Goal: Transaction & Acquisition: Purchase product/service

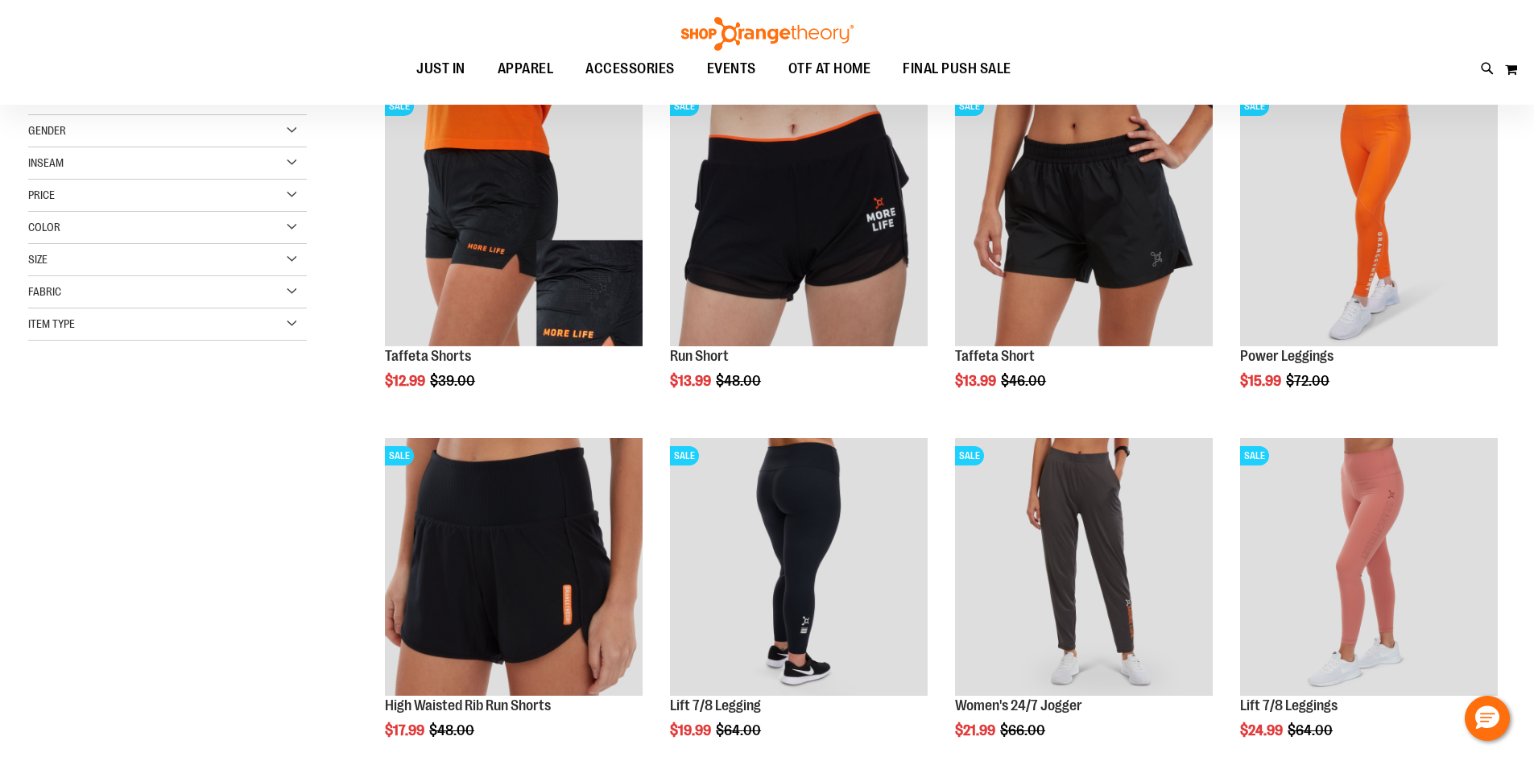
scroll to position [241, 0]
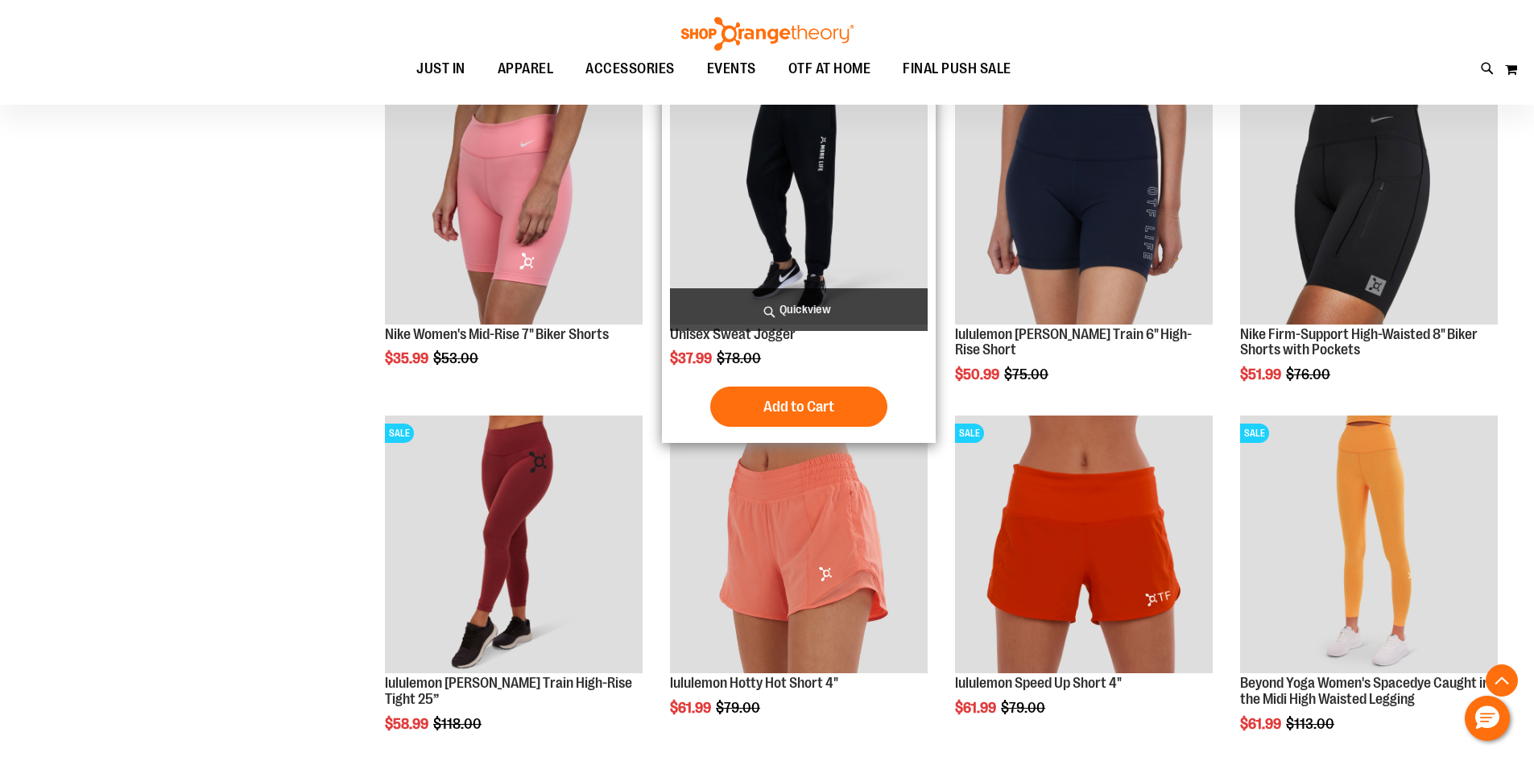
scroll to position [966, 0]
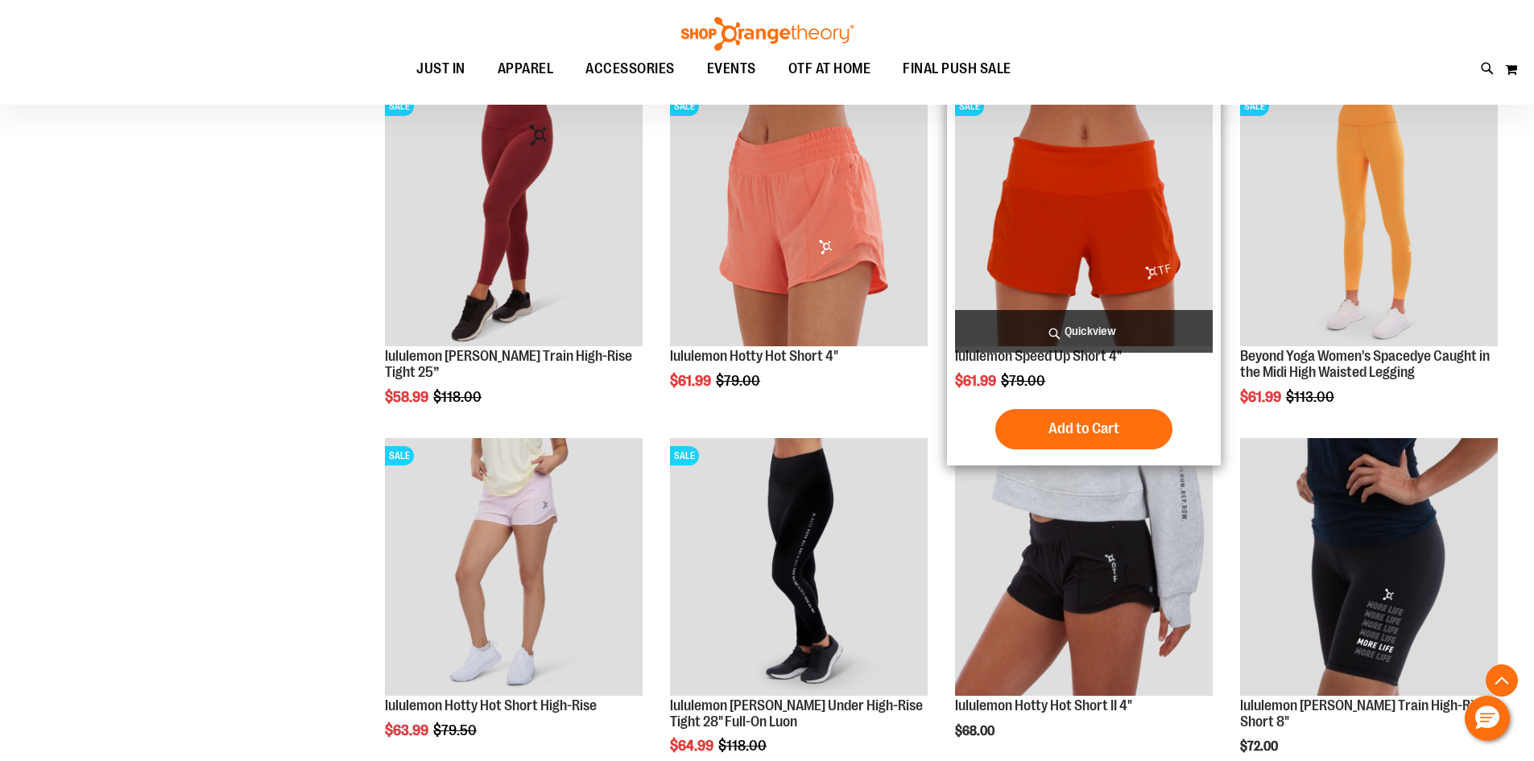
scroll to position [1288, 0]
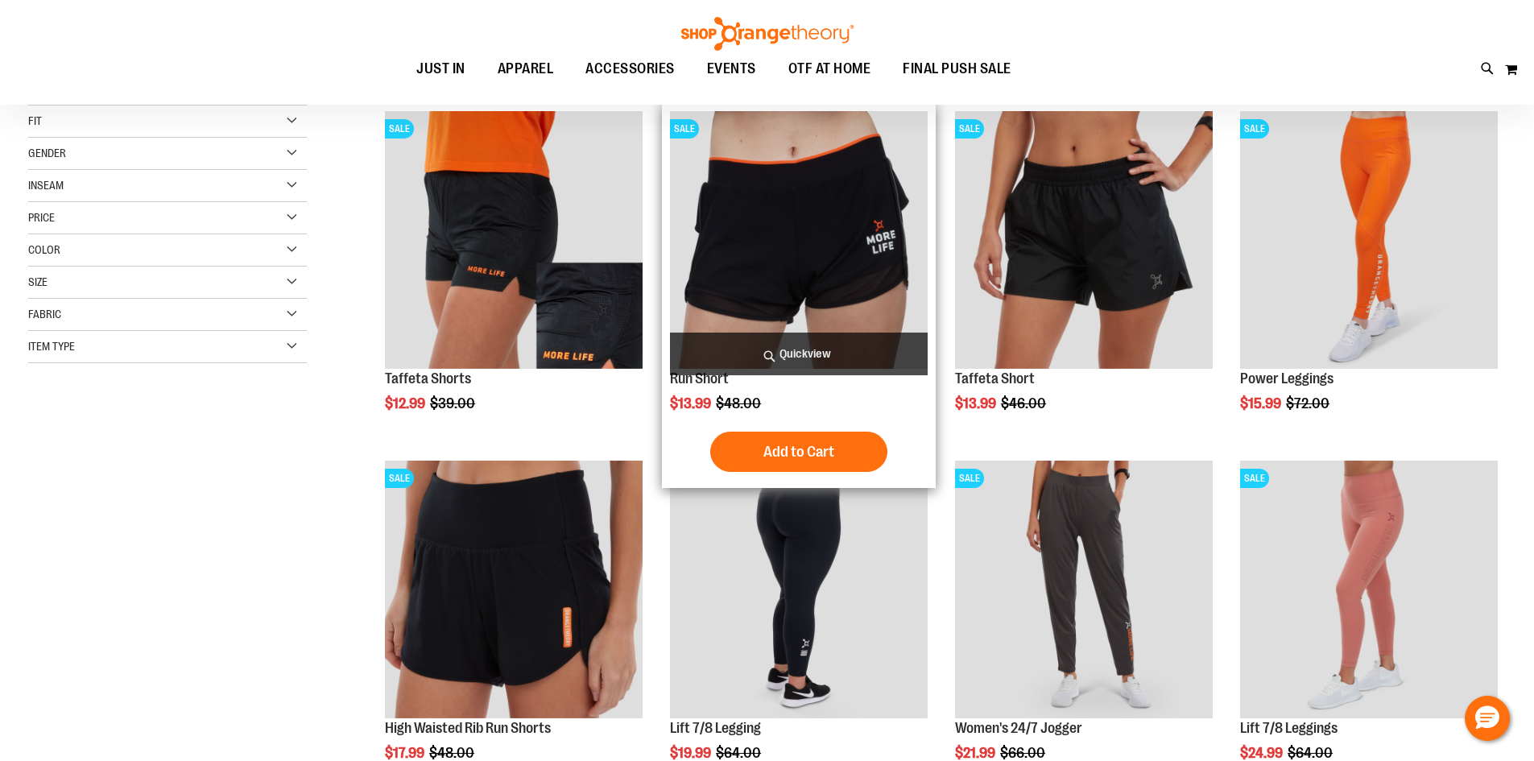
scroll to position [241, 0]
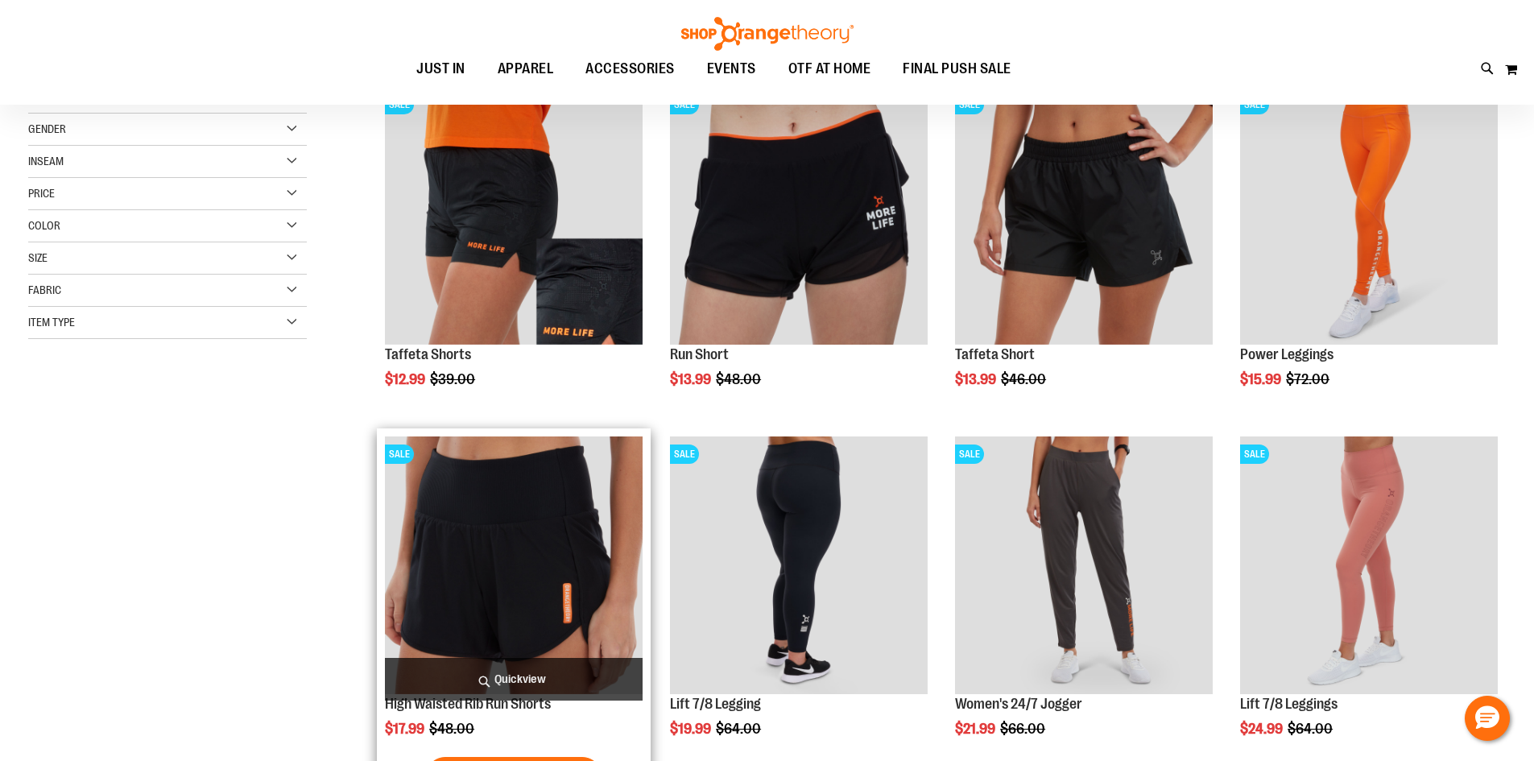
click at [519, 546] on img "product" at bounding box center [514, 566] width 258 height 258
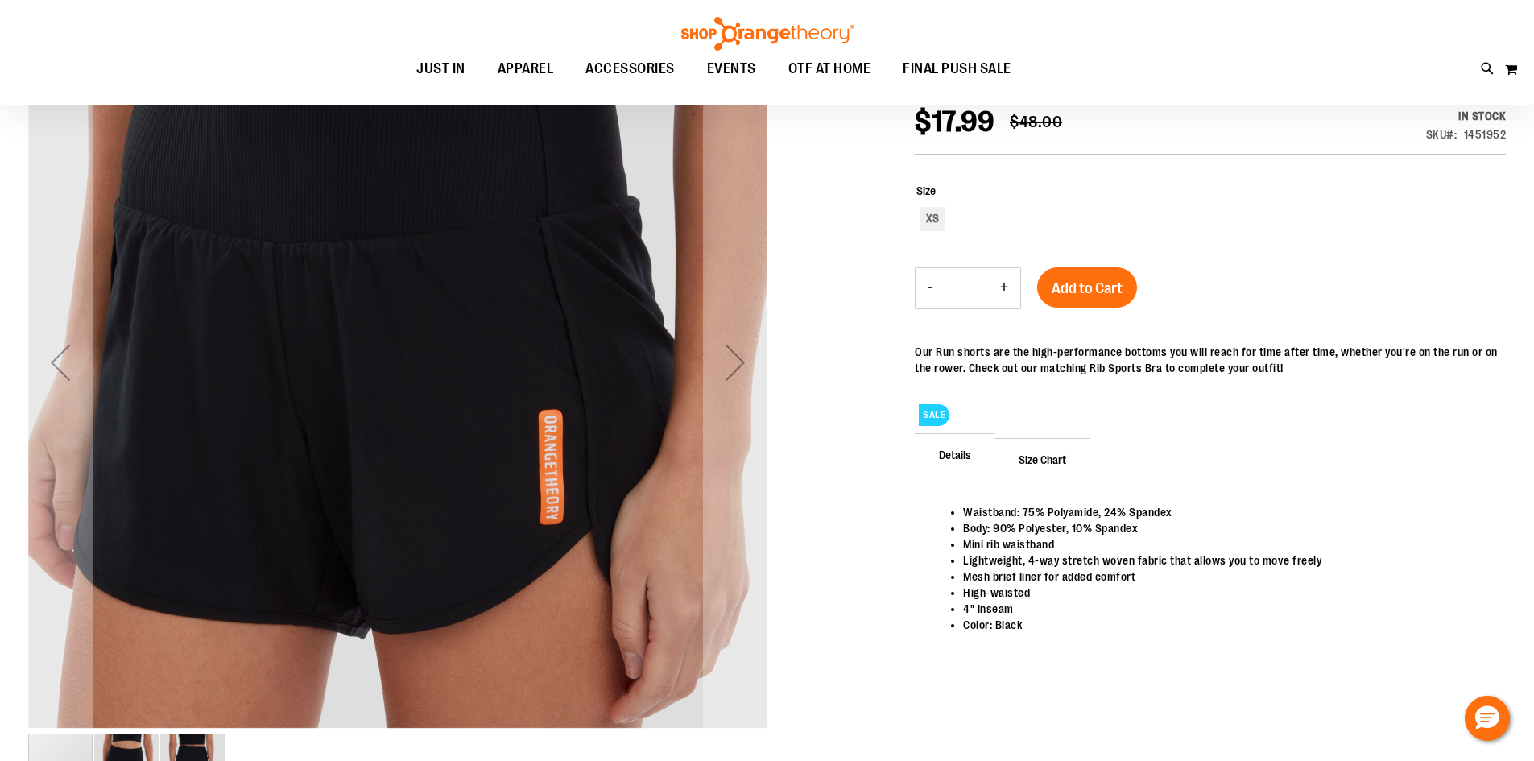
scroll to position [240, 0]
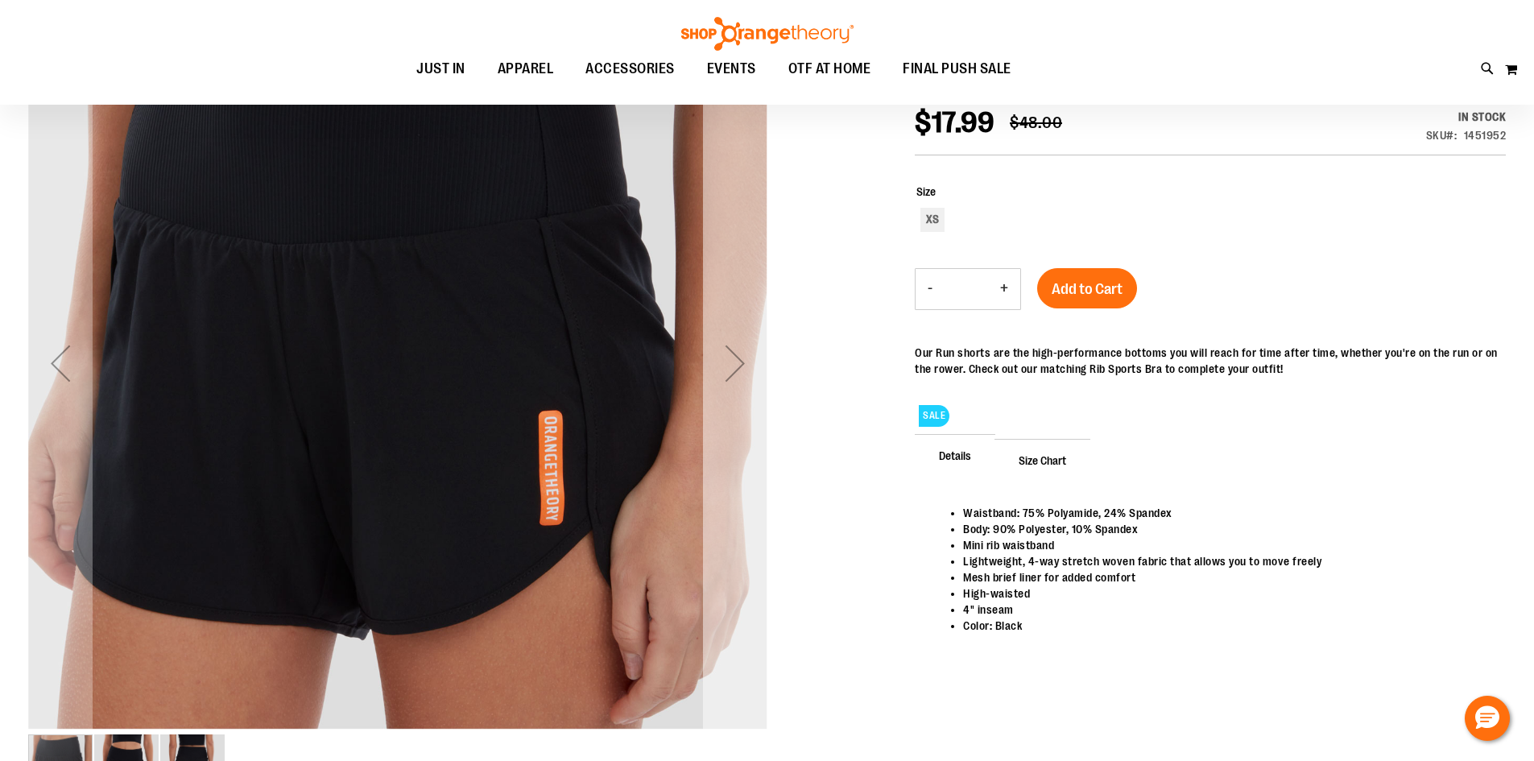
type input "**********"
click at [723, 398] on div "Next" at bounding box center [735, 363] width 64 height 739
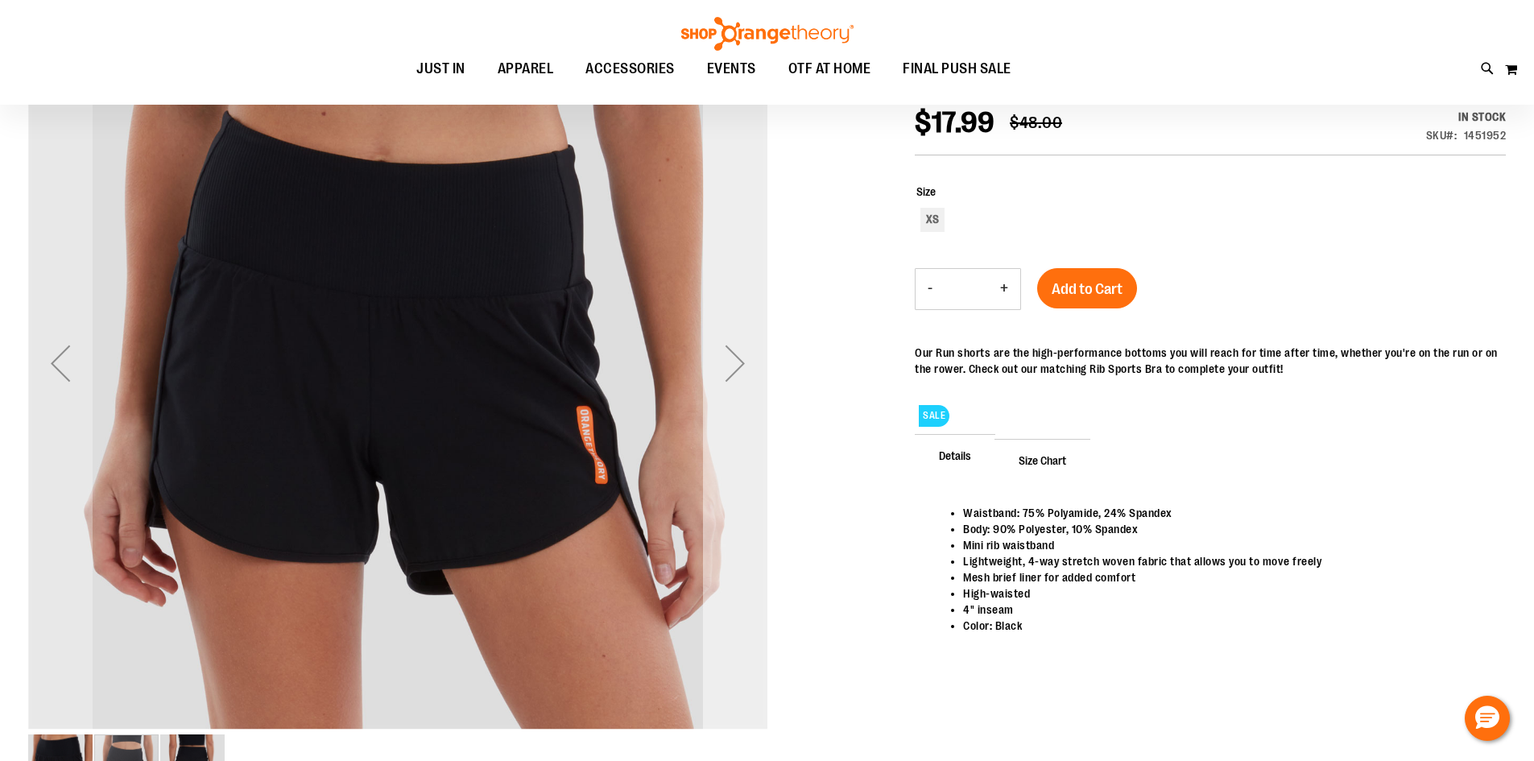
click at [727, 399] on div "Next" at bounding box center [735, 363] width 64 height 739
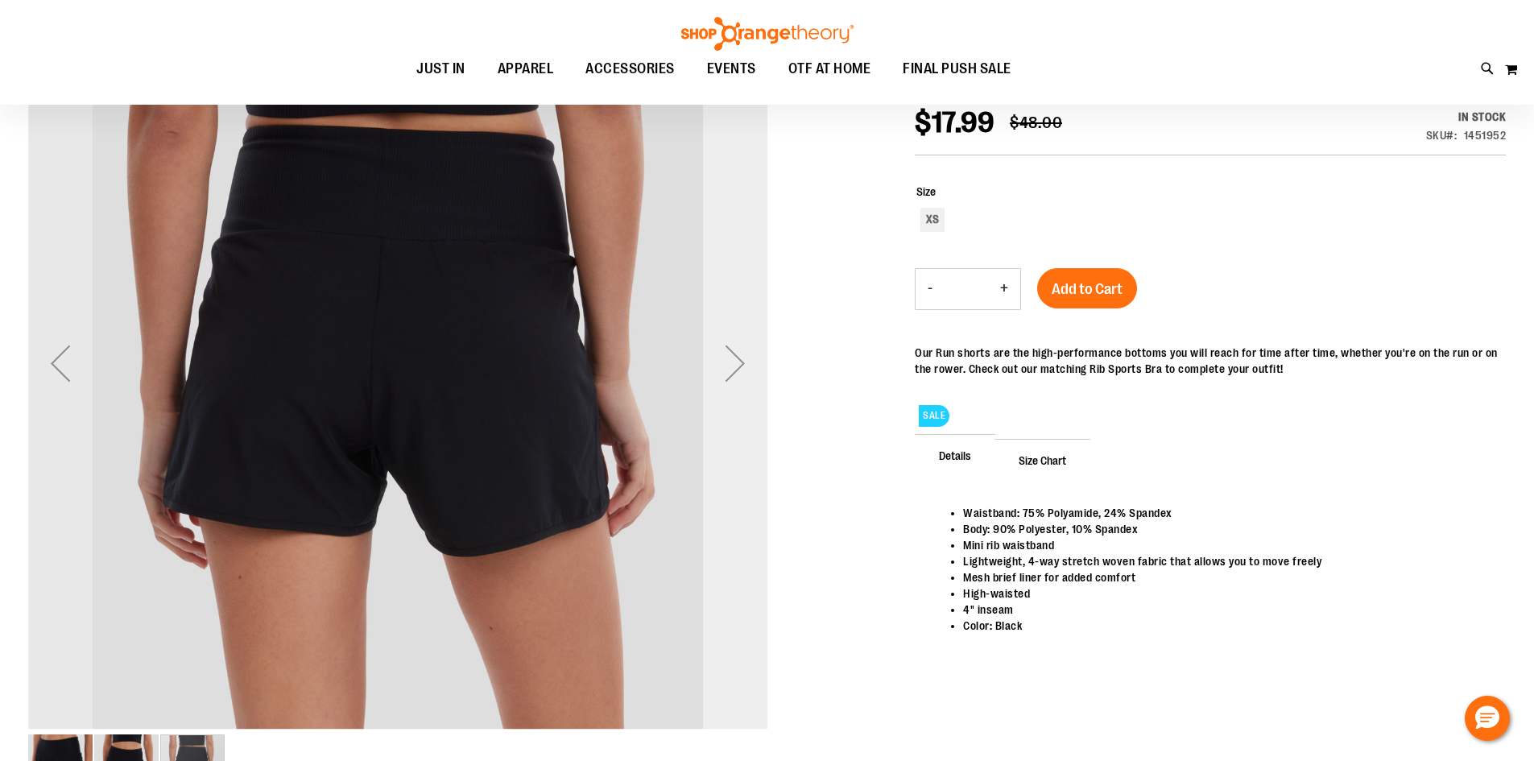
click at [727, 399] on div "Next" at bounding box center [735, 363] width 64 height 739
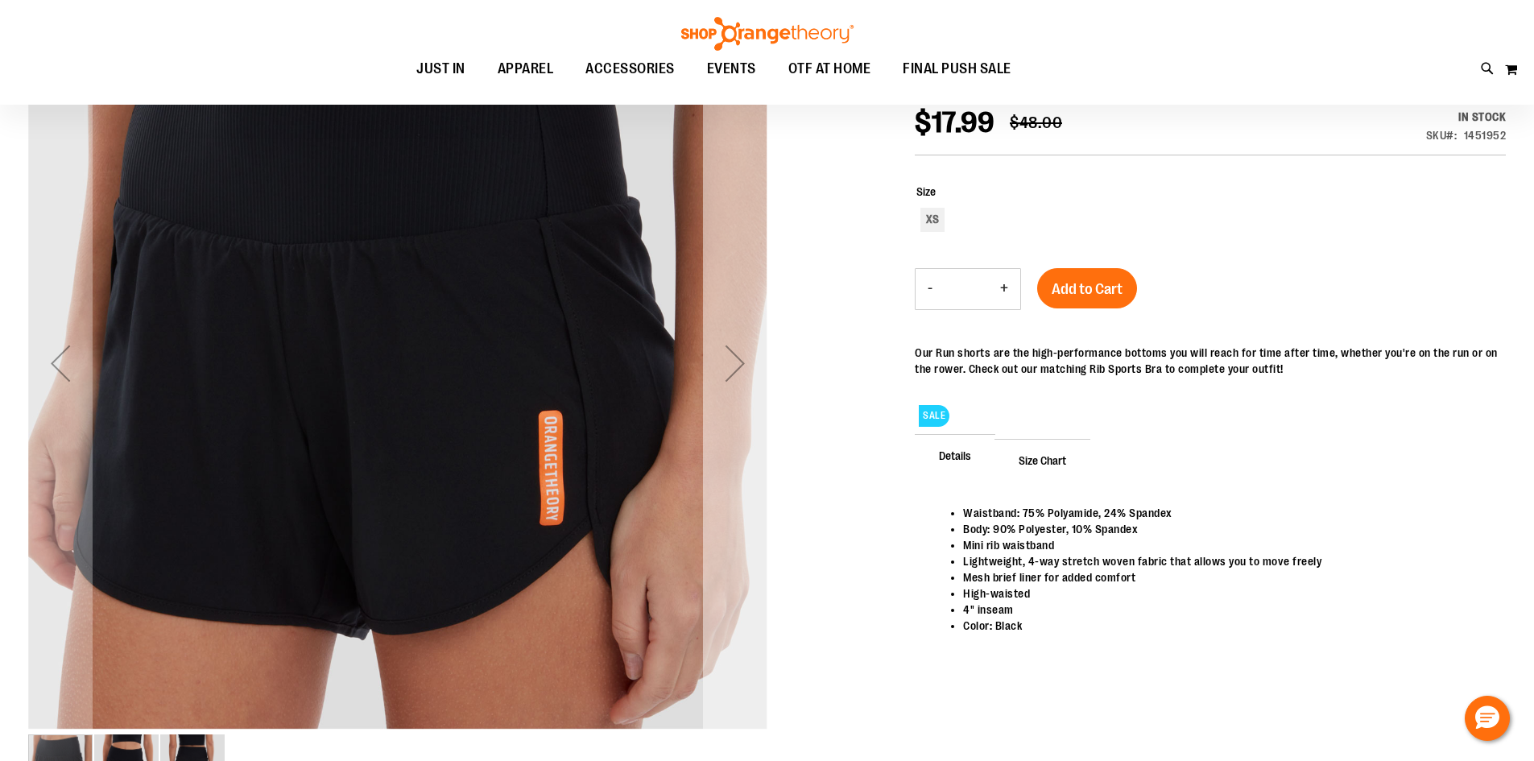
click at [727, 399] on div "Next" at bounding box center [735, 363] width 64 height 739
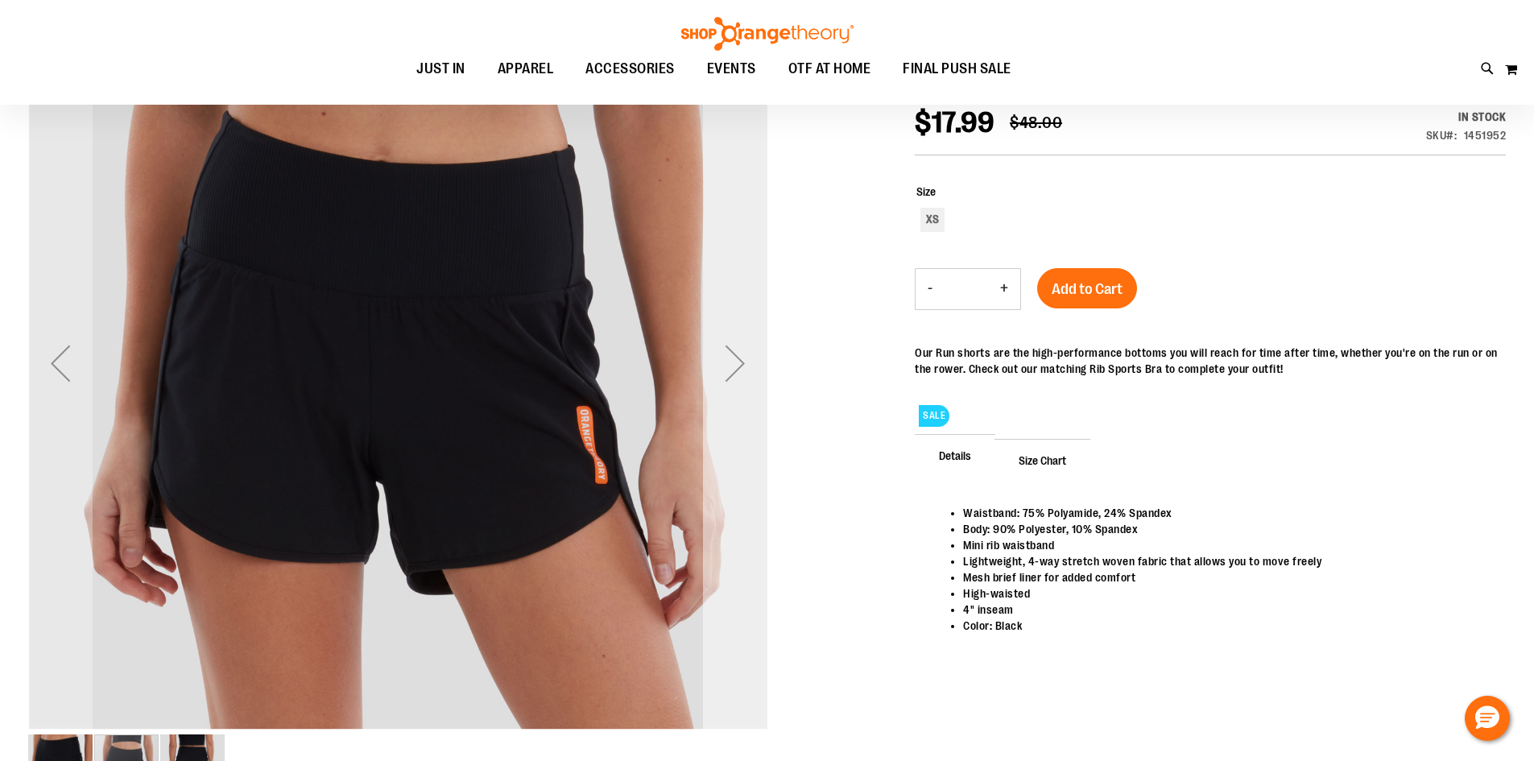
click at [727, 399] on div "Next" at bounding box center [735, 363] width 64 height 739
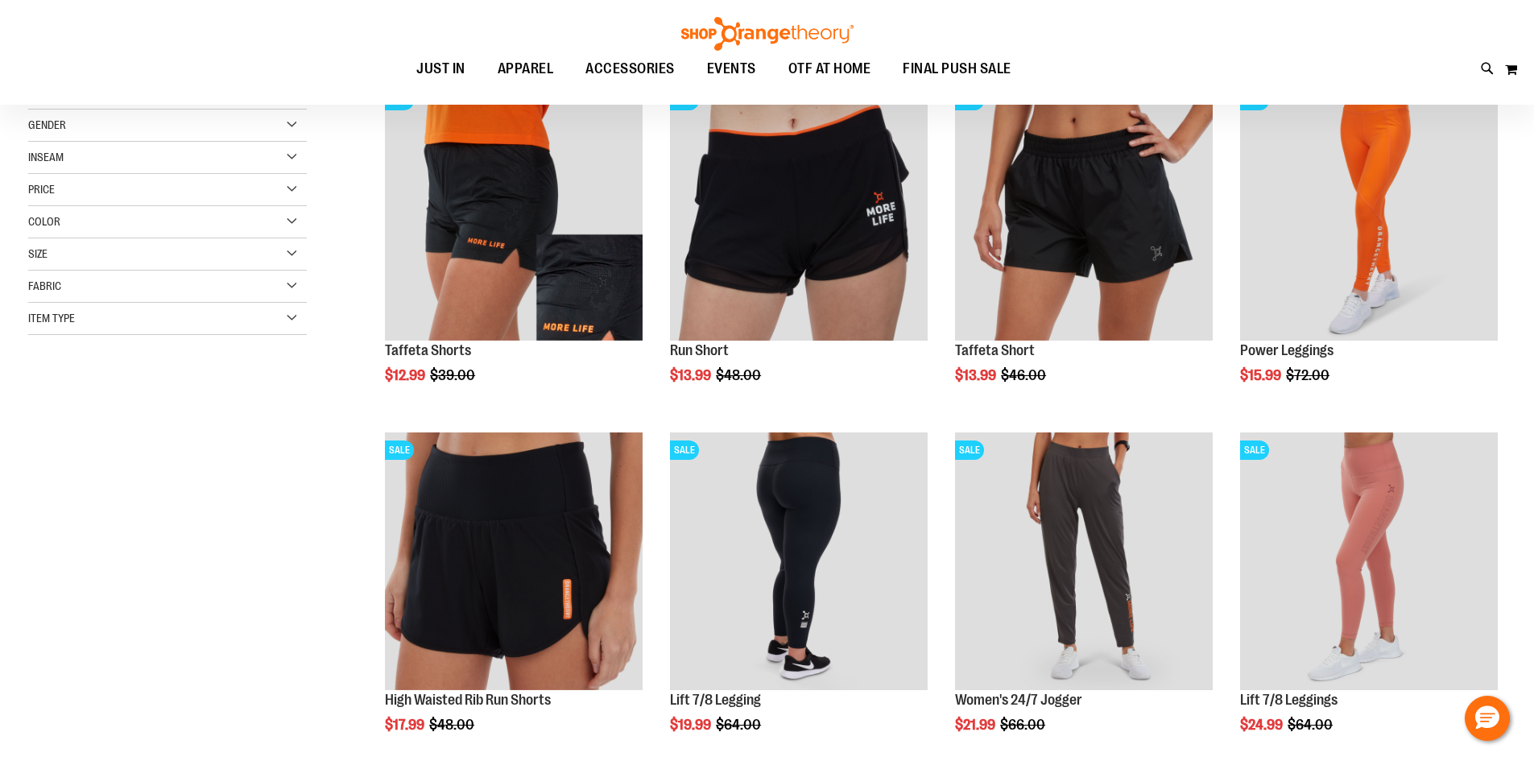
scroll to position [240, 0]
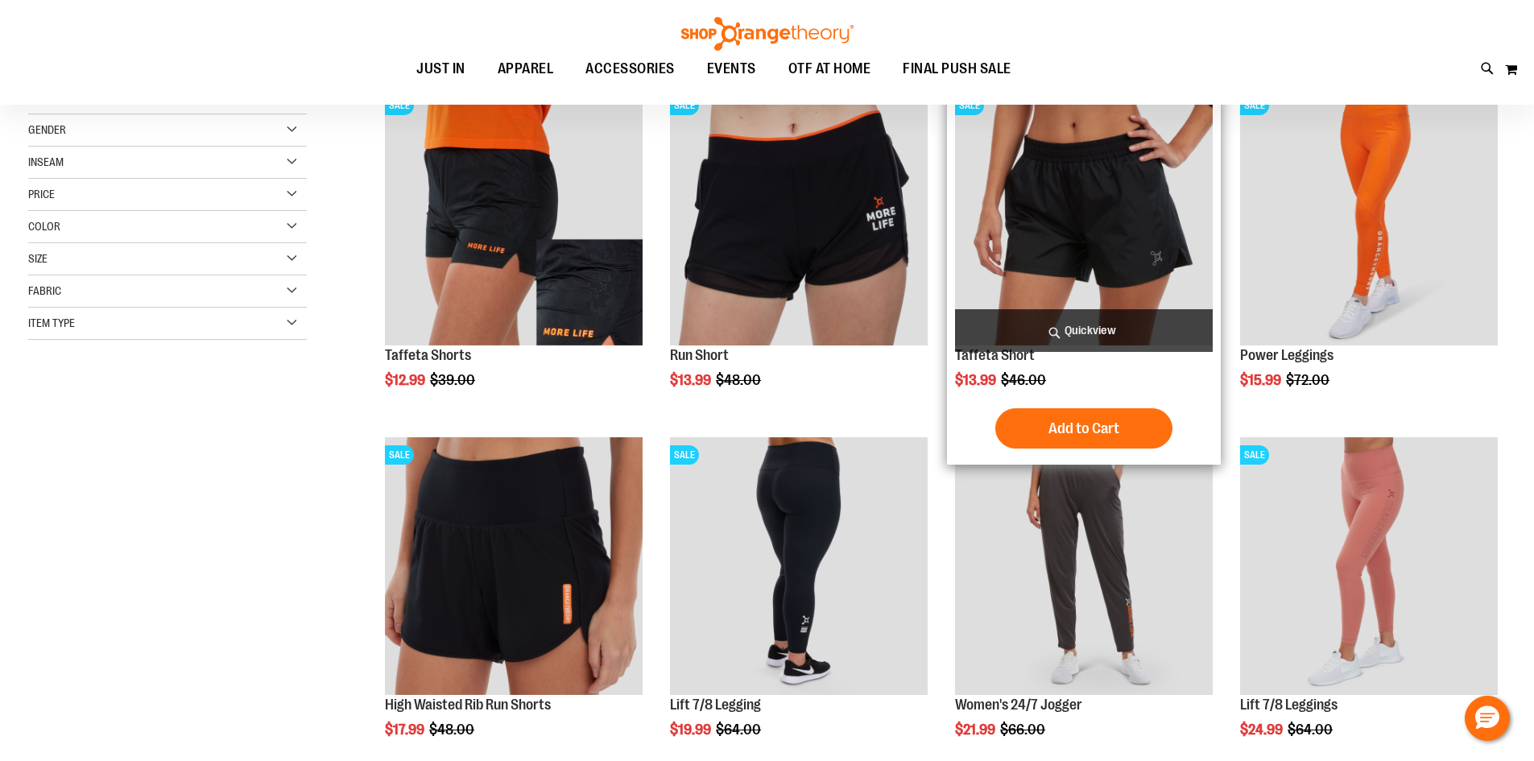
type input "**********"
click at [1022, 243] on img "product" at bounding box center [1084, 217] width 258 height 258
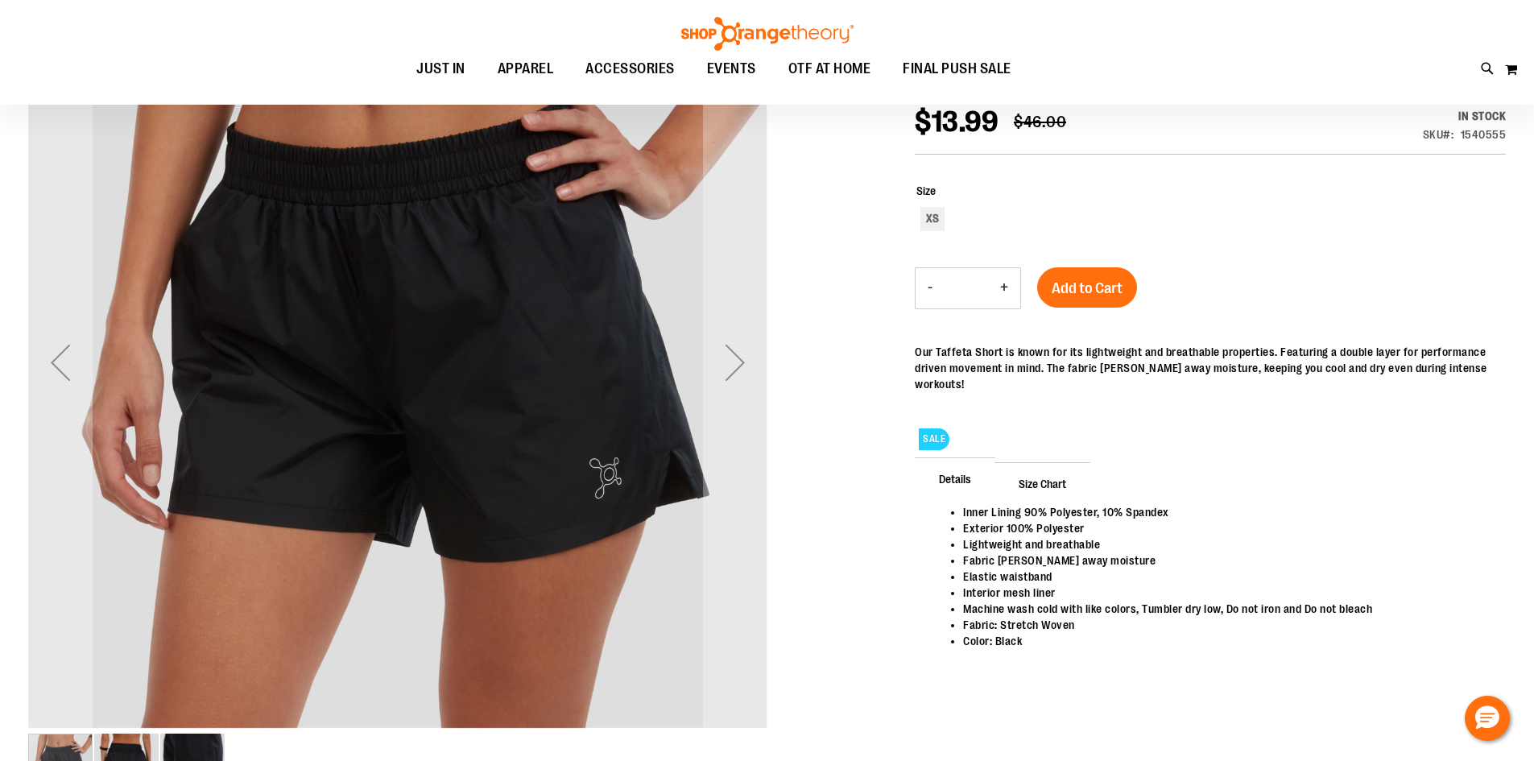
scroll to position [240, 0]
type input "**********"
click at [736, 348] on div "Next" at bounding box center [735, 363] width 64 height 64
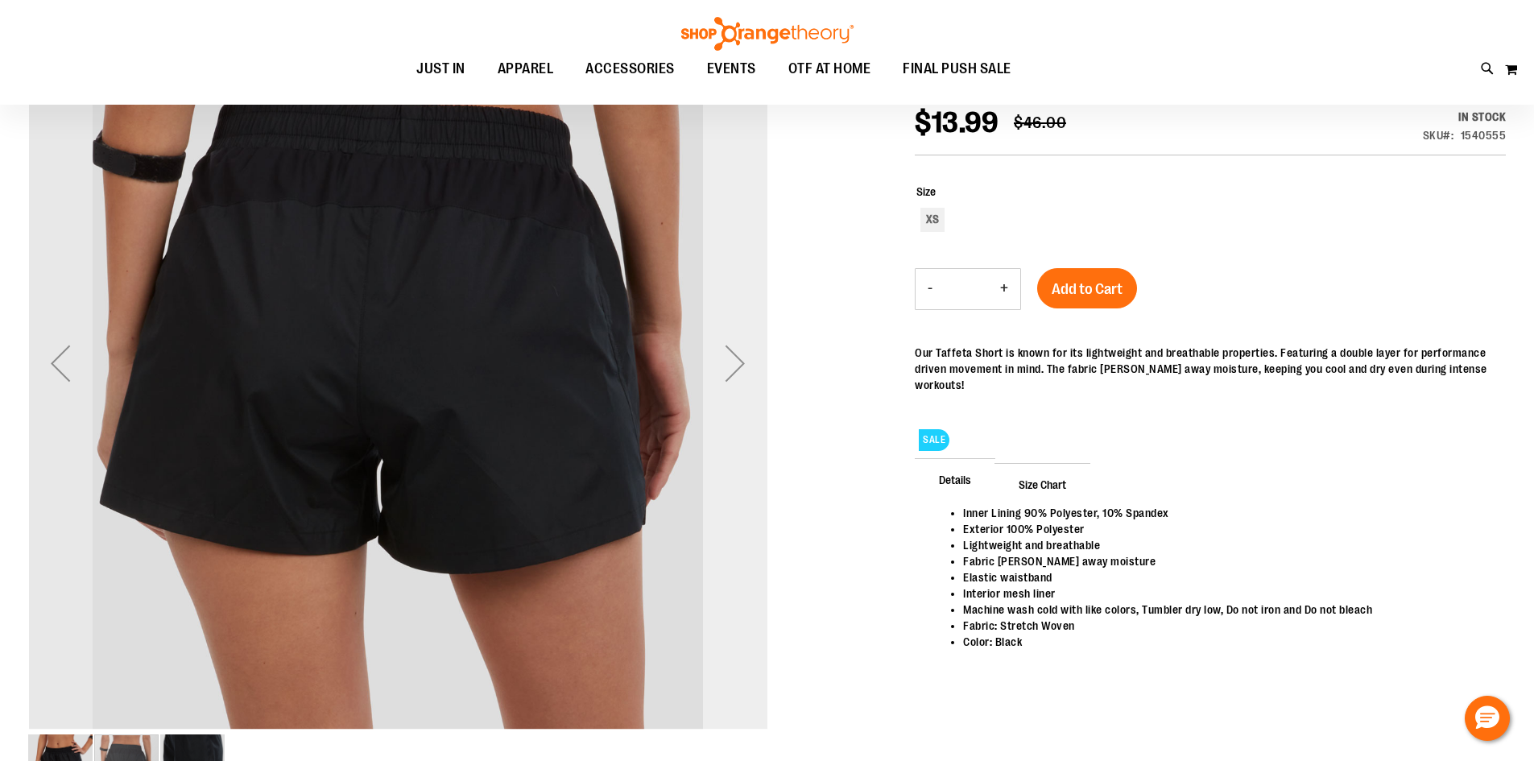
click at [736, 348] on div "Next" at bounding box center [735, 363] width 64 height 64
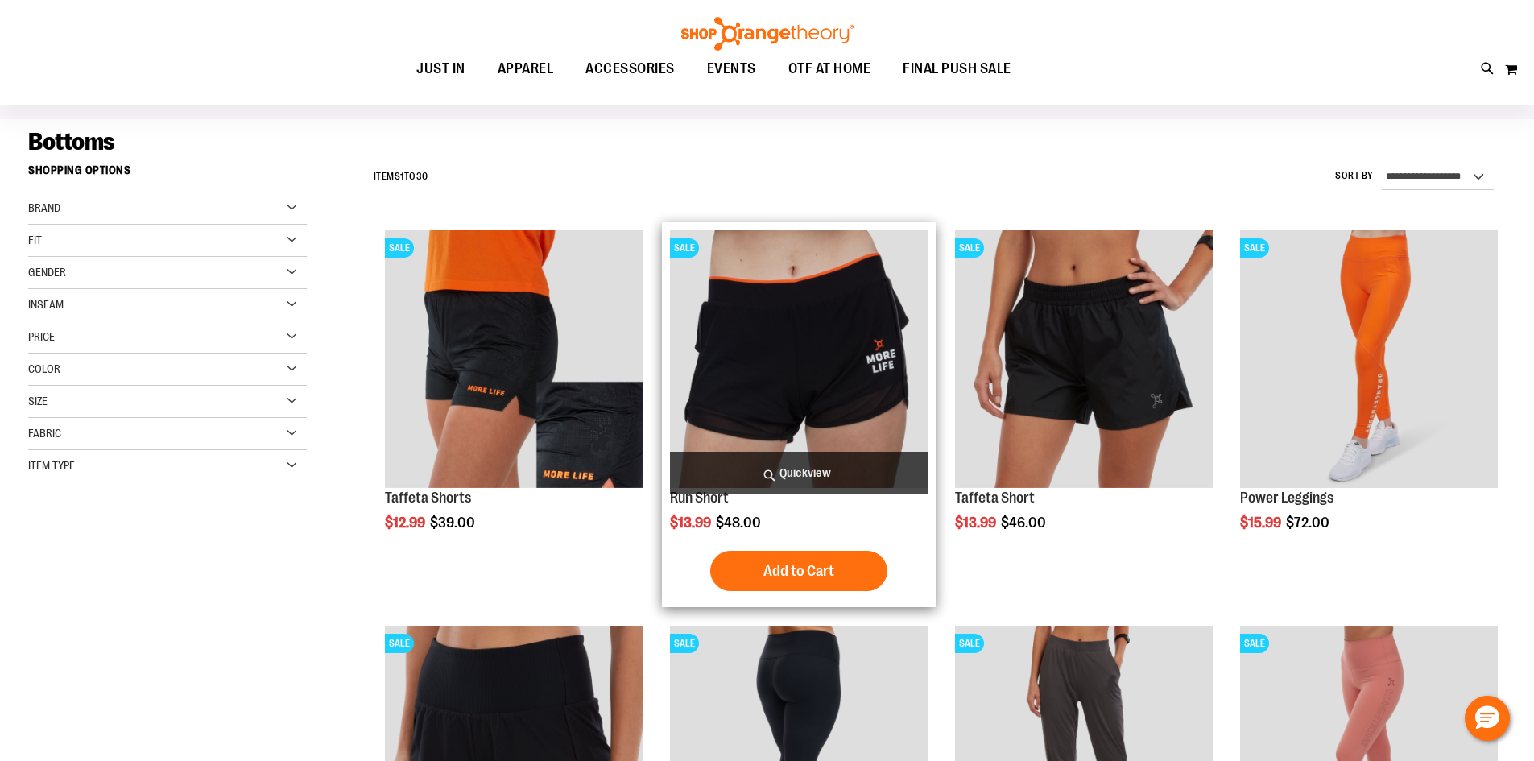
scroll to position [82, 0]
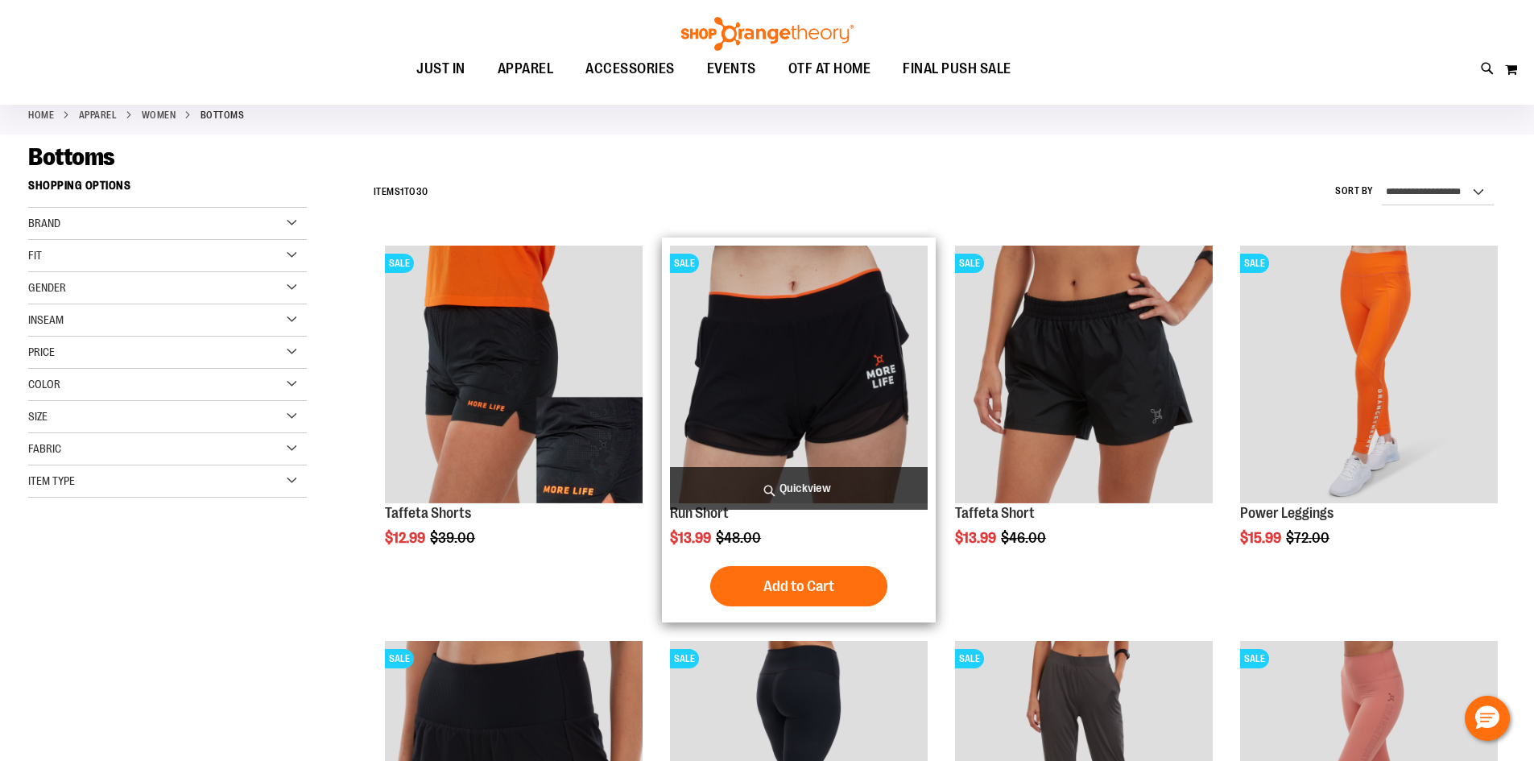
type input "**********"
click at [824, 449] on img "product" at bounding box center [799, 375] width 258 height 258
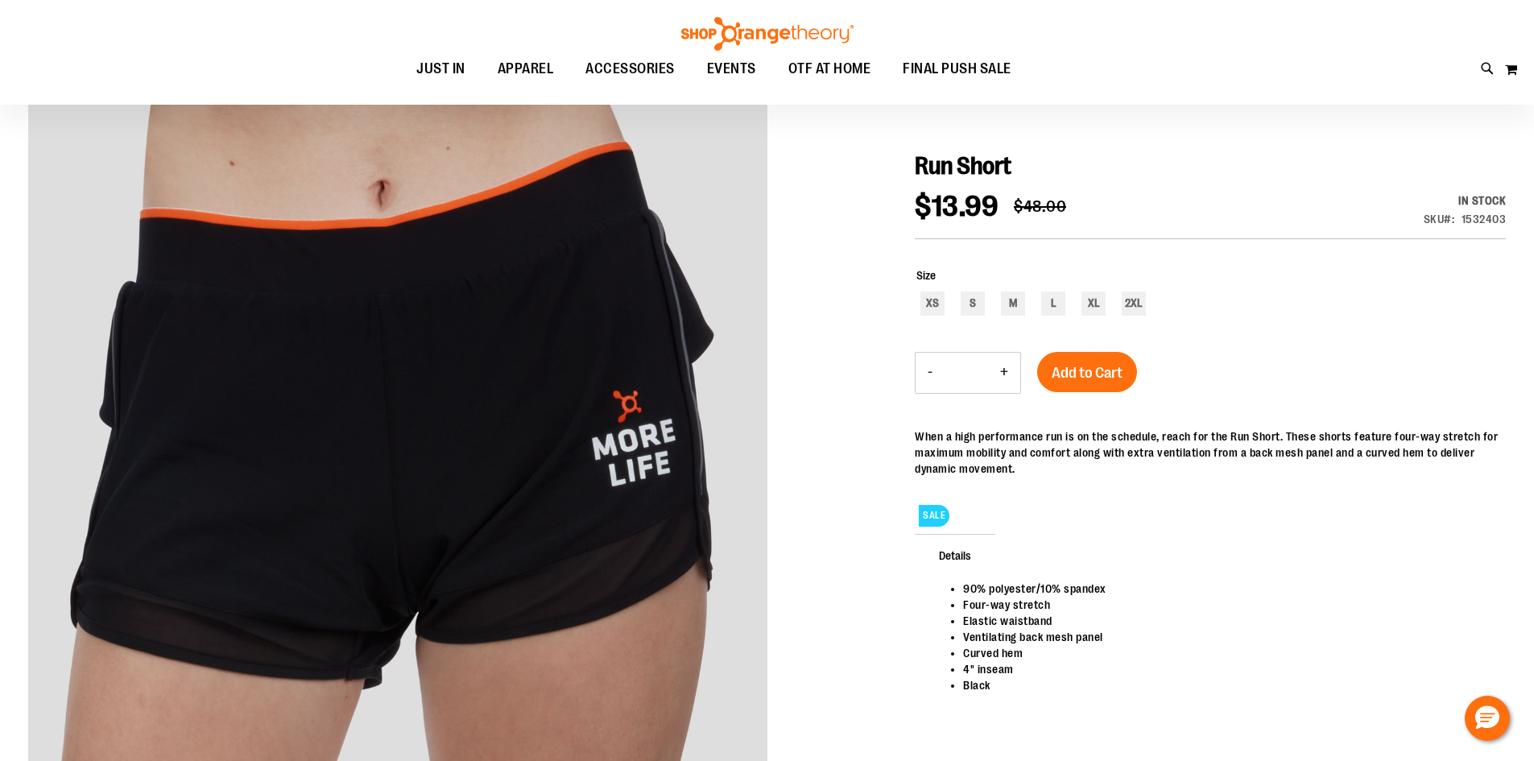
scroll to position [160, 0]
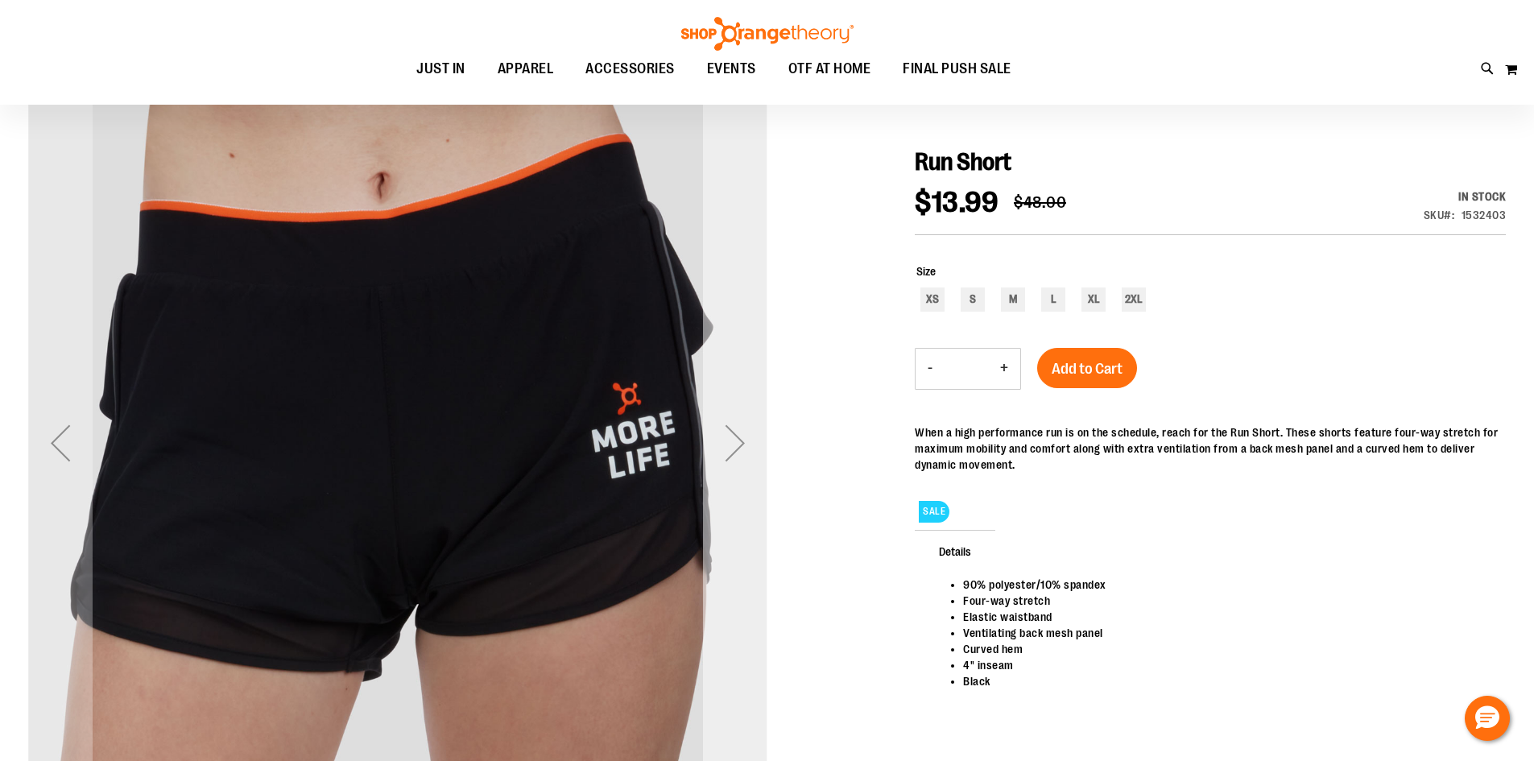
type input "**********"
click at [738, 444] on div "Next" at bounding box center [735, 443] width 64 height 64
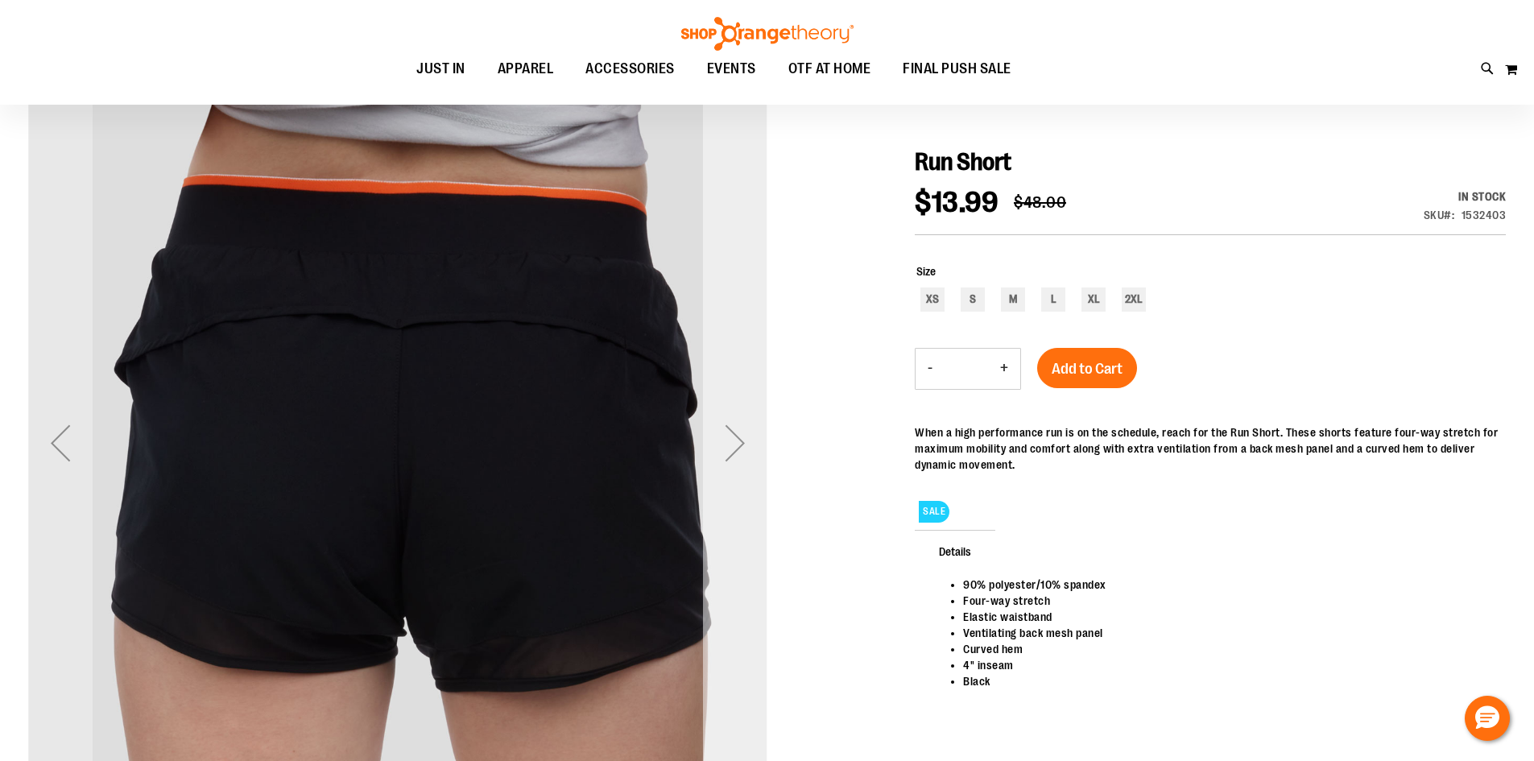
click at [738, 444] on div "Next" at bounding box center [735, 443] width 64 height 64
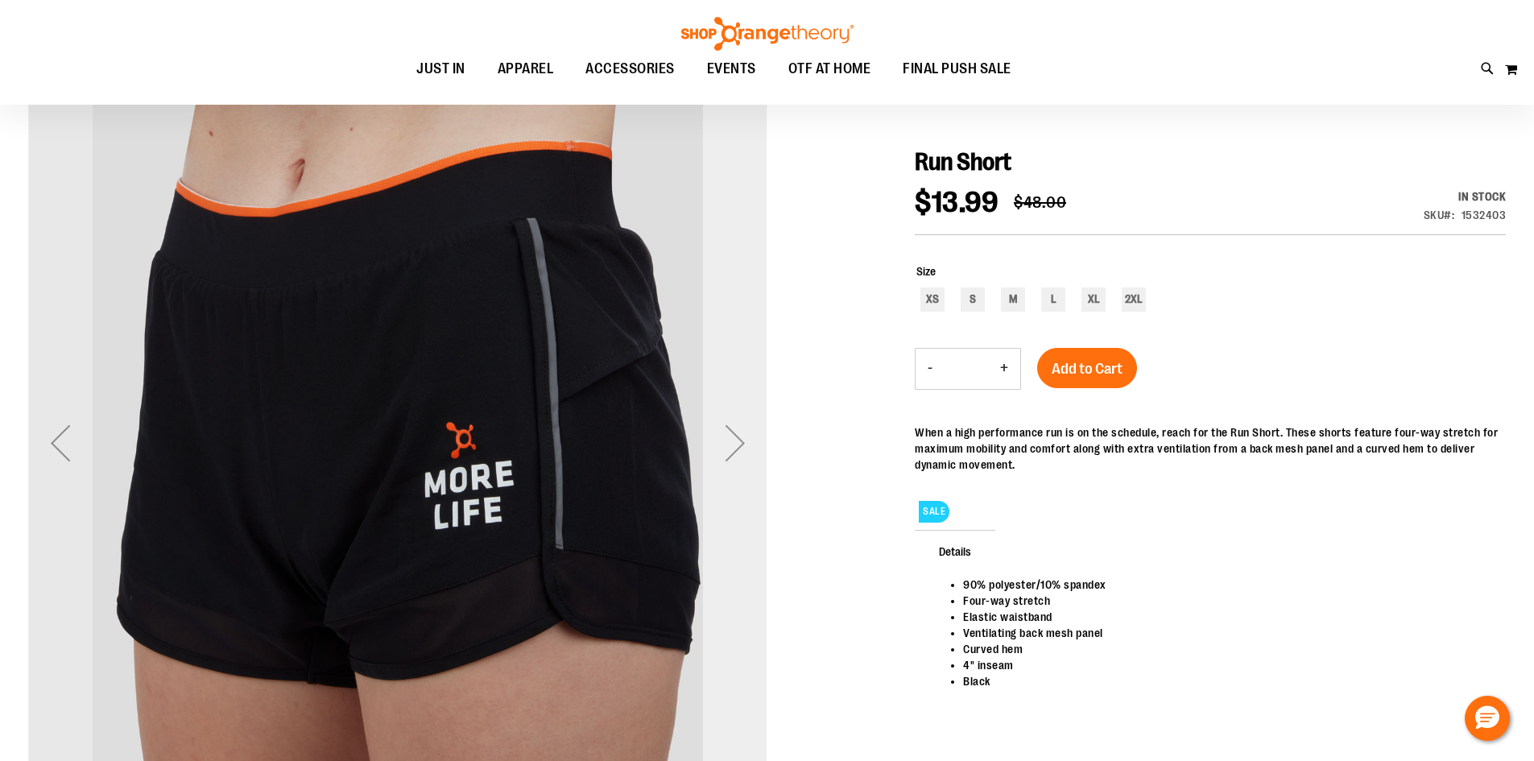
click at [738, 444] on div "Next" at bounding box center [735, 443] width 64 height 64
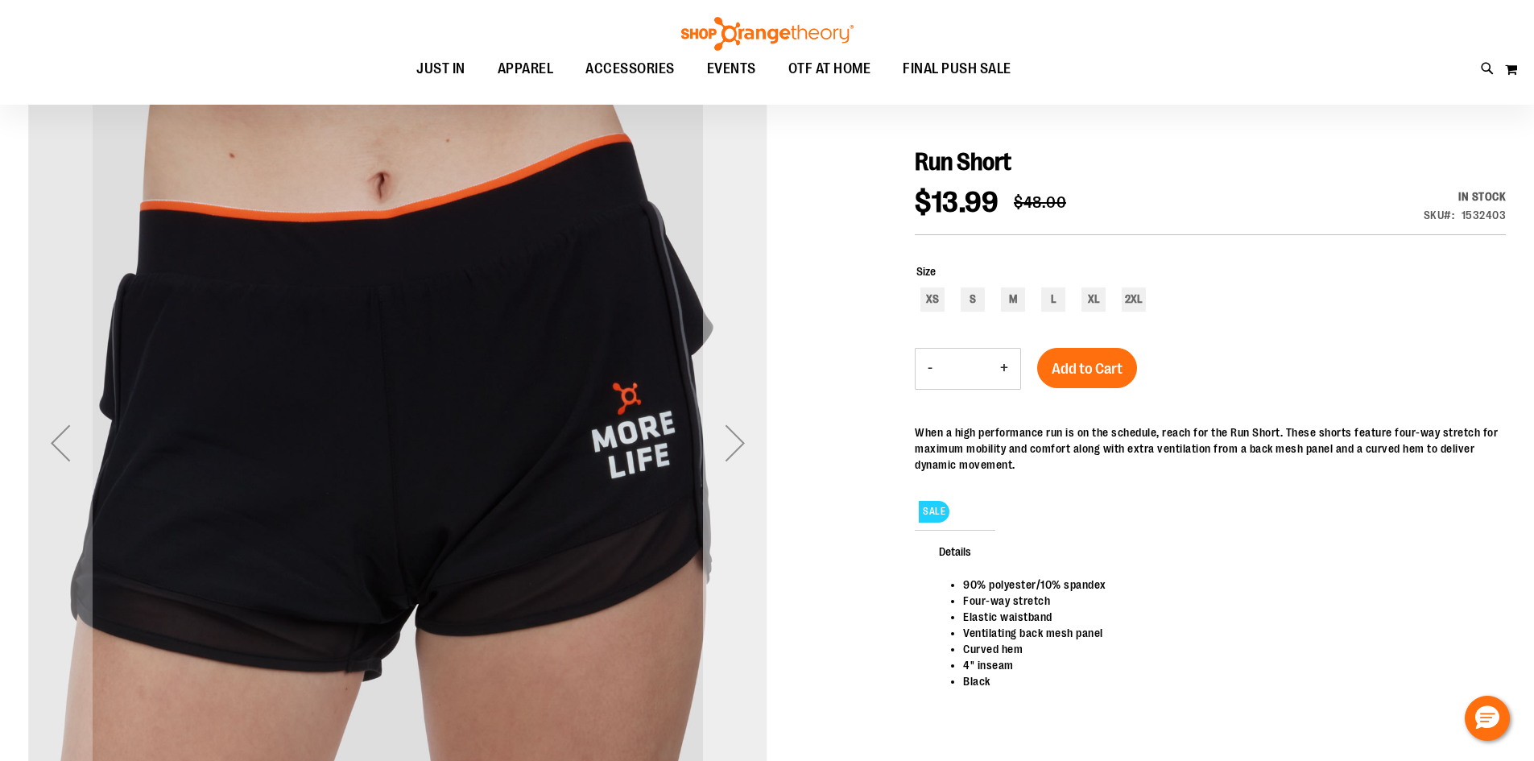
click at [738, 444] on div "Next" at bounding box center [735, 443] width 64 height 64
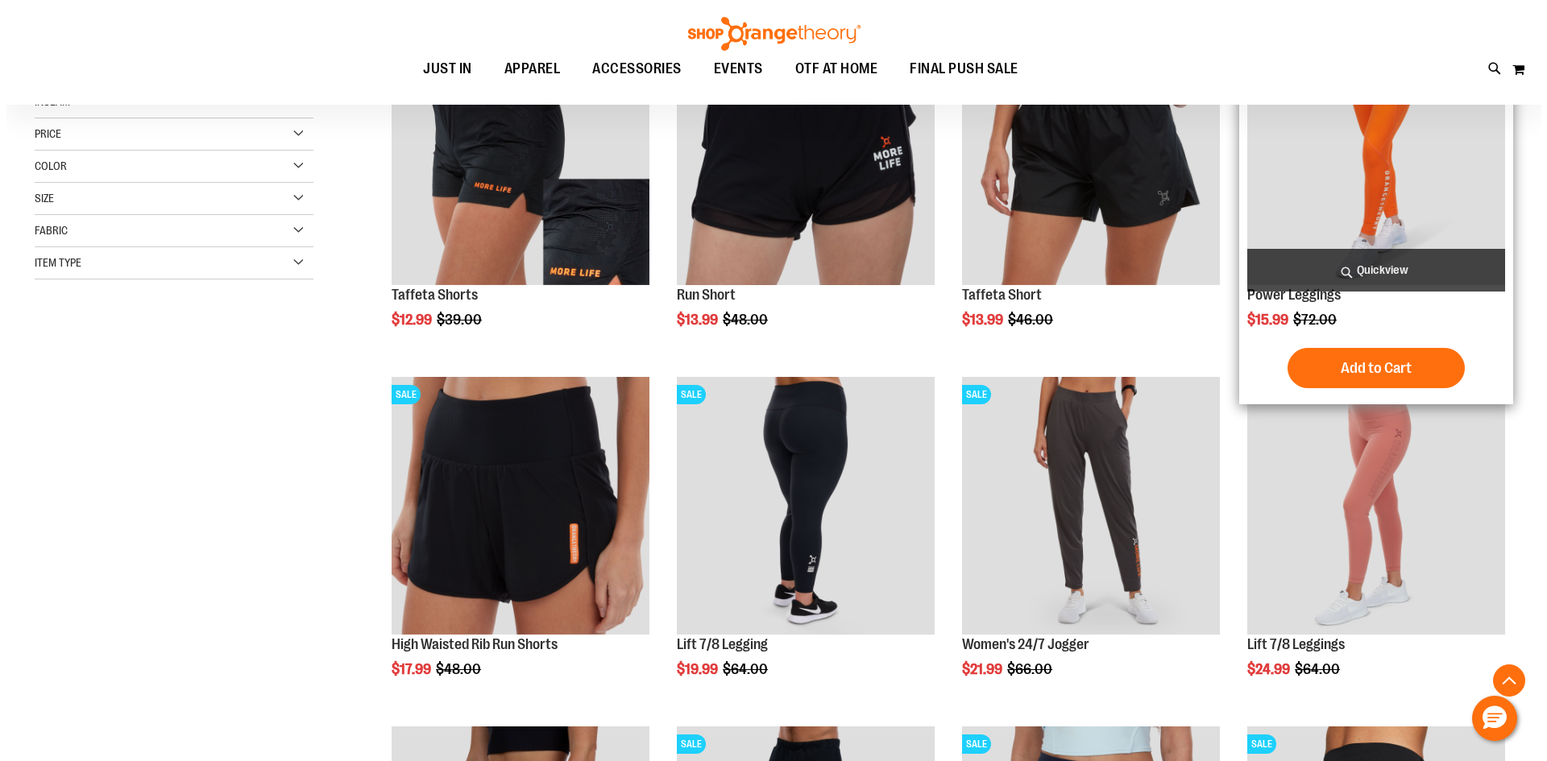
scroll to position [323, 0]
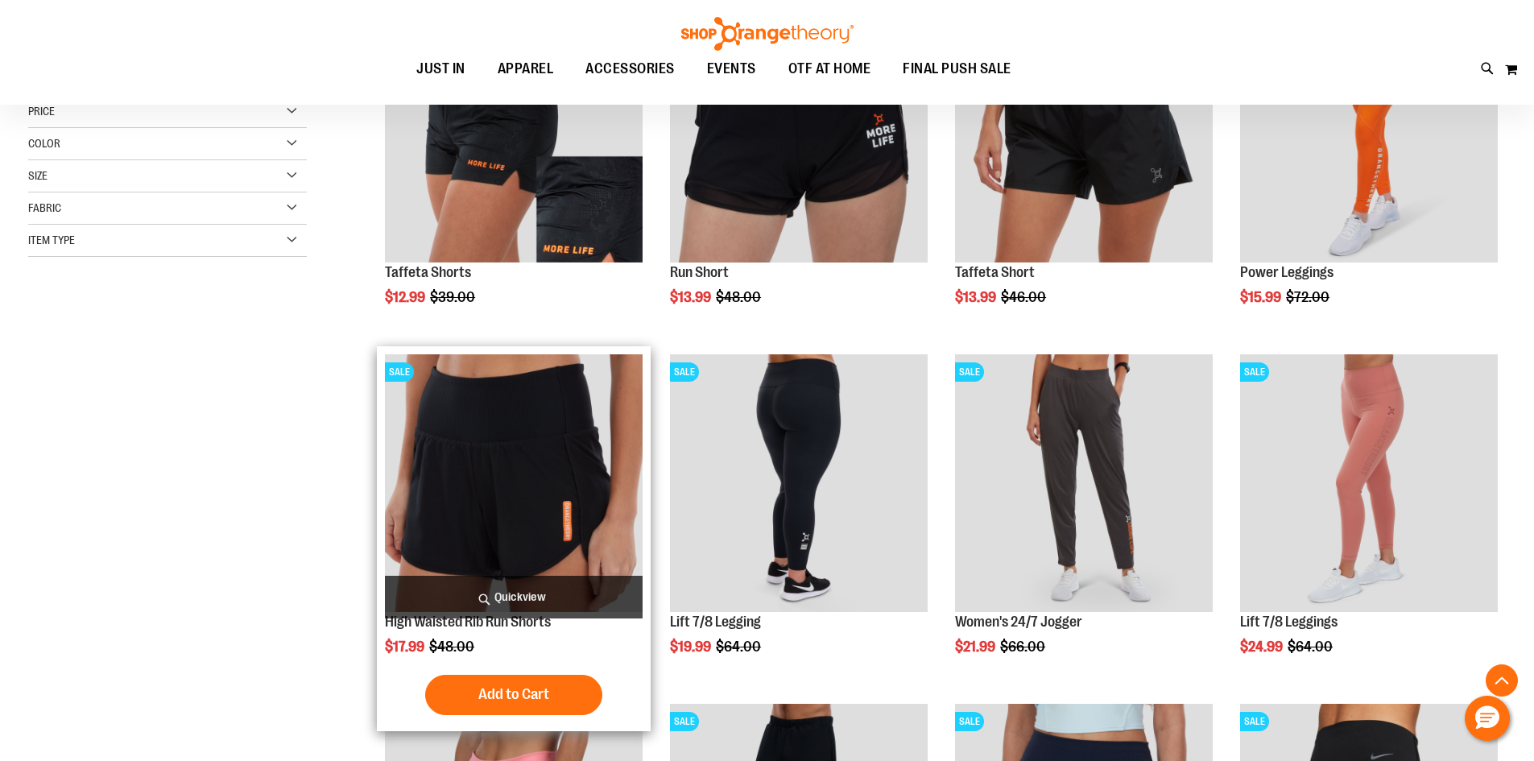
type input "**********"
click at [577, 588] on span "Quickview" at bounding box center [514, 597] width 258 height 43
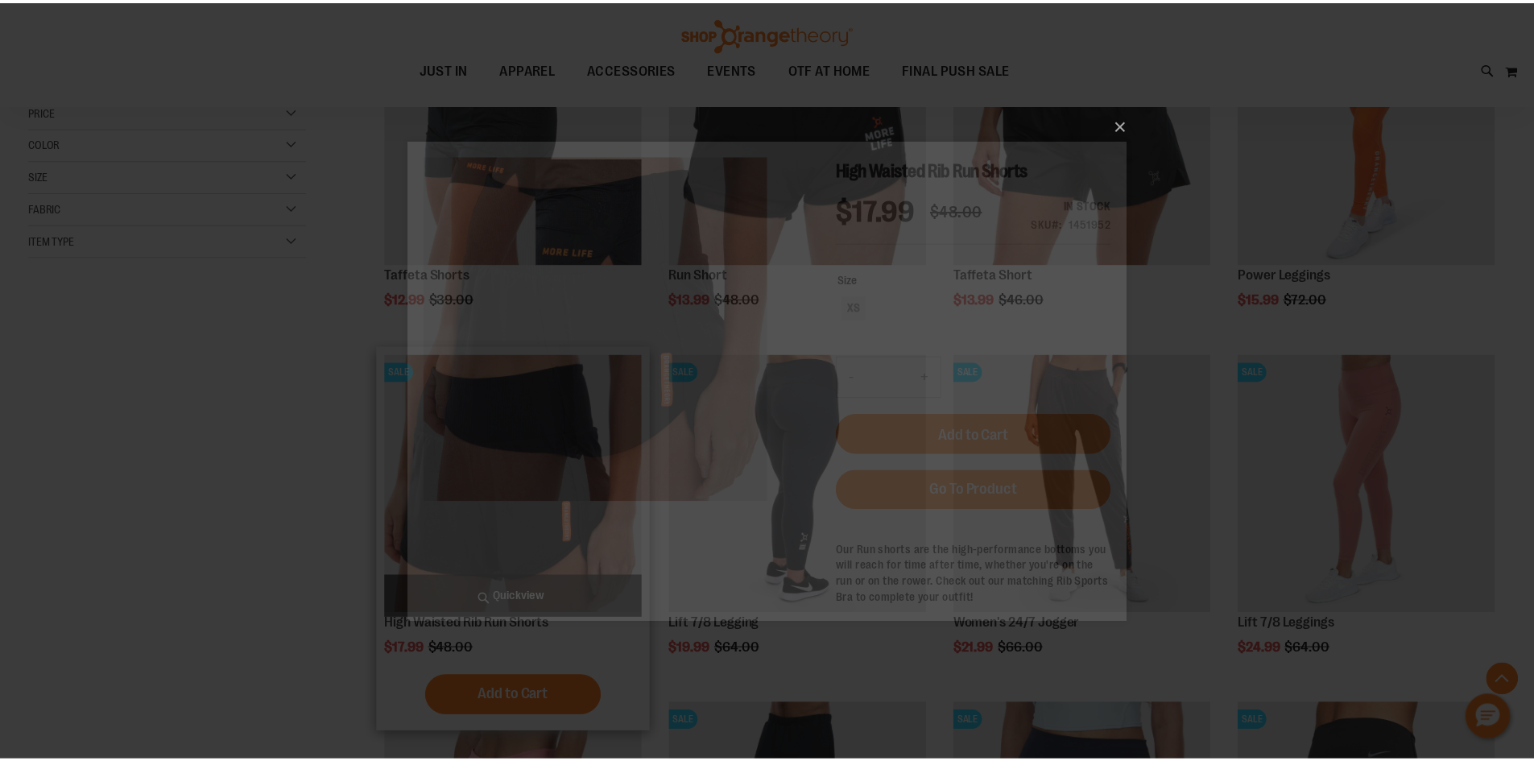
scroll to position [0, 0]
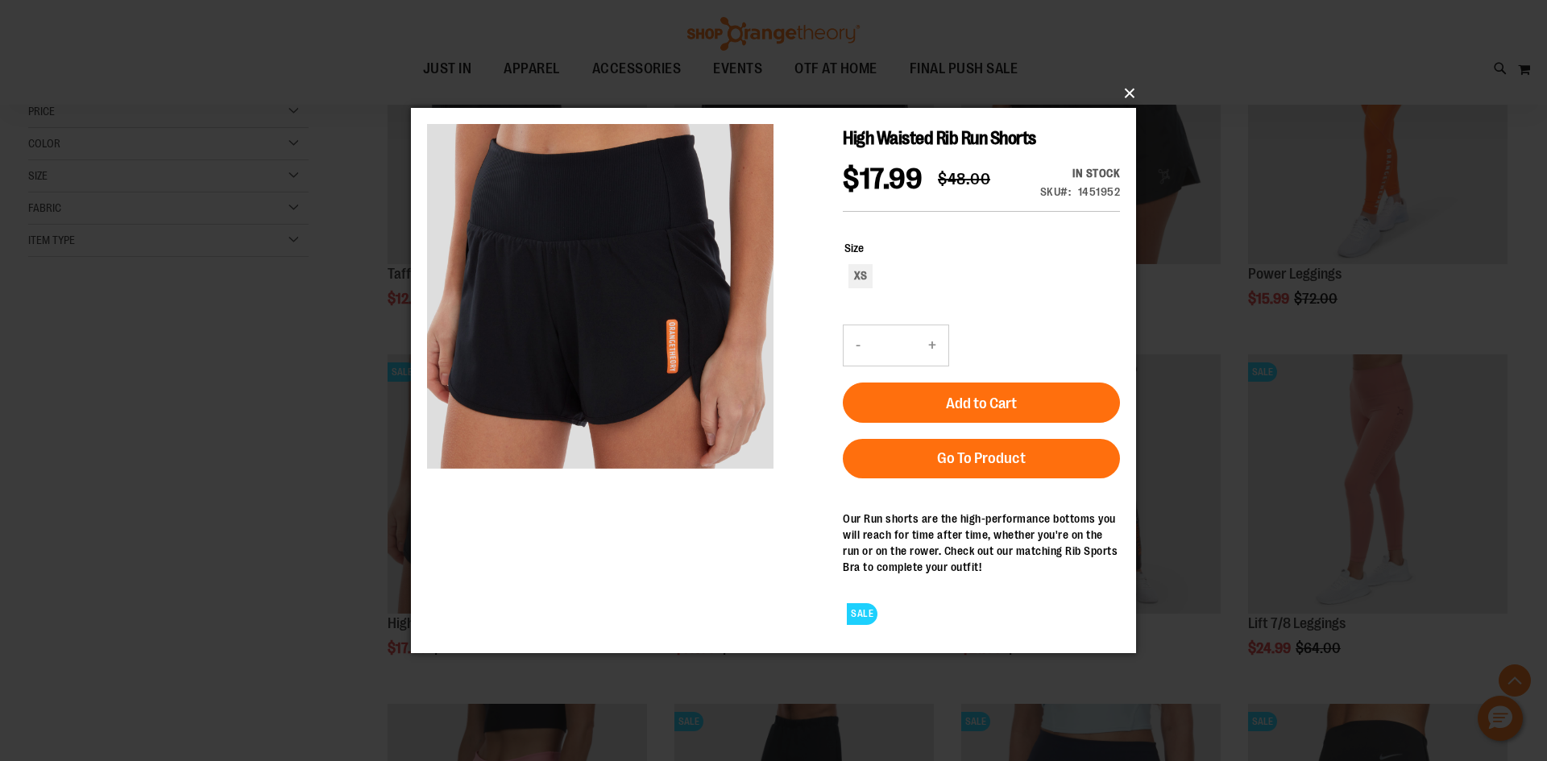
click at [1122, 89] on button "×" at bounding box center [778, 93] width 725 height 35
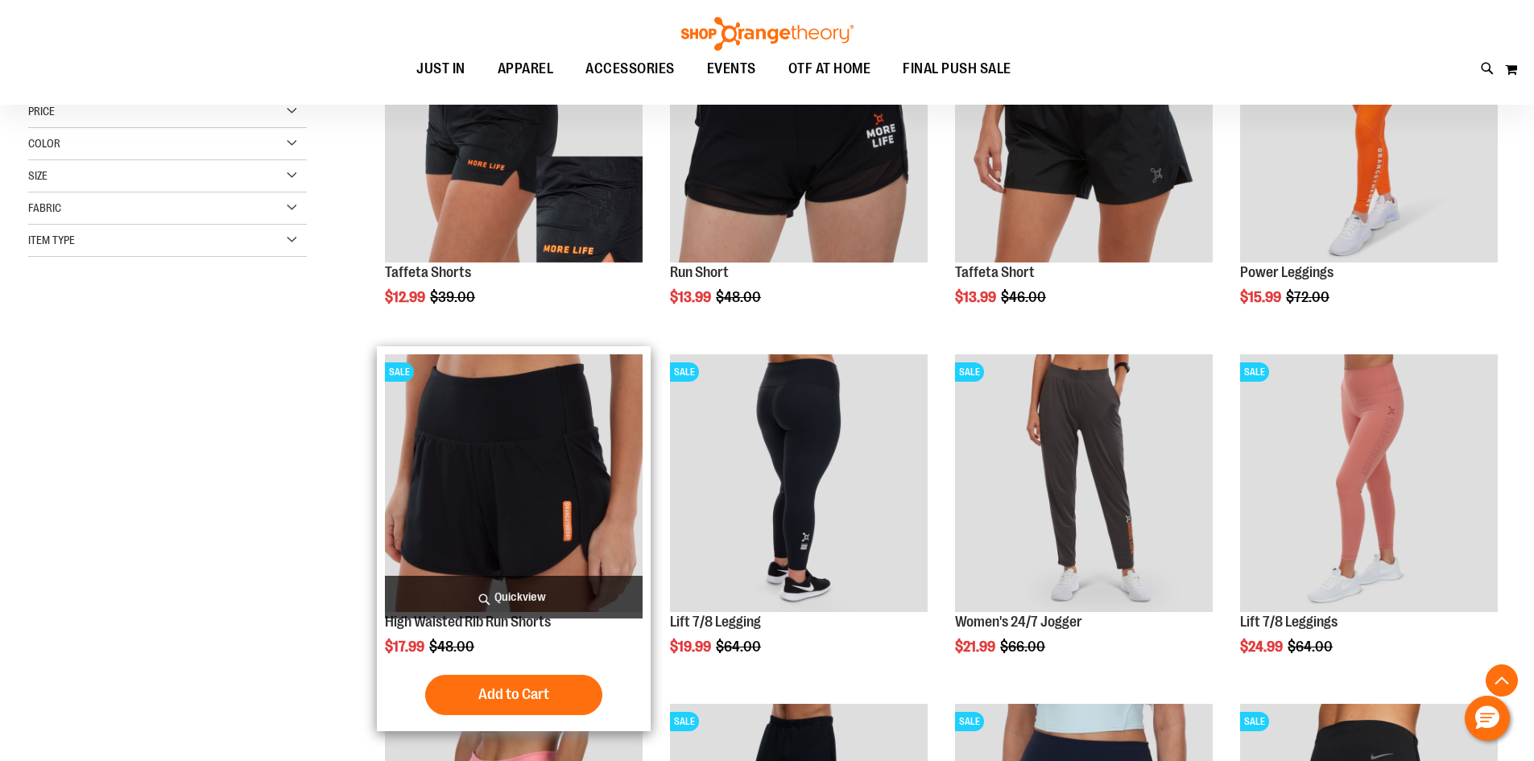
click at [561, 453] on img "product" at bounding box center [514, 483] width 258 height 258
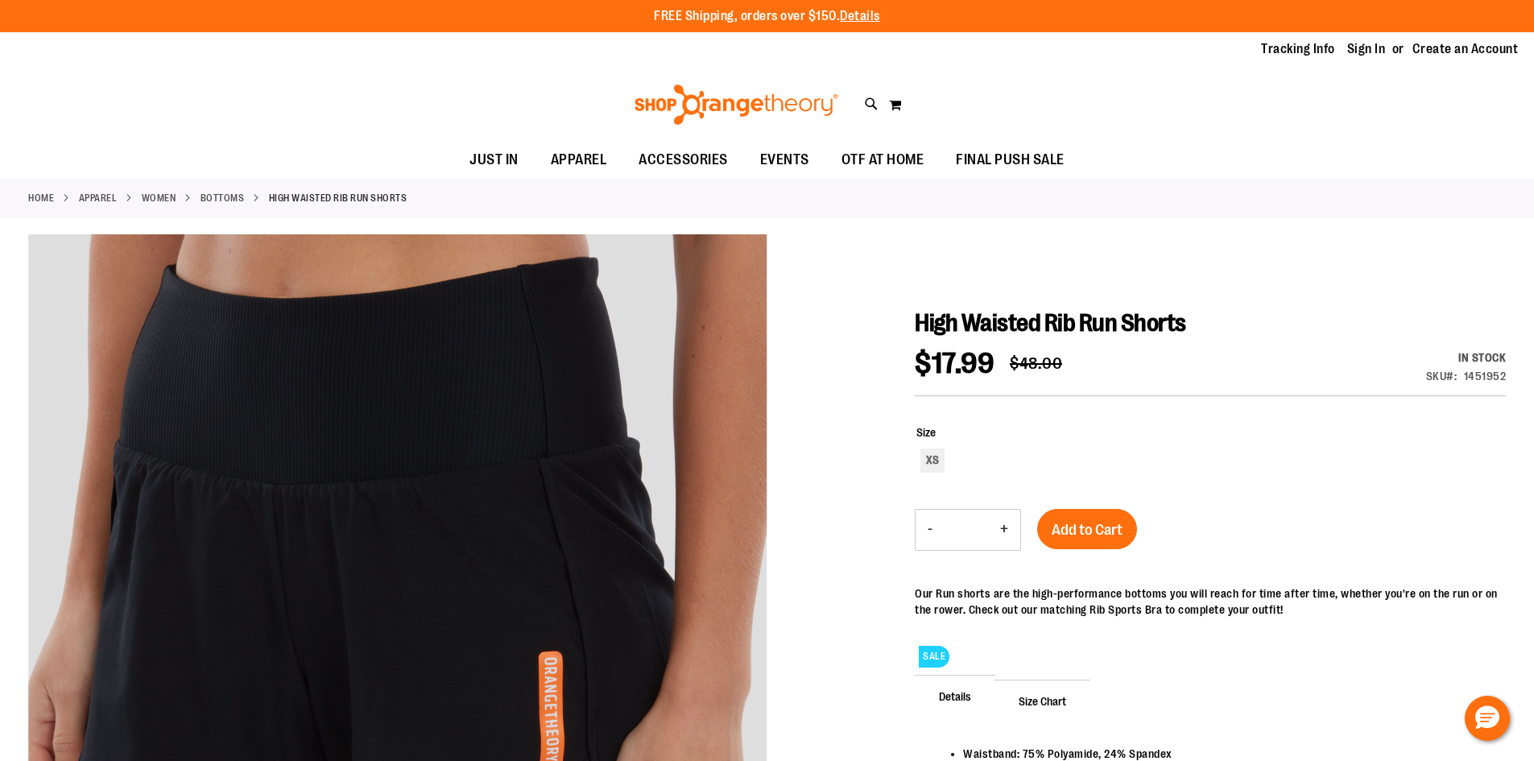
type input "**********"
click at [864, 317] on div at bounding box center [767, 647] width 1478 height 827
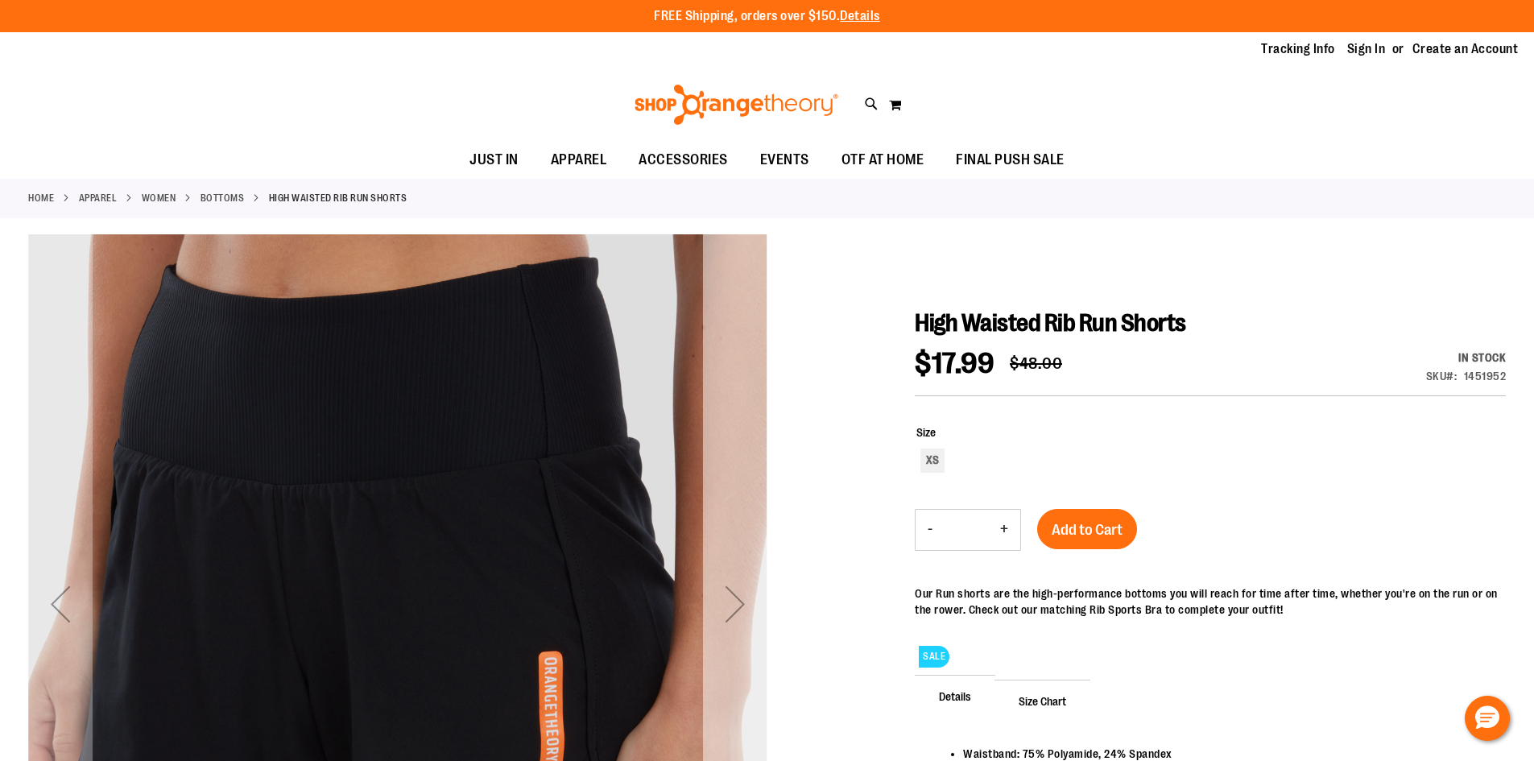
click at [739, 528] on div "Next" at bounding box center [735, 603] width 64 height 739
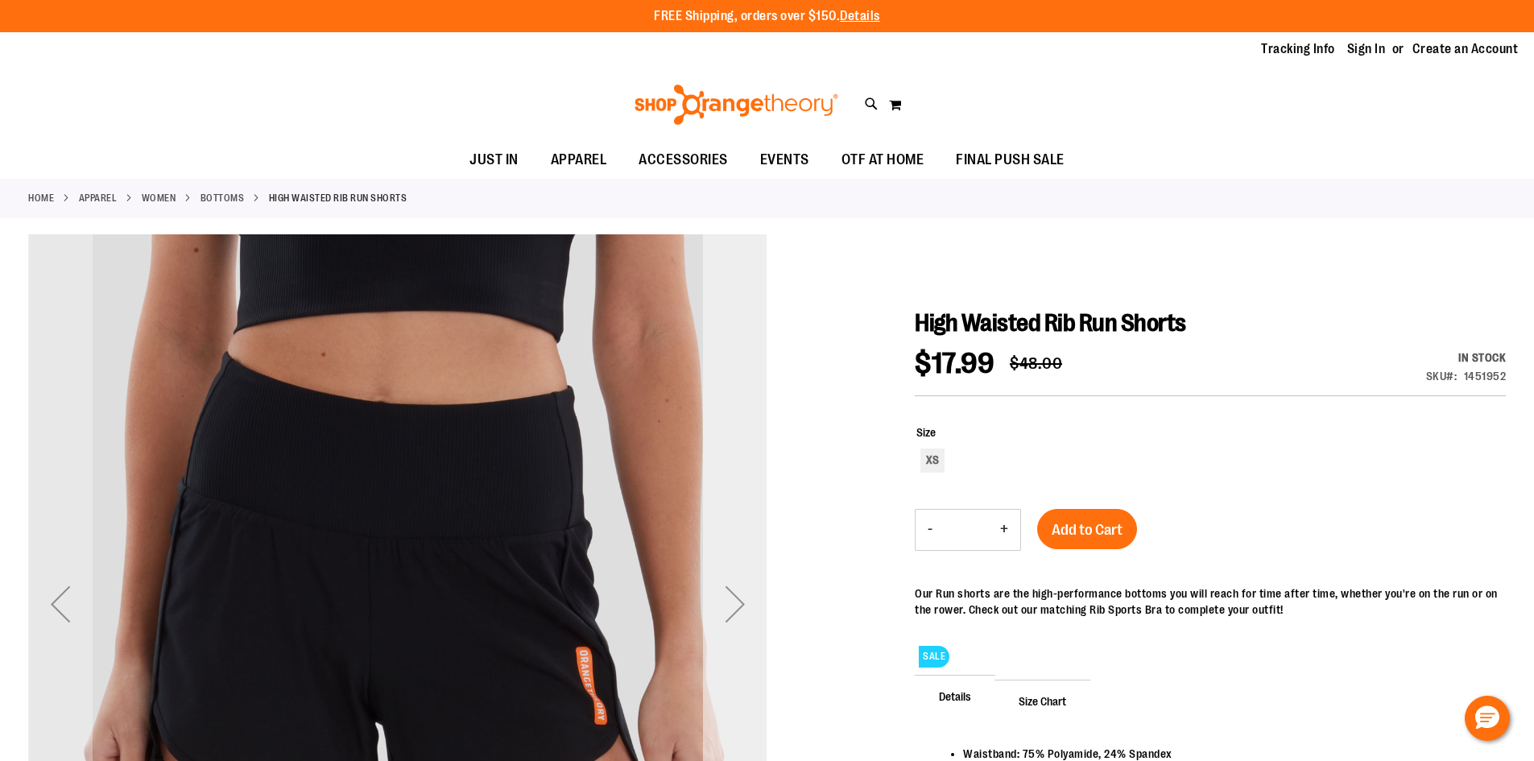
click at [739, 528] on div "Next" at bounding box center [735, 603] width 64 height 739
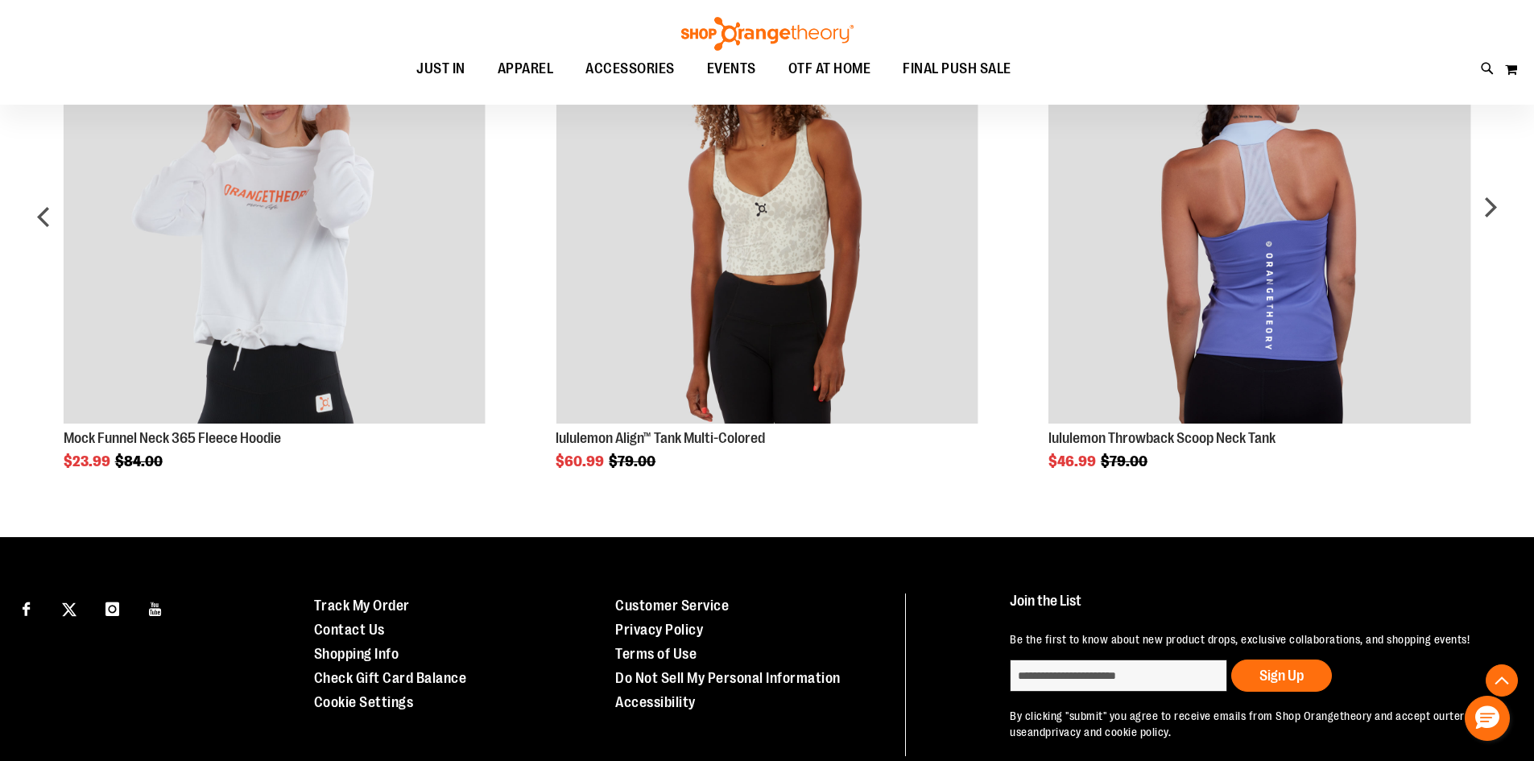
scroll to position [800, 0]
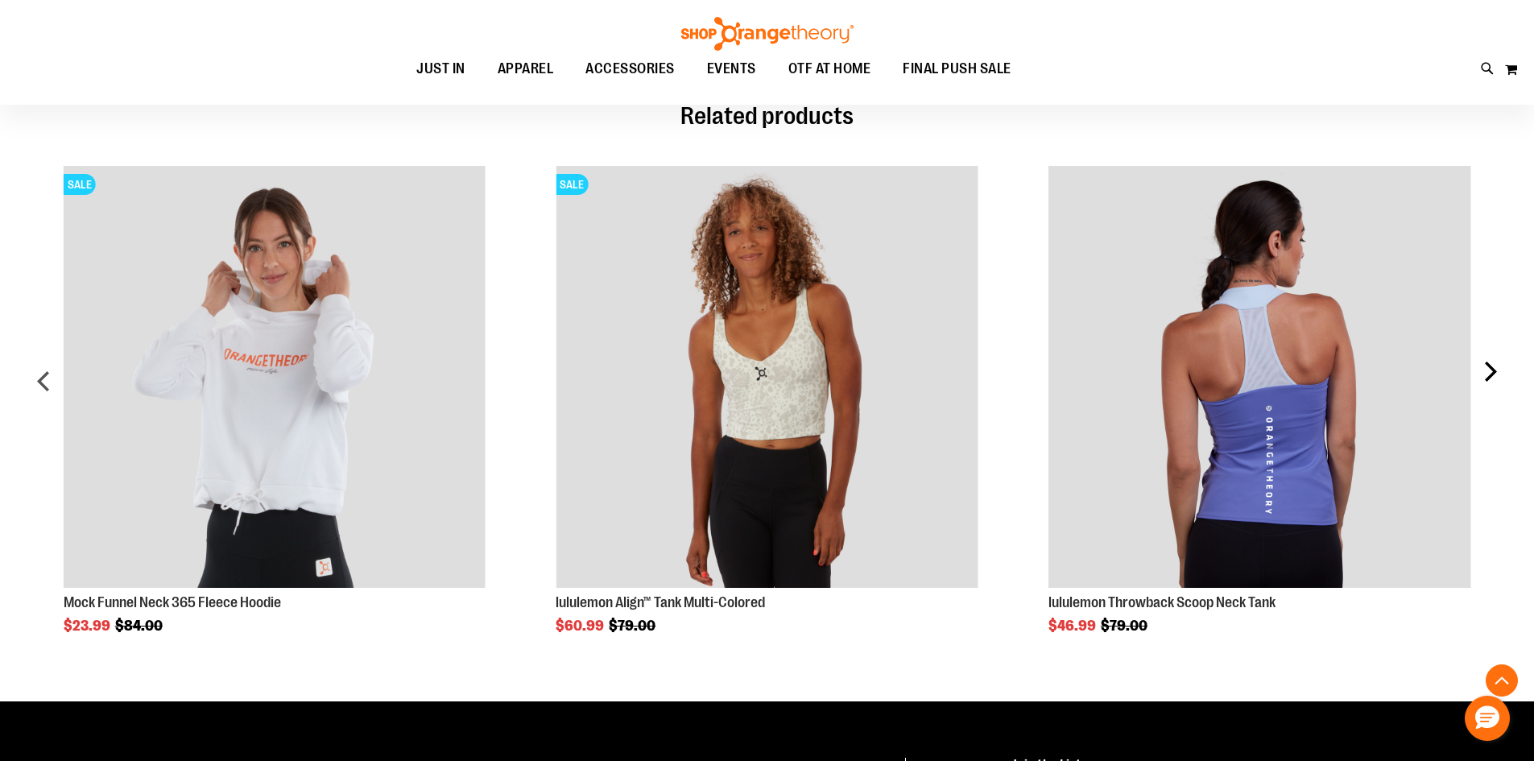
click at [1490, 364] on div "next" at bounding box center [1490, 387] width 32 height 491
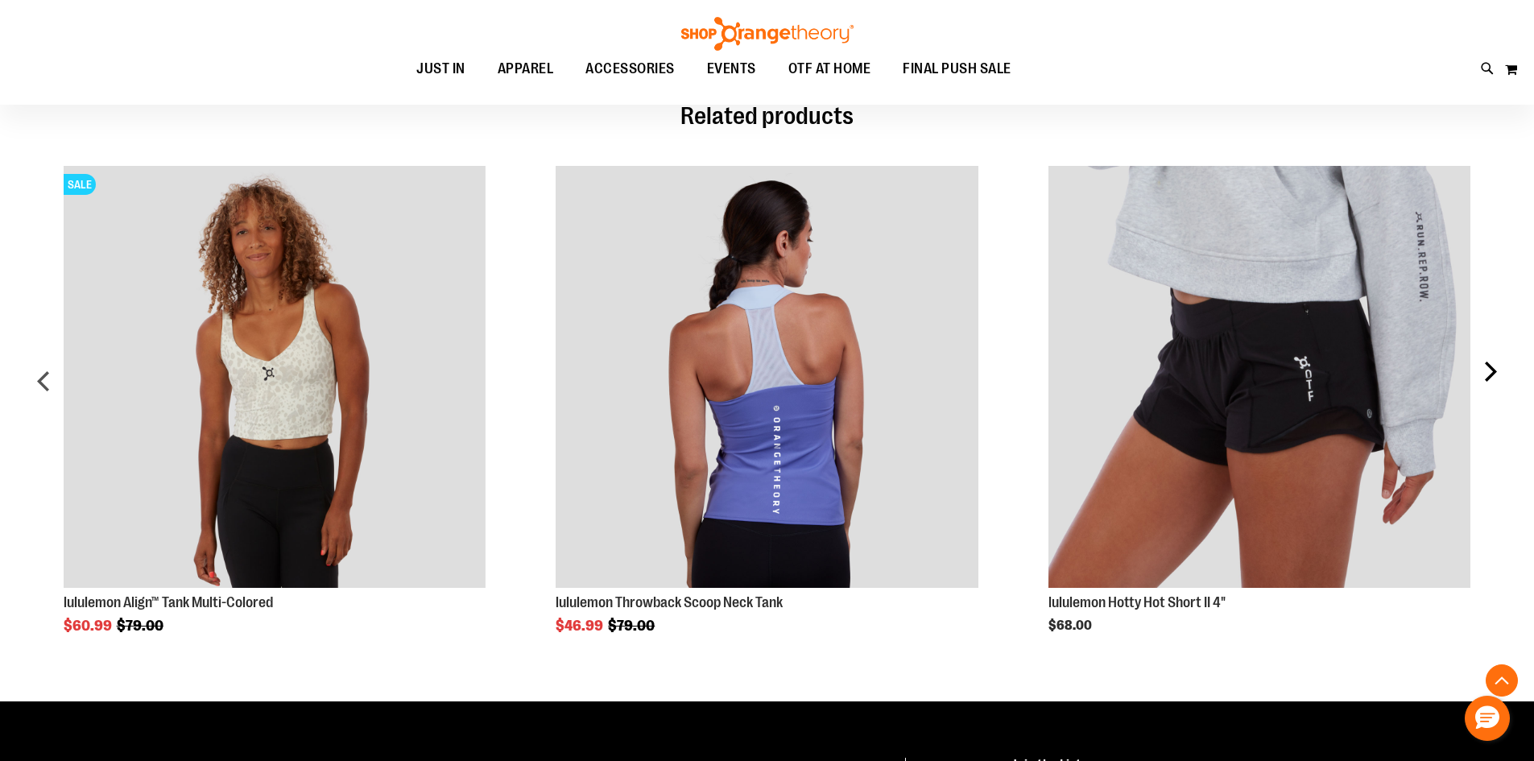
click at [1495, 371] on div "next" at bounding box center [1490, 387] width 32 height 491
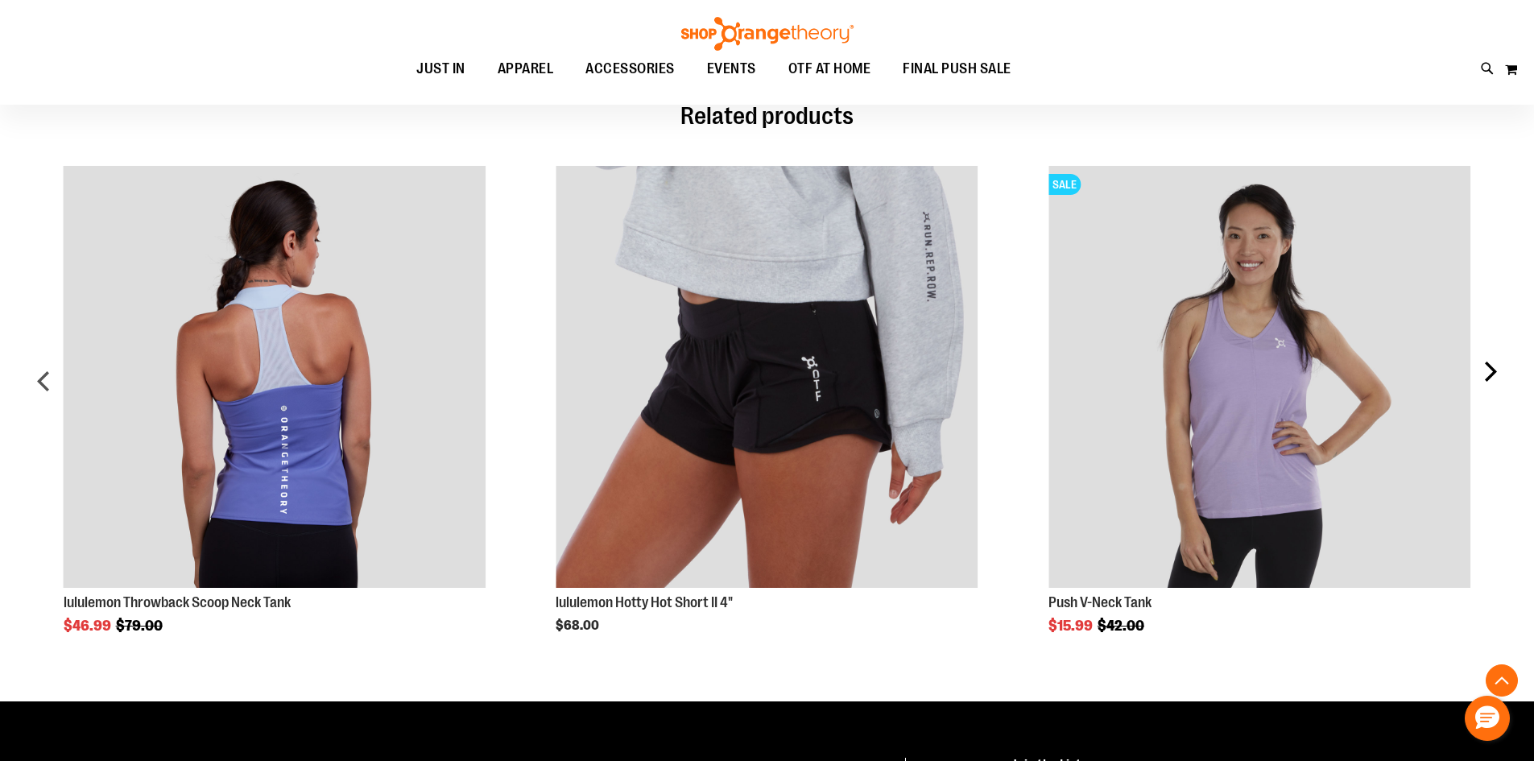
click at [1495, 371] on div "next" at bounding box center [1490, 387] width 32 height 491
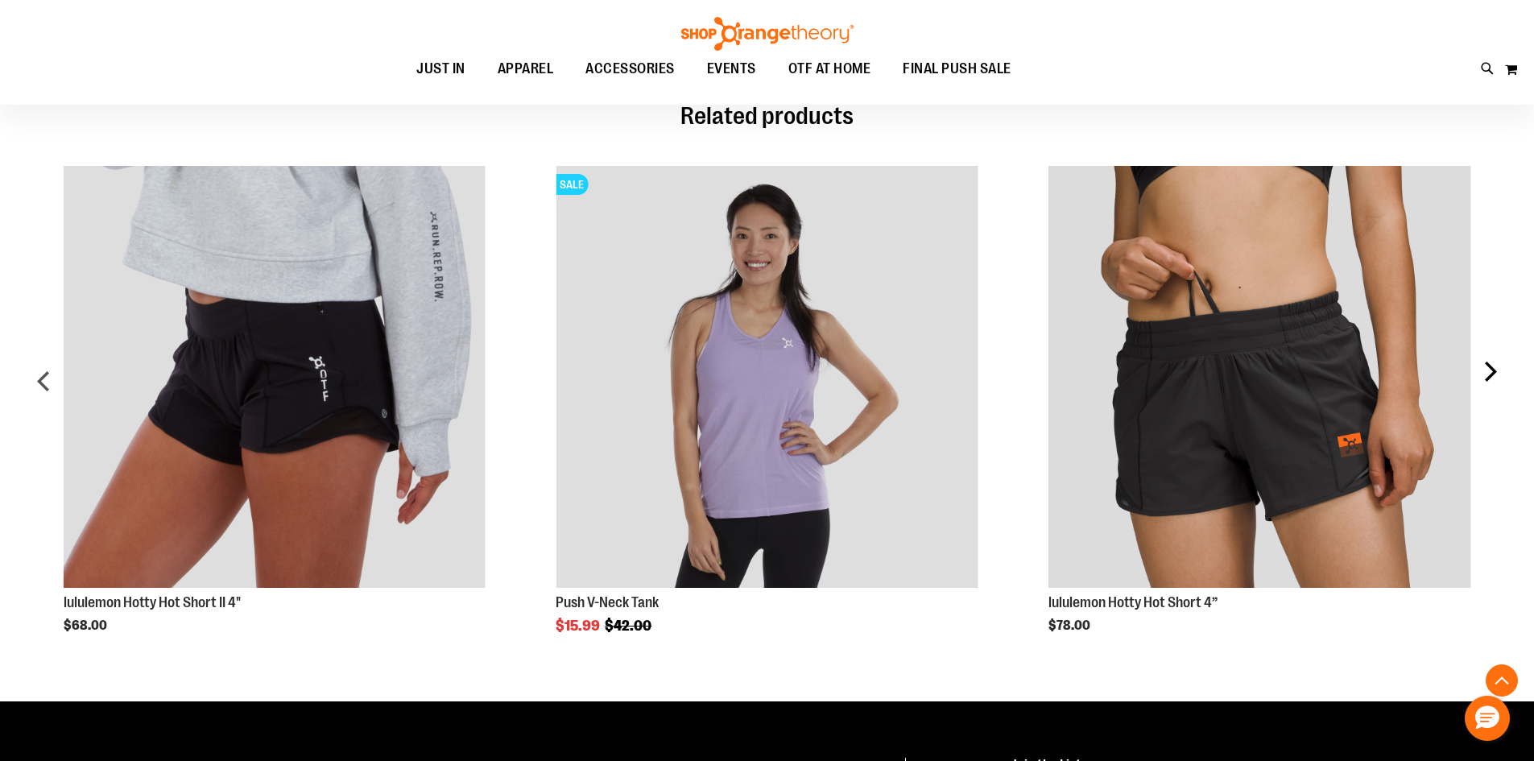
click at [1495, 371] on div "next" at bounding box center [1490, 387] width 32 height 491
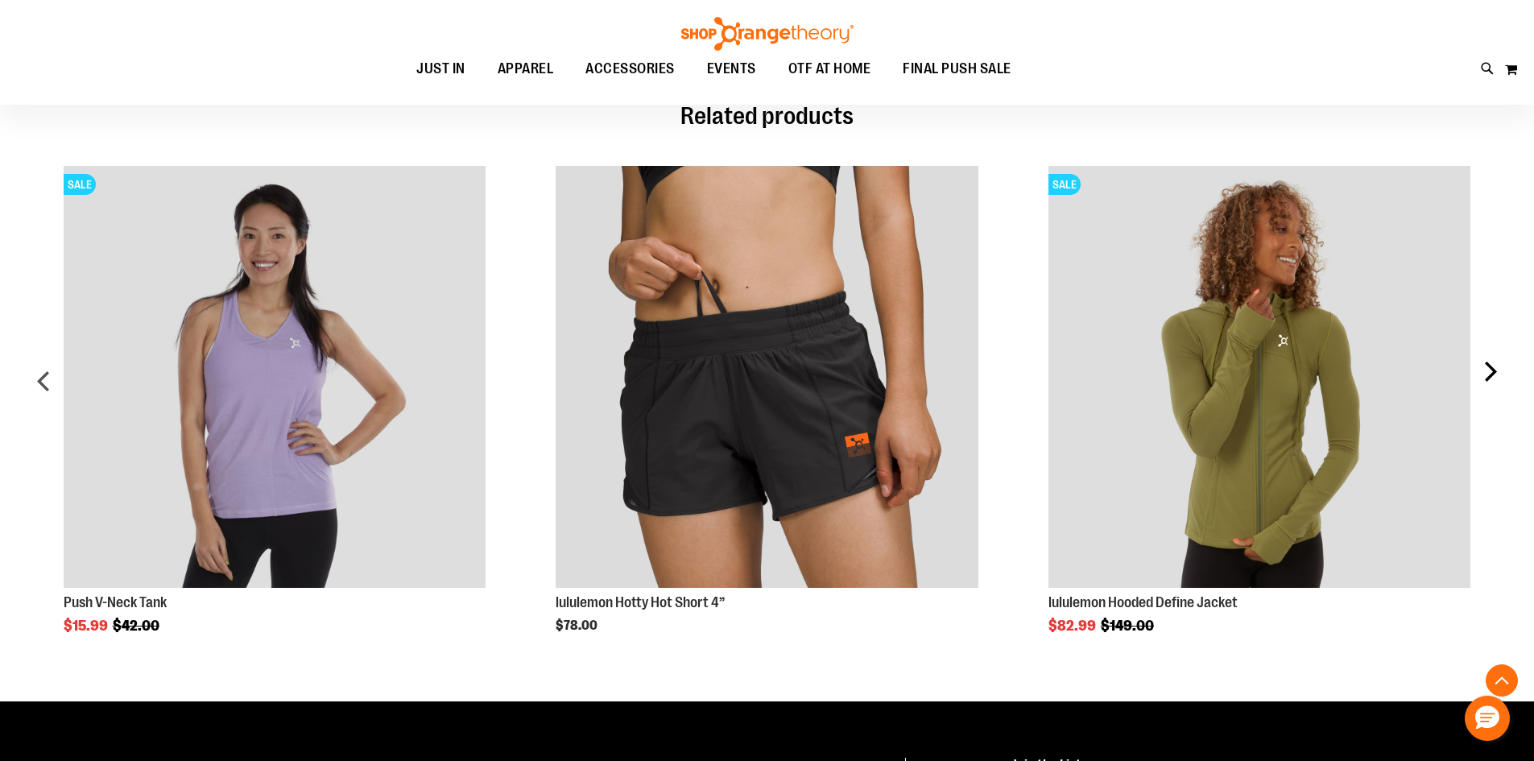
click at [1495, 371] on div "next" at bounding box center [1490, 387] width 32 height 491
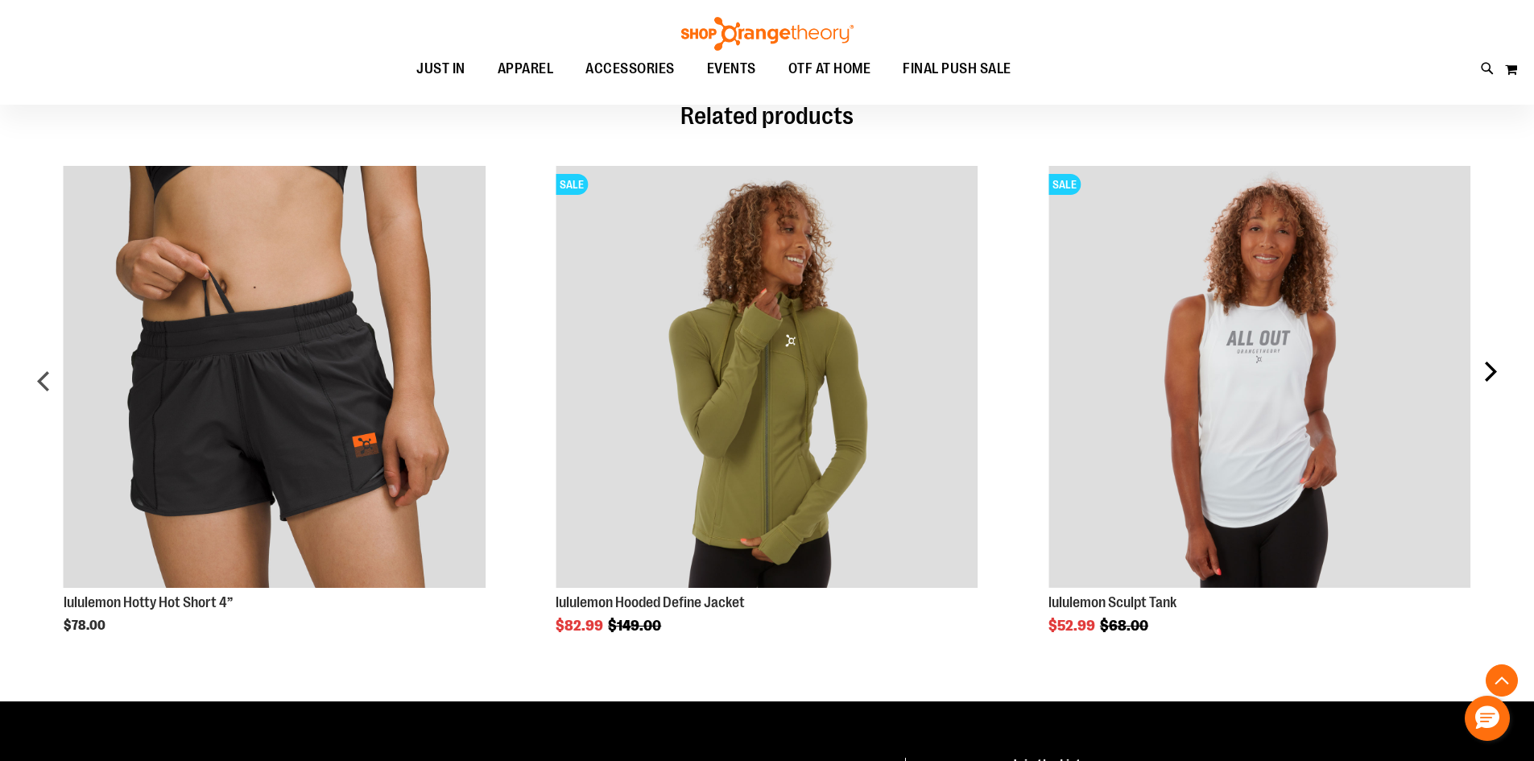
click at [1495, 371] on div "next" at bounding box center [1490, 387] width 32 height 491
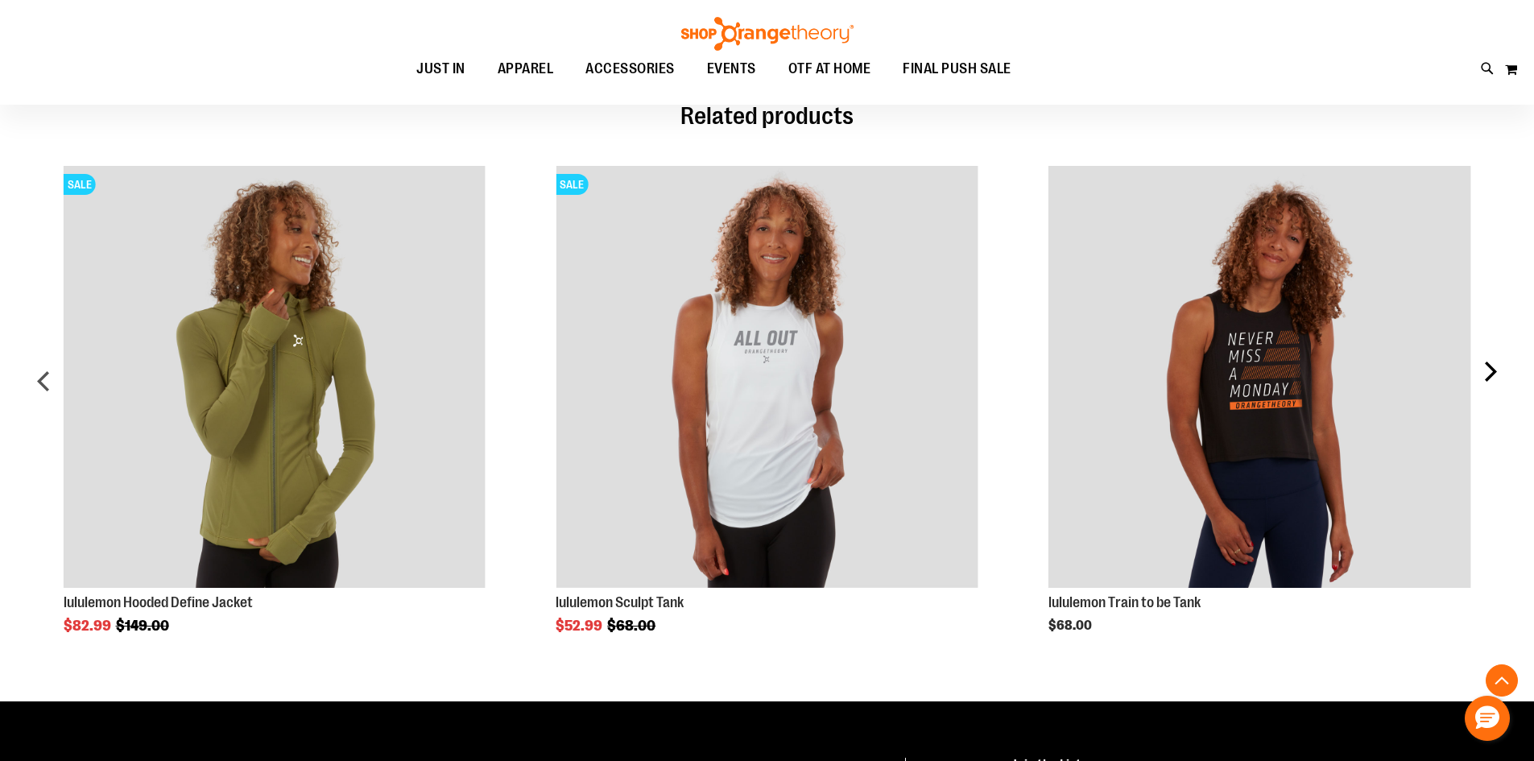
click at [1495, 371] on div "next" at bounding box center [1490, 387] width 32 height 491
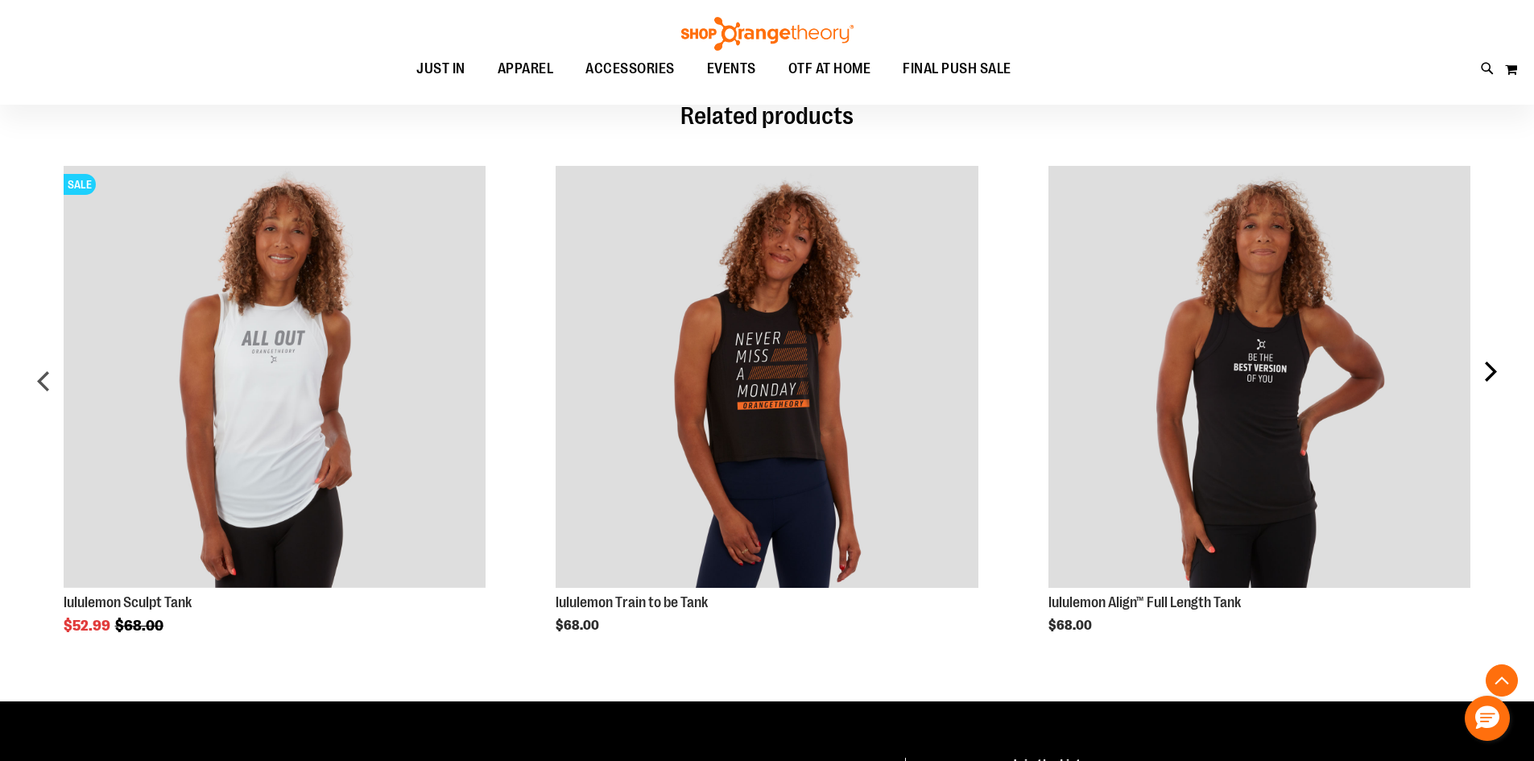
click at [1495, 371] on div "next" at bounding box center [1490, 387] width 32 height 491
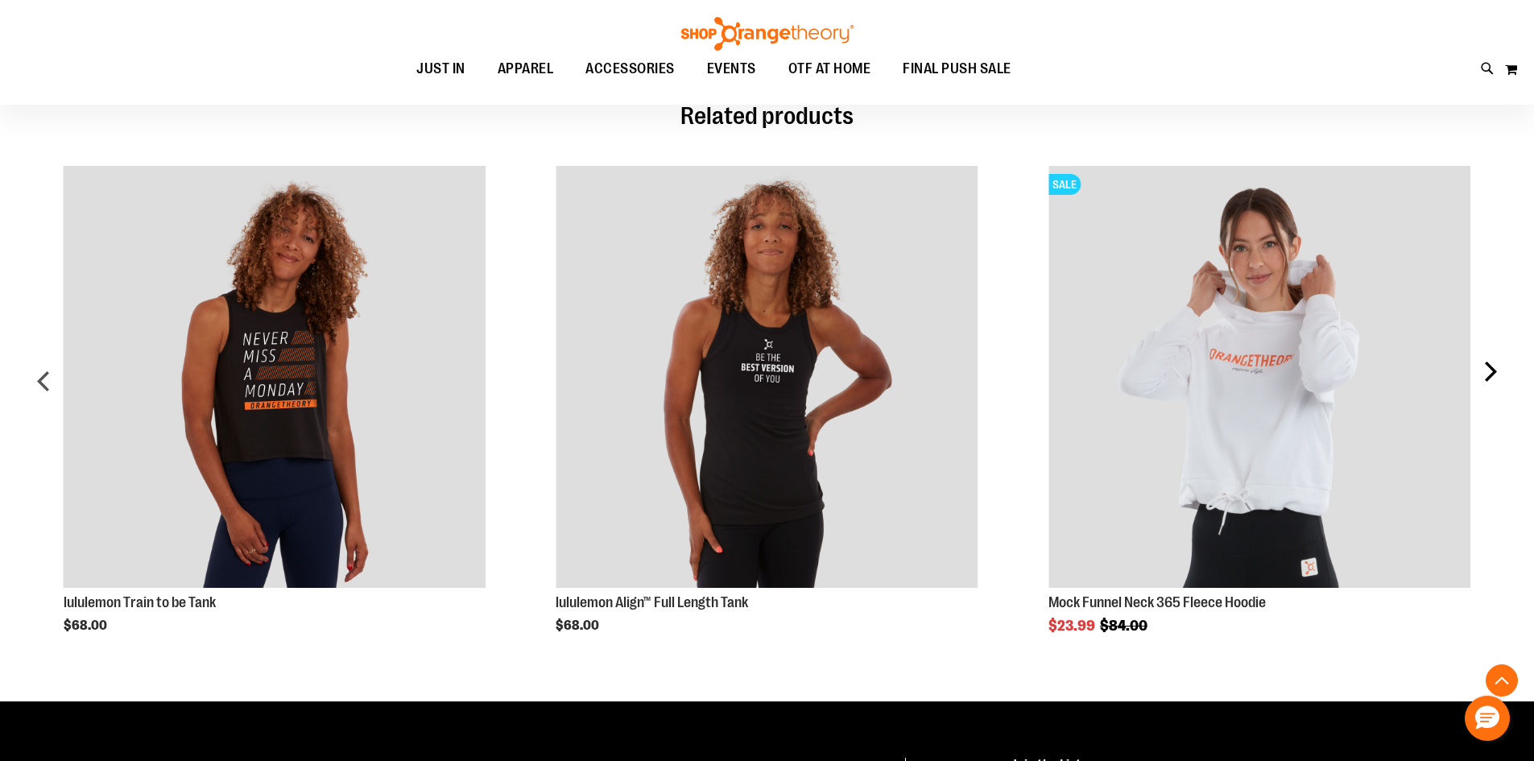
click at [1495, 371] on div "next" at bounding box center [1490, 387] width 32 height 491
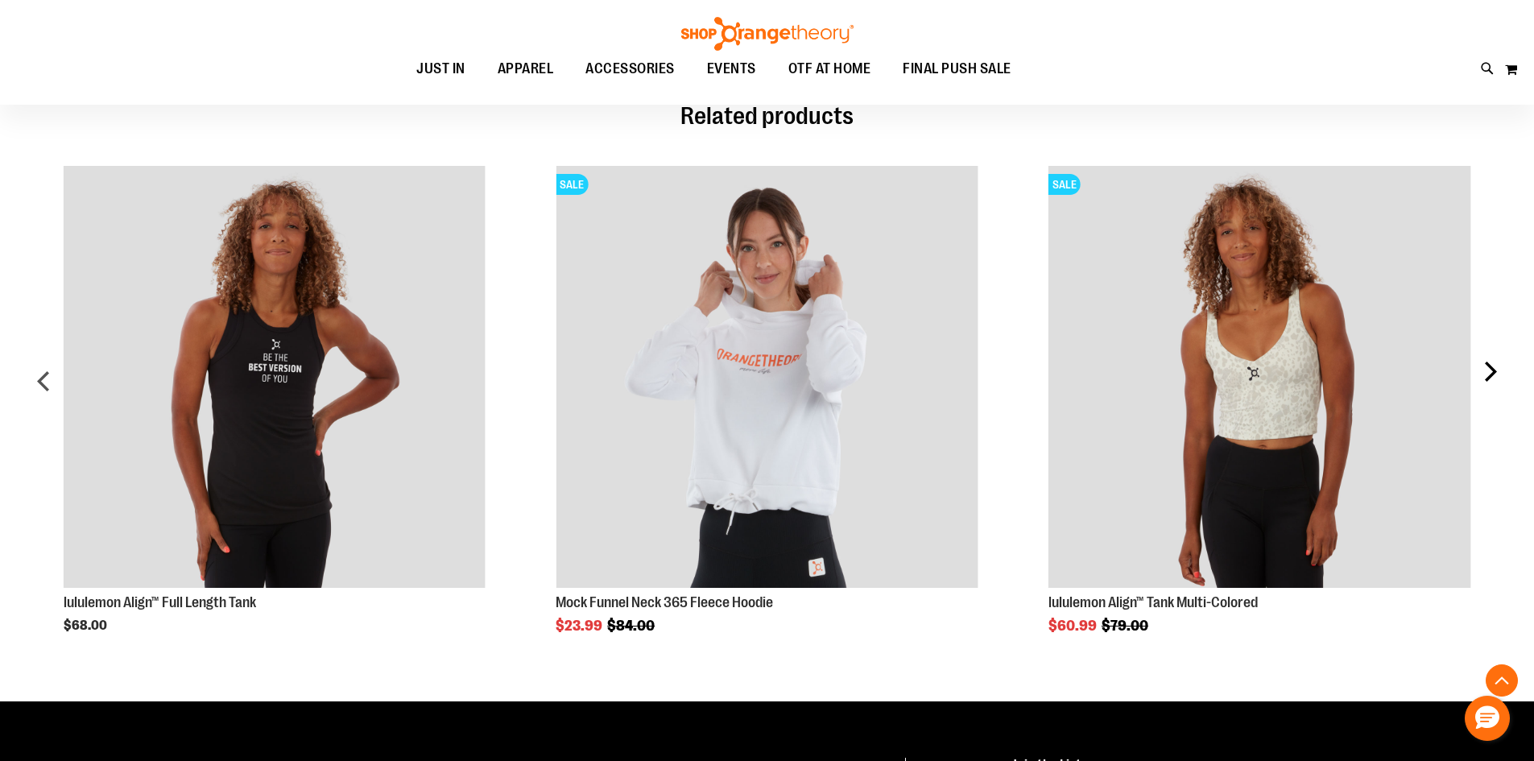
click at [1495, 371] on div "next" at bounding box center [1490, 387] width 32 height 491
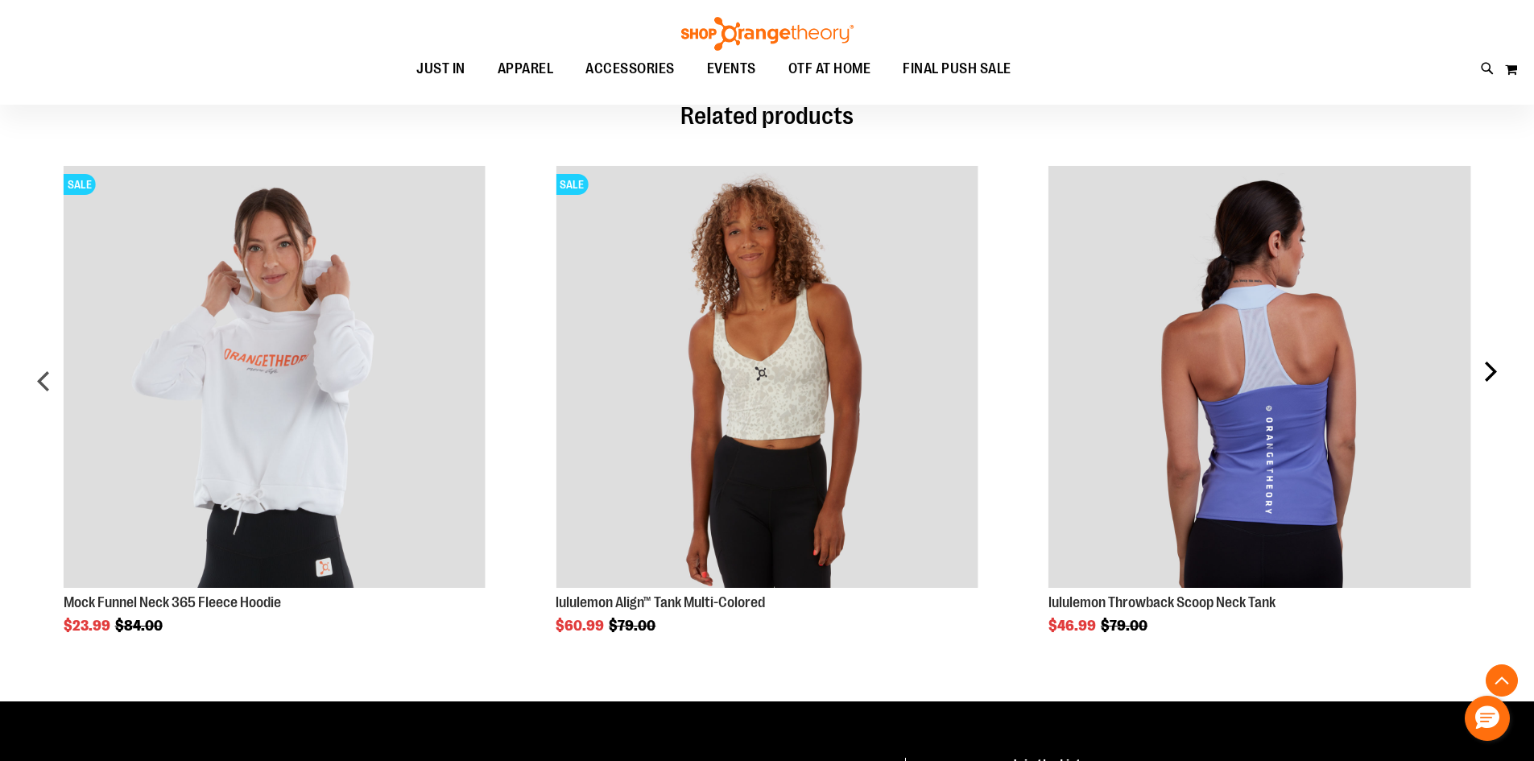
click at [1495, 371] on div "next" at bounding box center [1490, 387] width 32 height 491
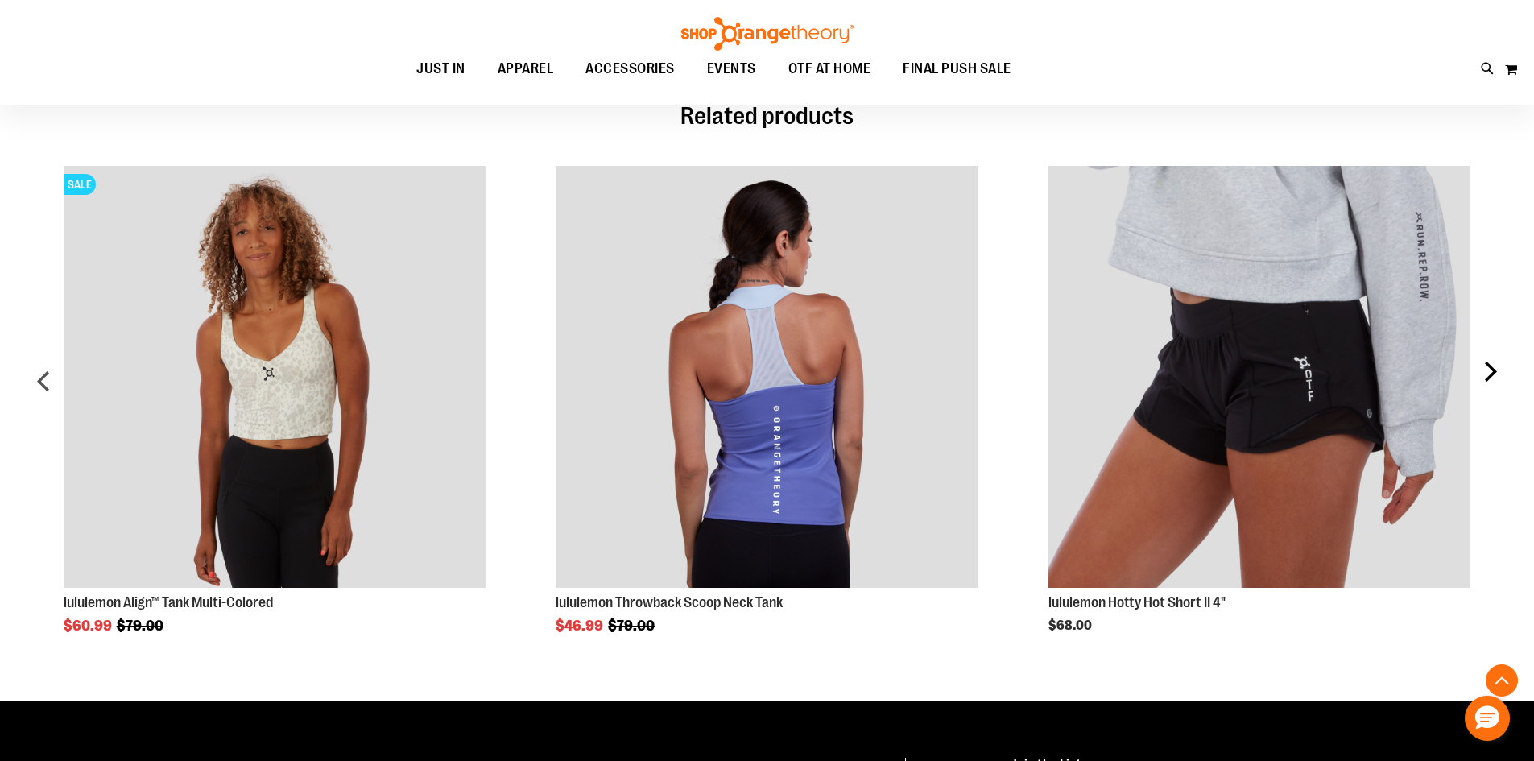
click at [1495, 371] on div "next" at bounding box center [1490, 387] width 32 height 491
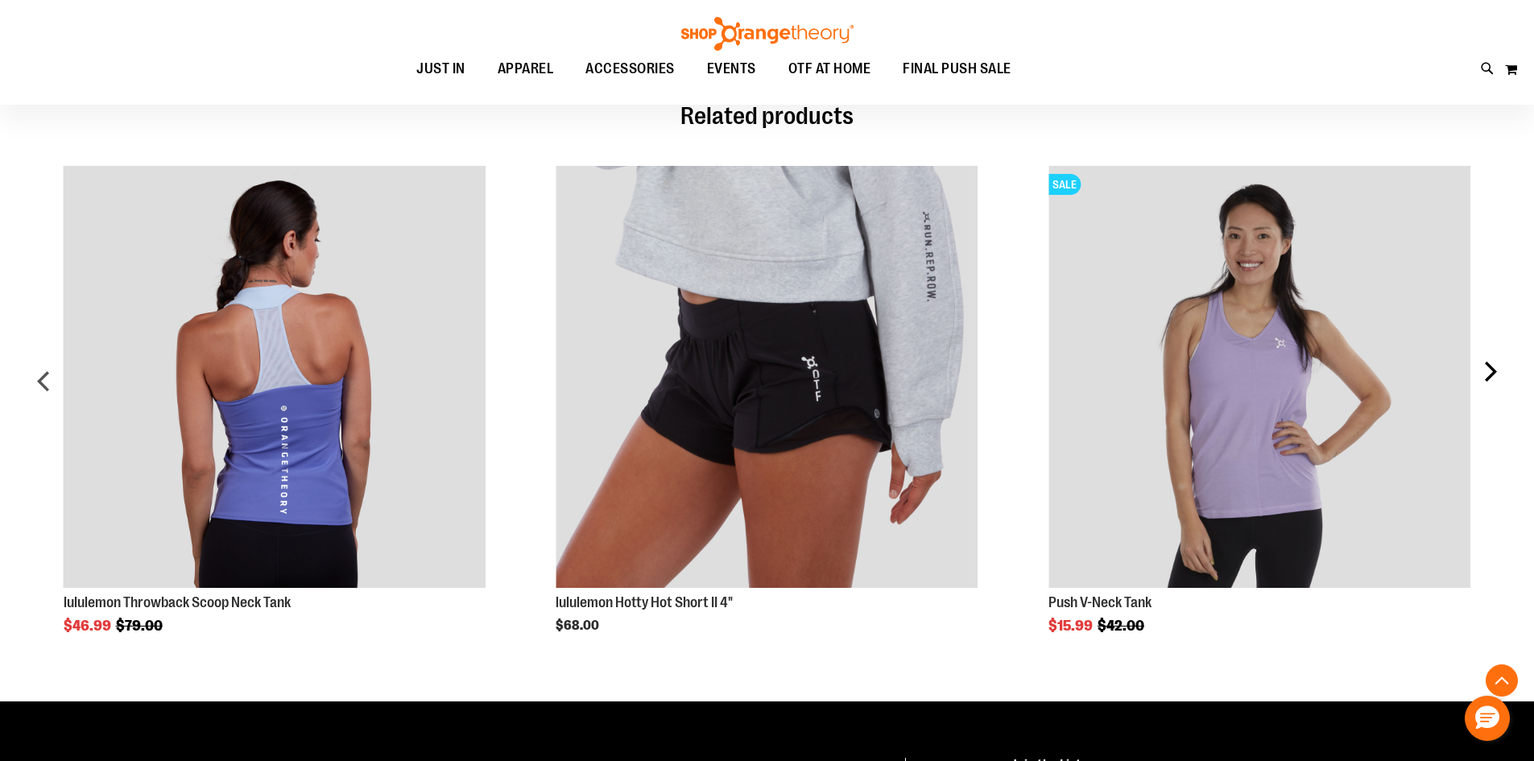
click at [1495, 371] on div "next" at bounding box center [1490, 387] width 32 height 491
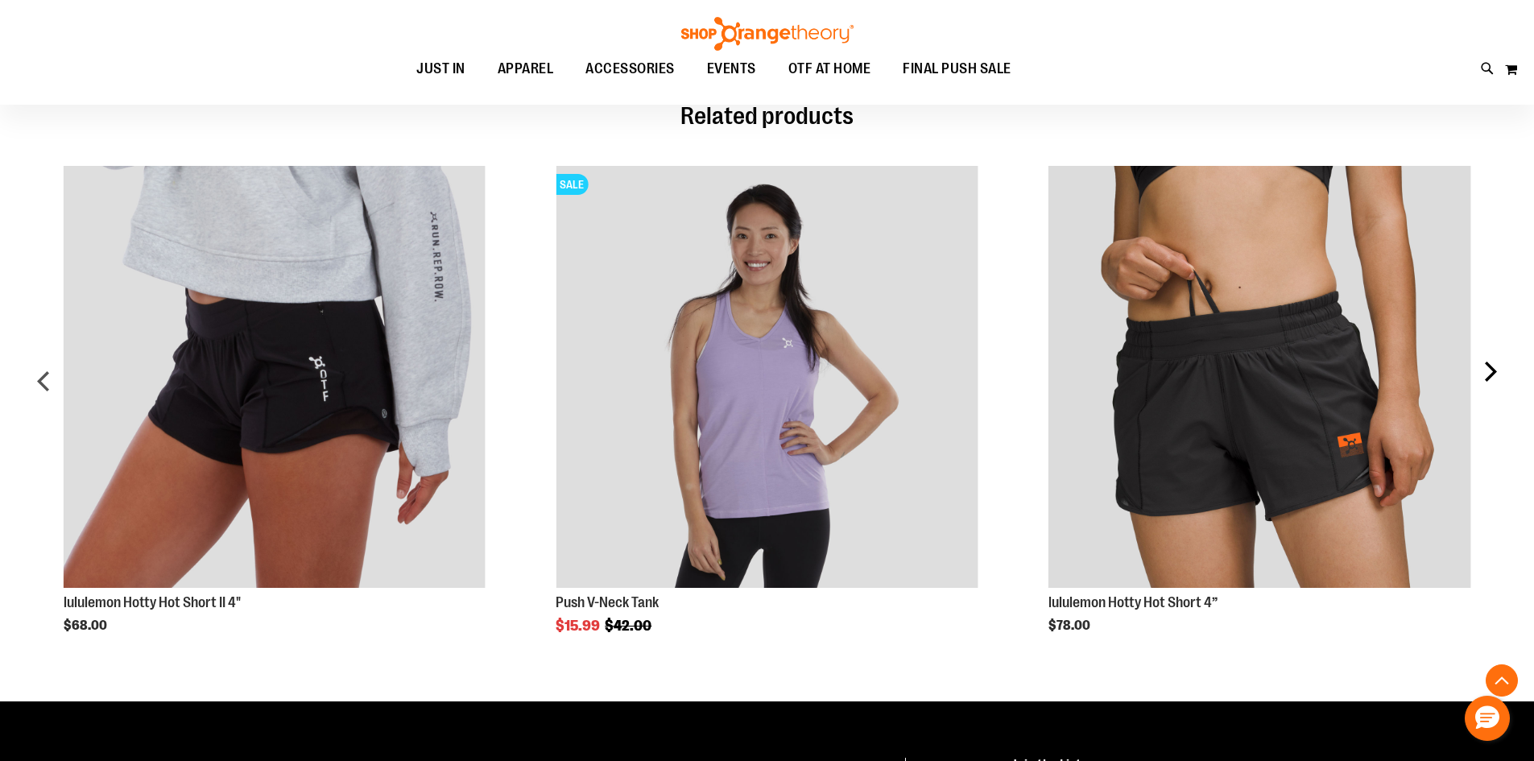
click at [1495, 371] on div "next" at bounding box center [1490, 387] width 32 height 491
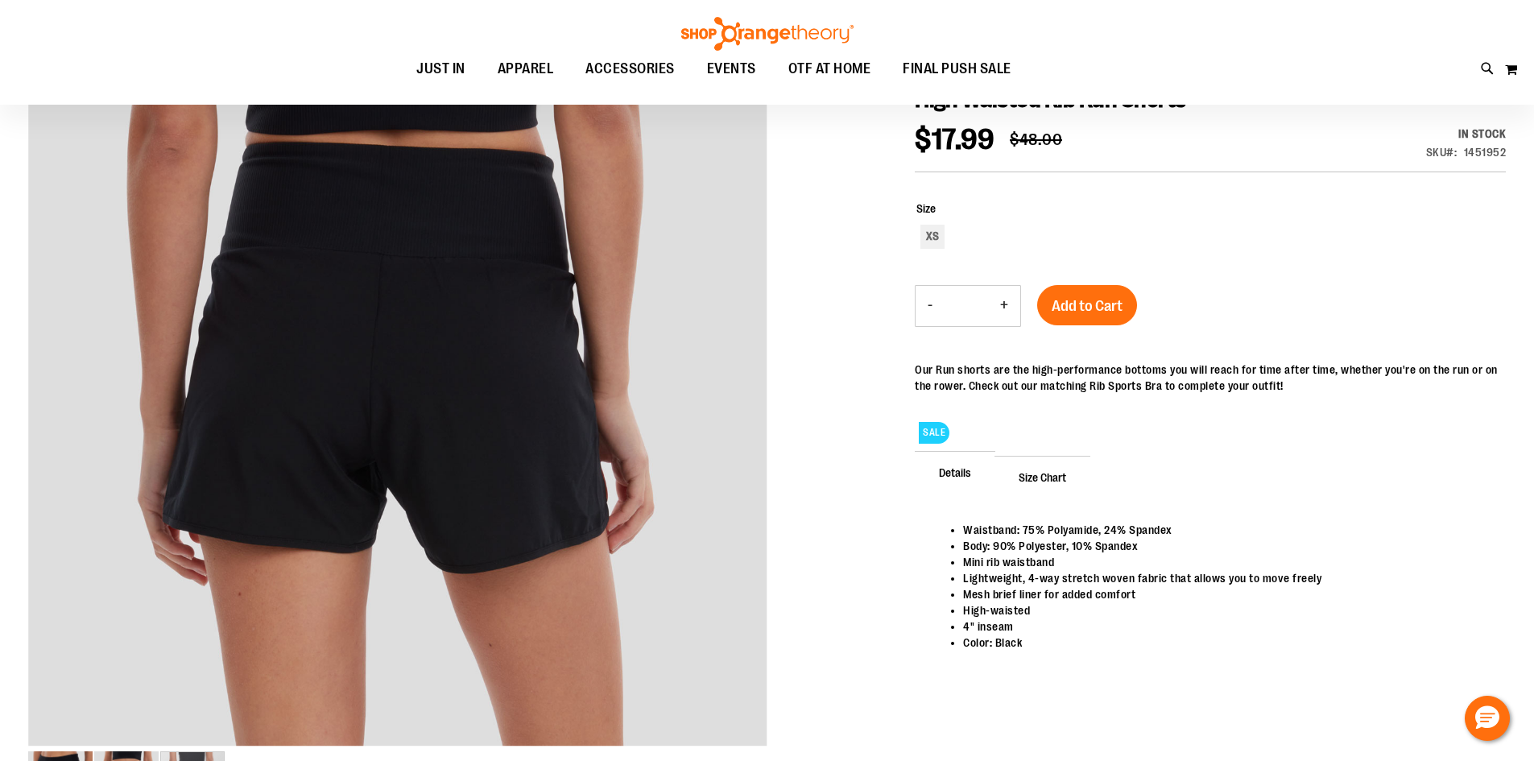
scroll to position [0, 0]
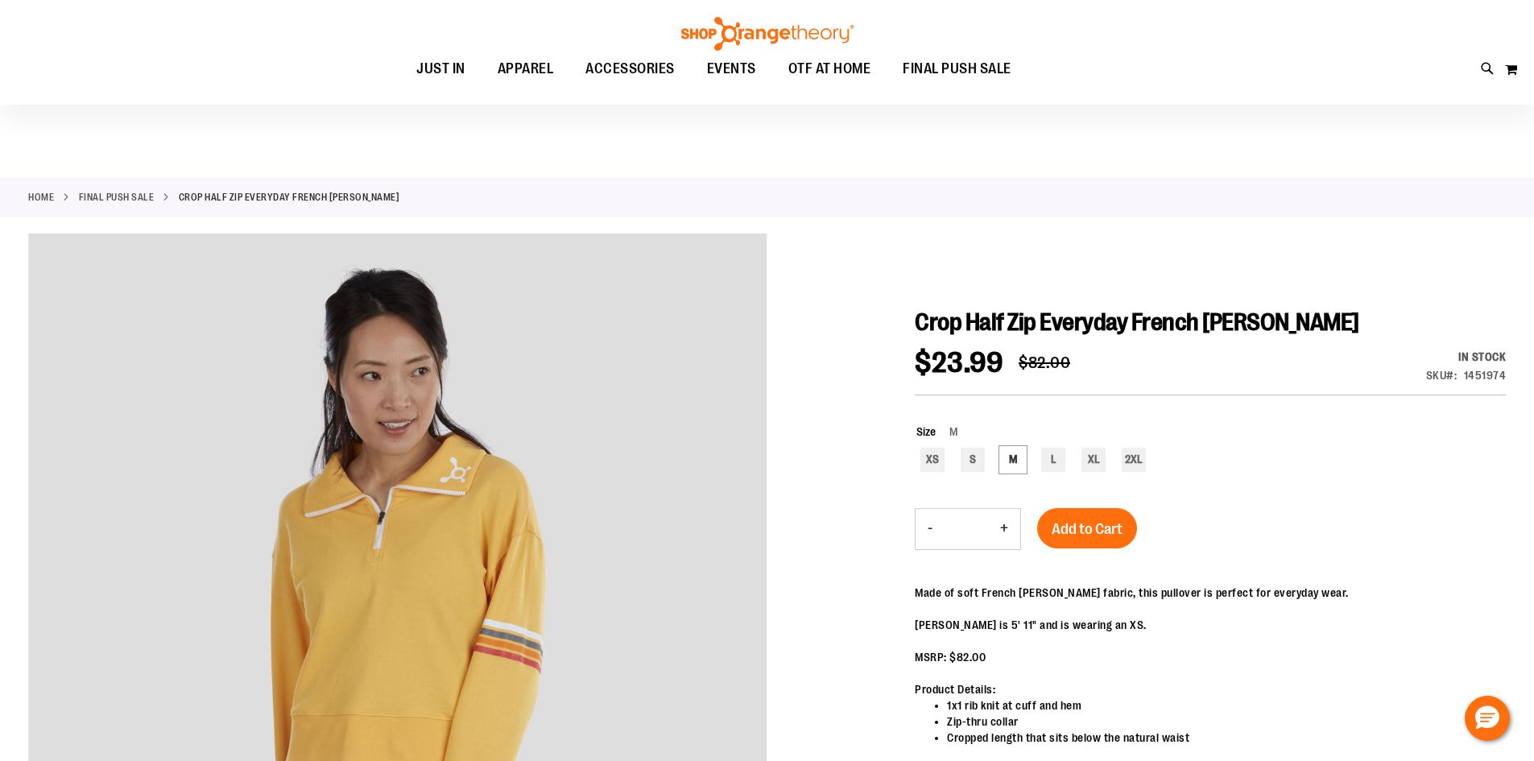
scroll to position [240, 0]
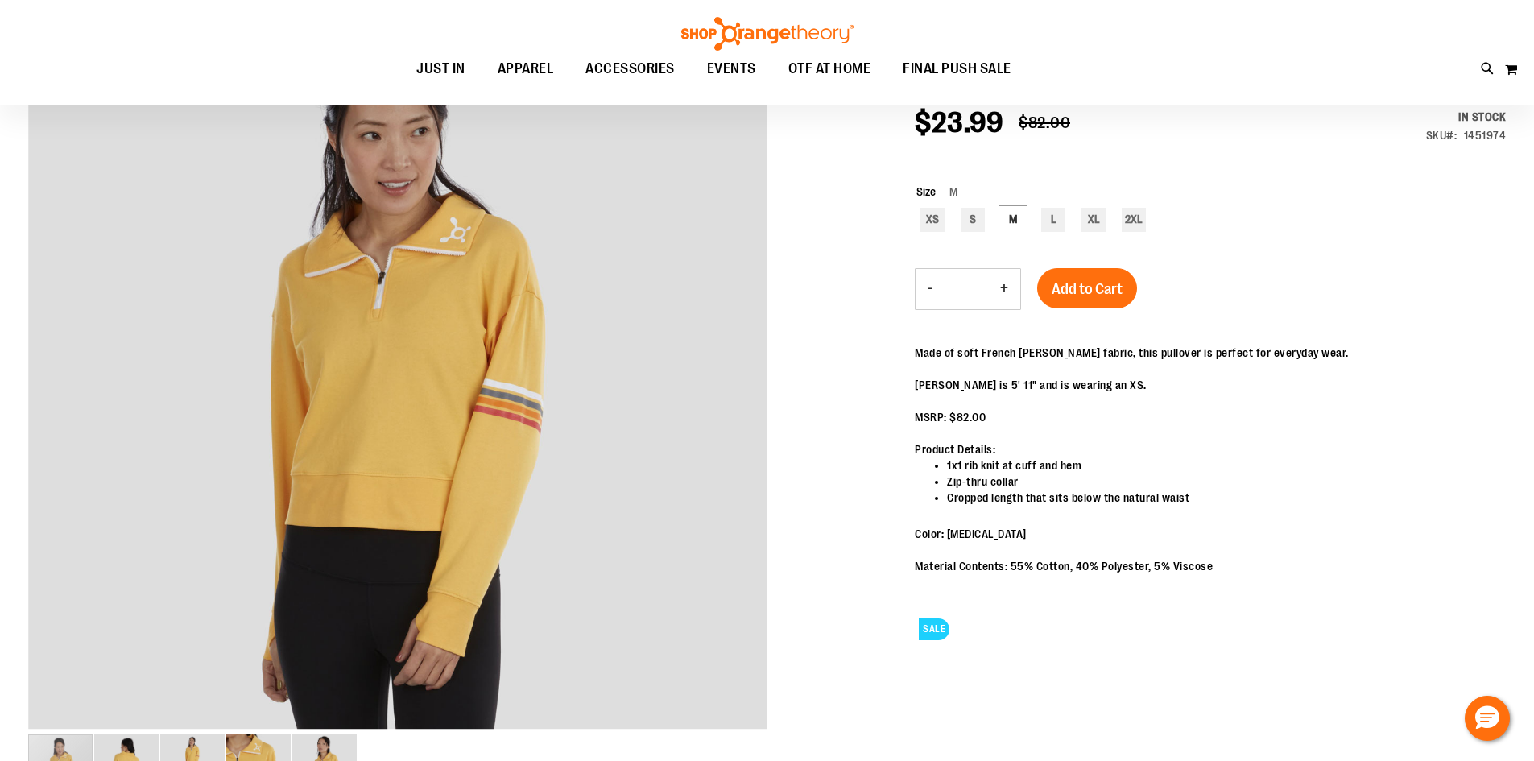
click at [1156, 252] on div "Crop Half Zip Everyday French [PERSON_NAME] $23.99 Regular Price $82.00 In stoc…" at bounding box center [1210, 372] width 591 height 609
click at [1244, 254] on div "Crop Half Zip Everyday French [PERSON_NAME] $23.99 Regular Price $82.00 In stoc…" at bounding box center [1210, 372] width 591 height 609
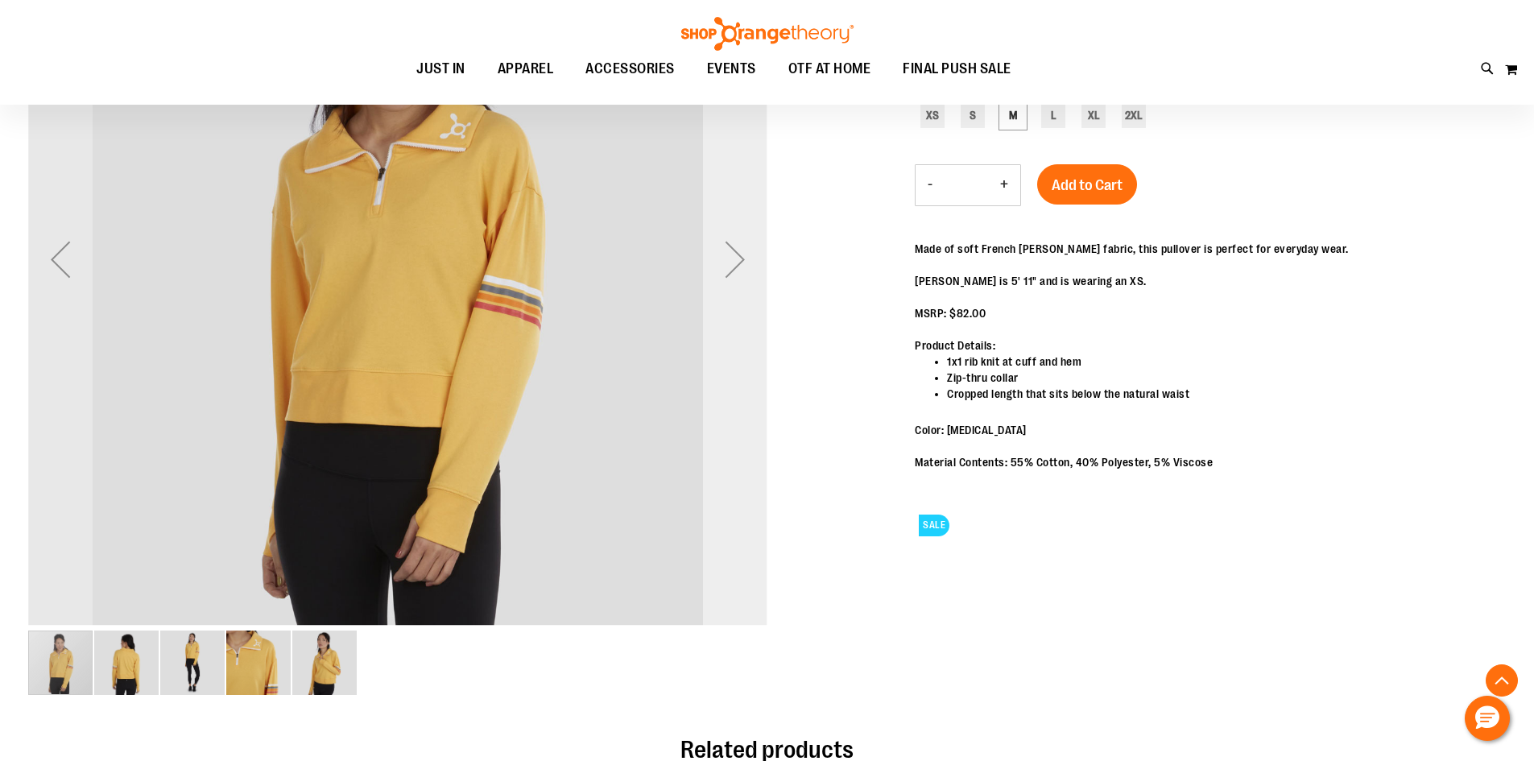
scroll to position [321, 0]
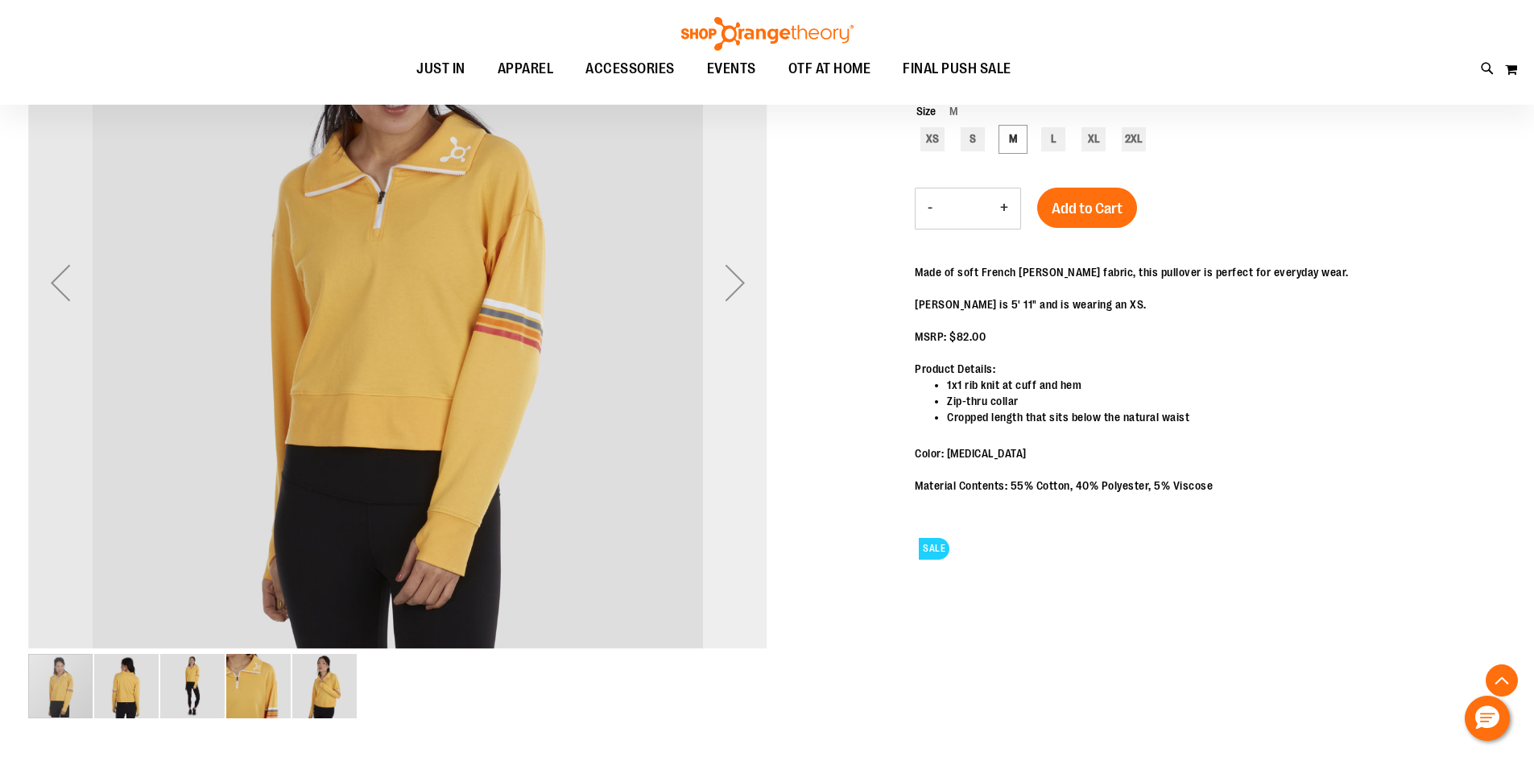
click at [733, 299] on div "Next" at bounding box center [735, 283] width 64 height 64
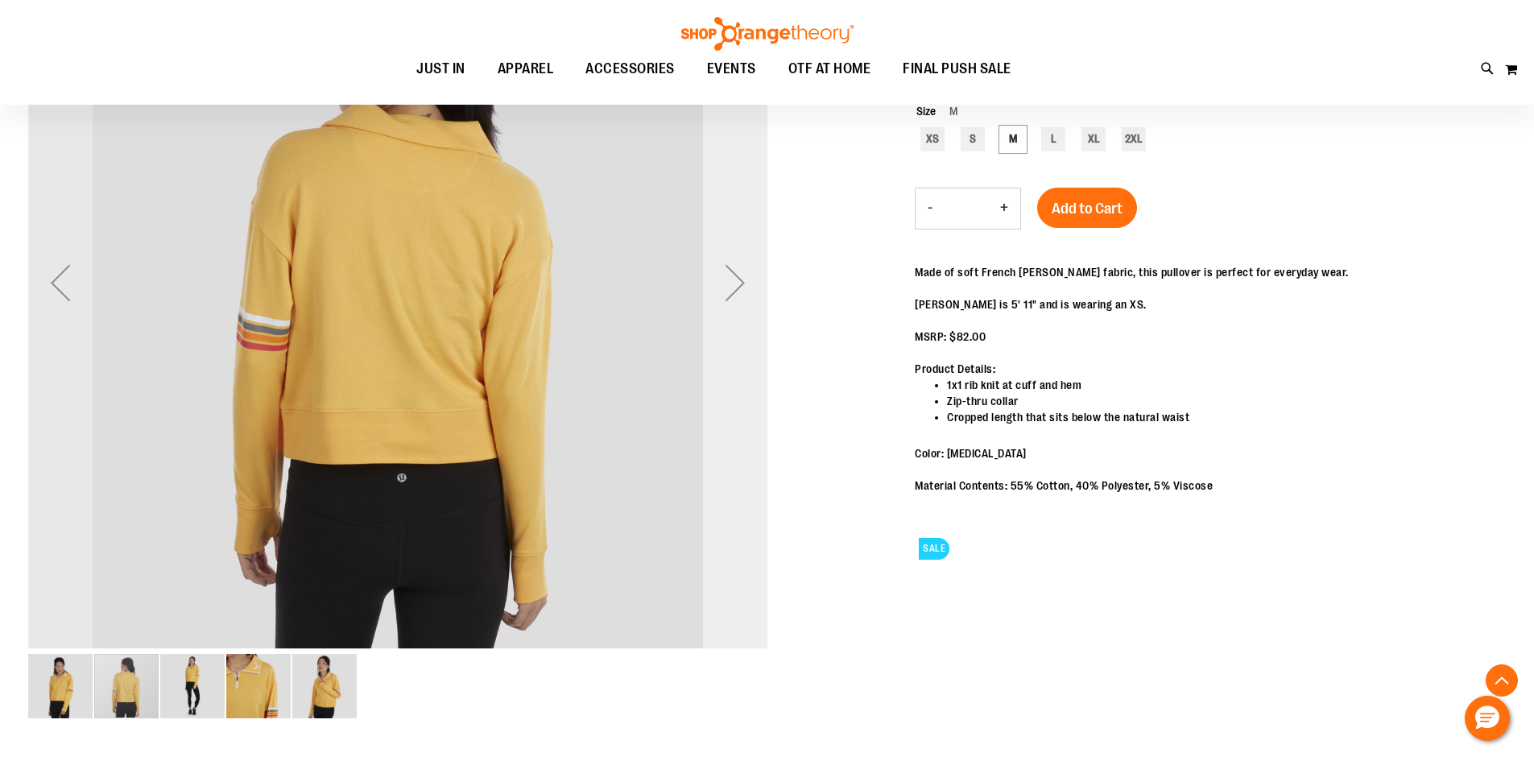
click at [733, 299] on div "Next" at bounding box center [735, 283] width 64 height 64
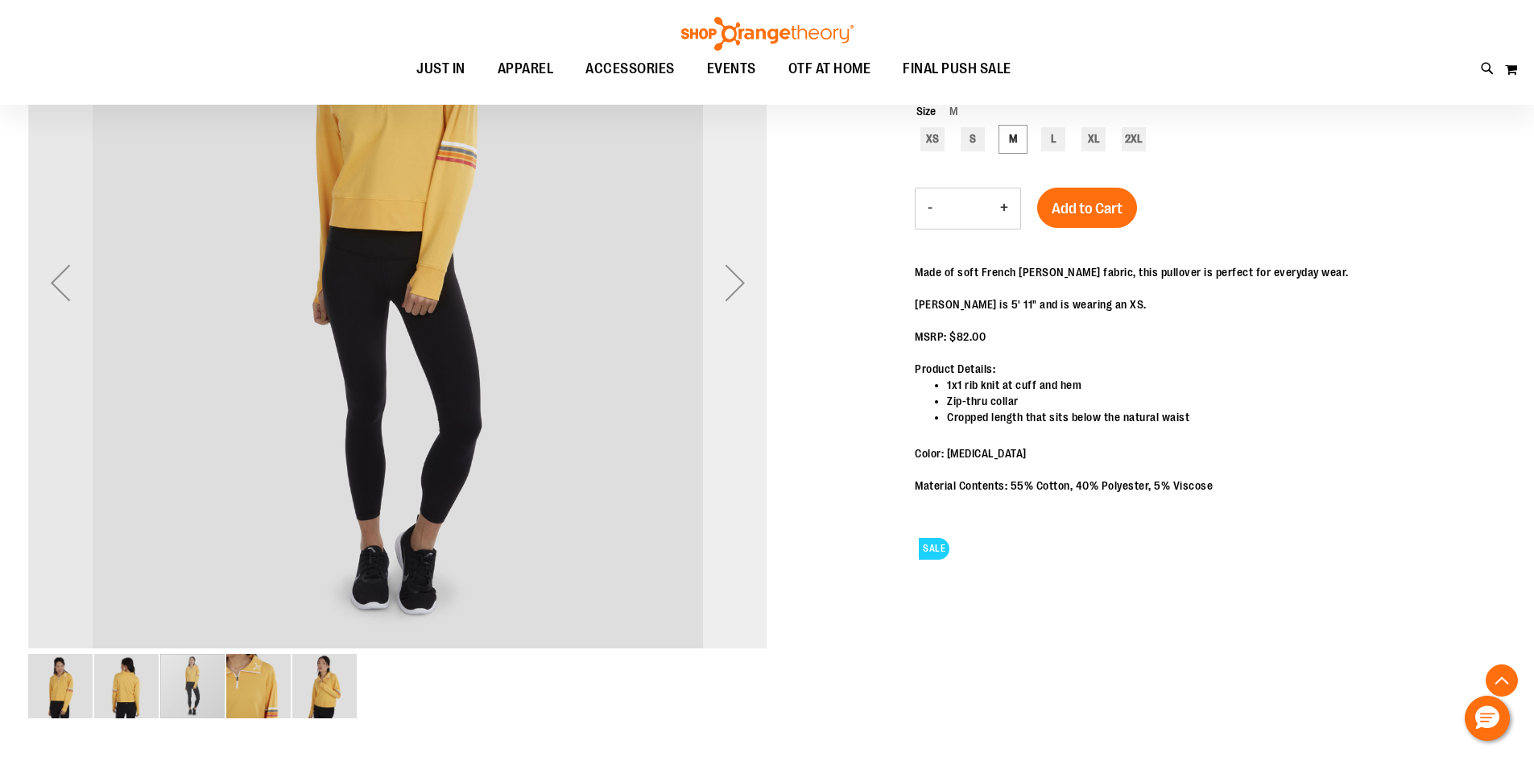
click at [733, 299] on div "Next" at bounding box center [735, 283] width 64 height 64
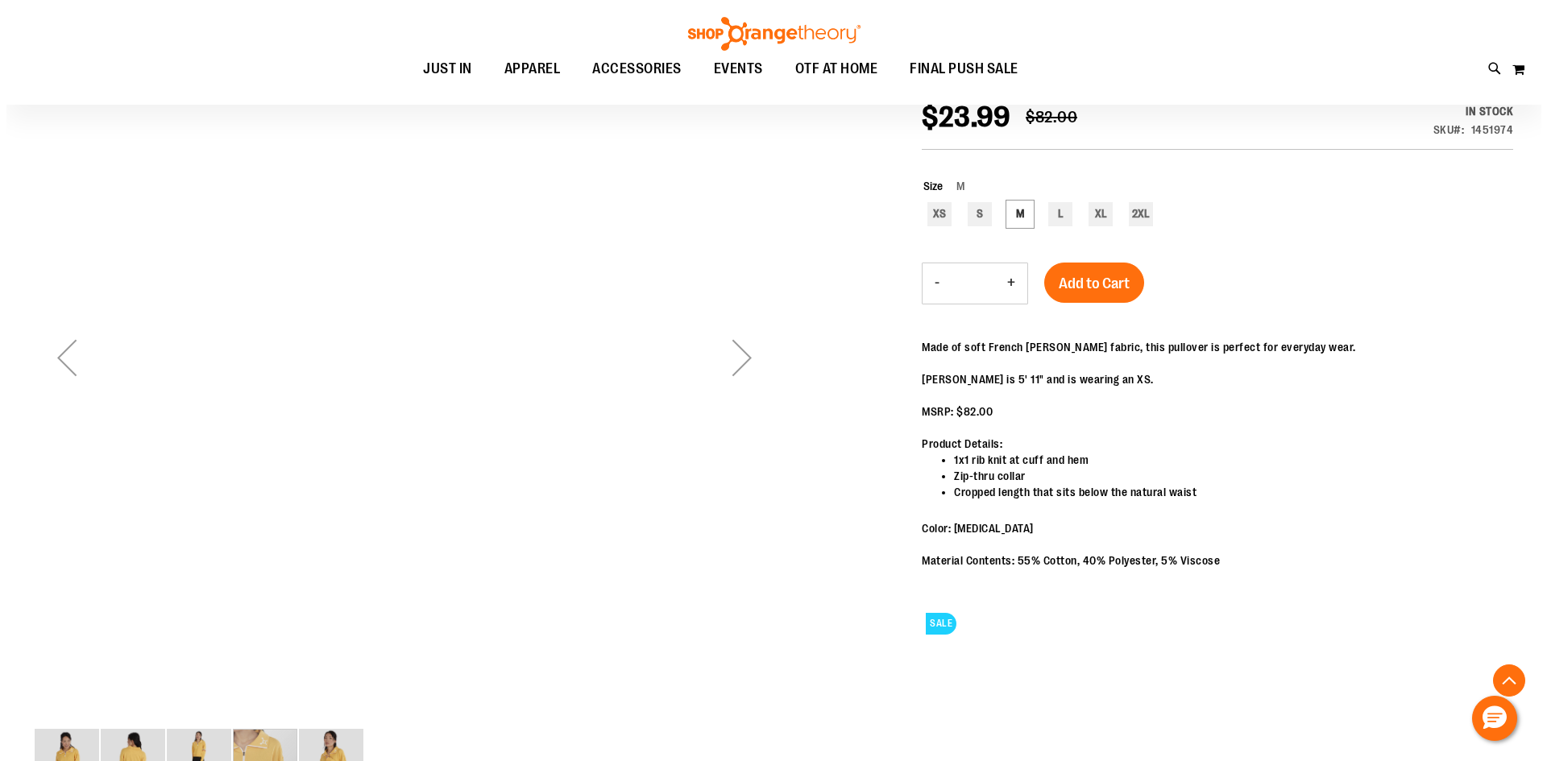
scroll to position [159, 0]
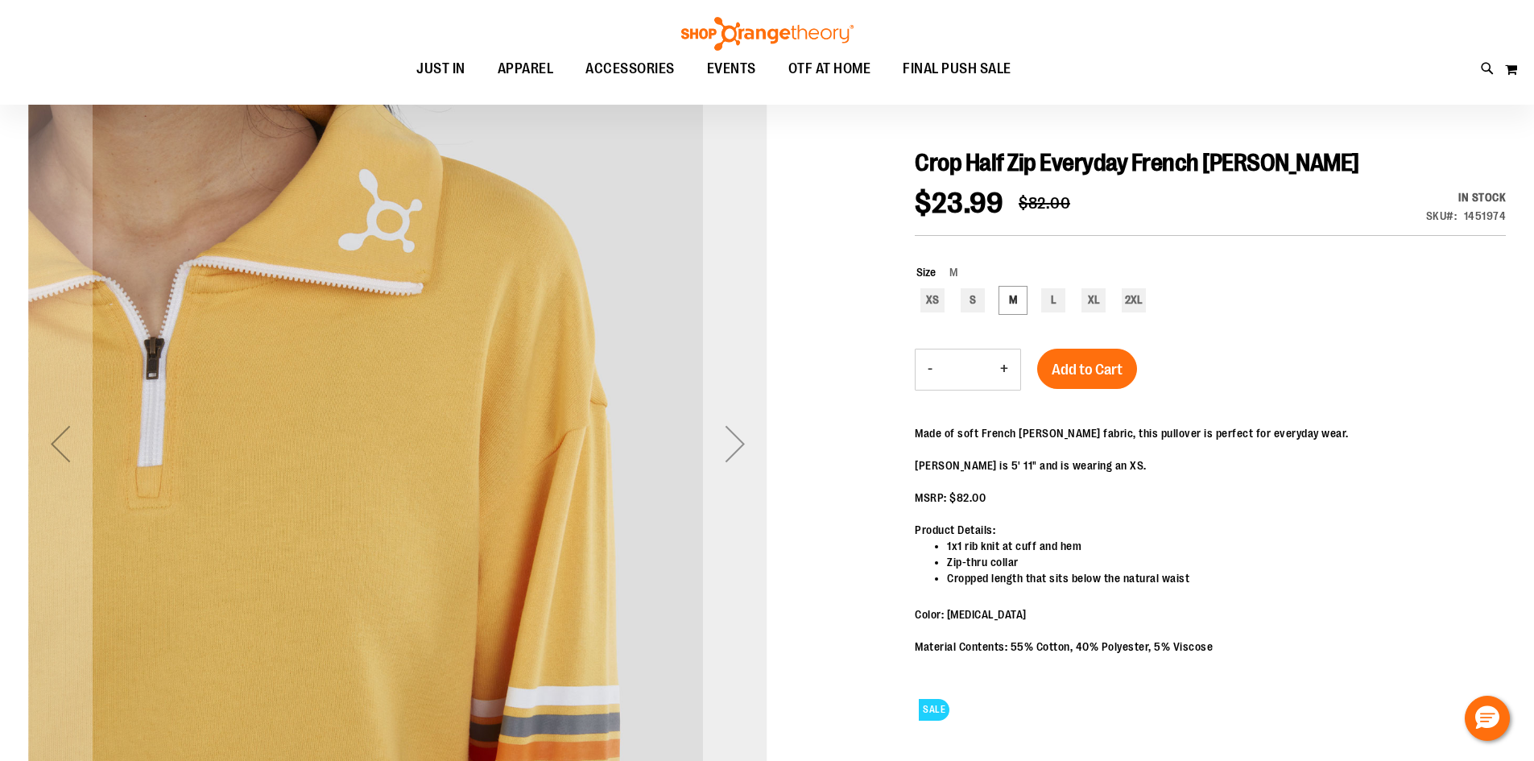
click at [735, 416] on div "Next" at bounding box center [735, 444] width 64 height 64
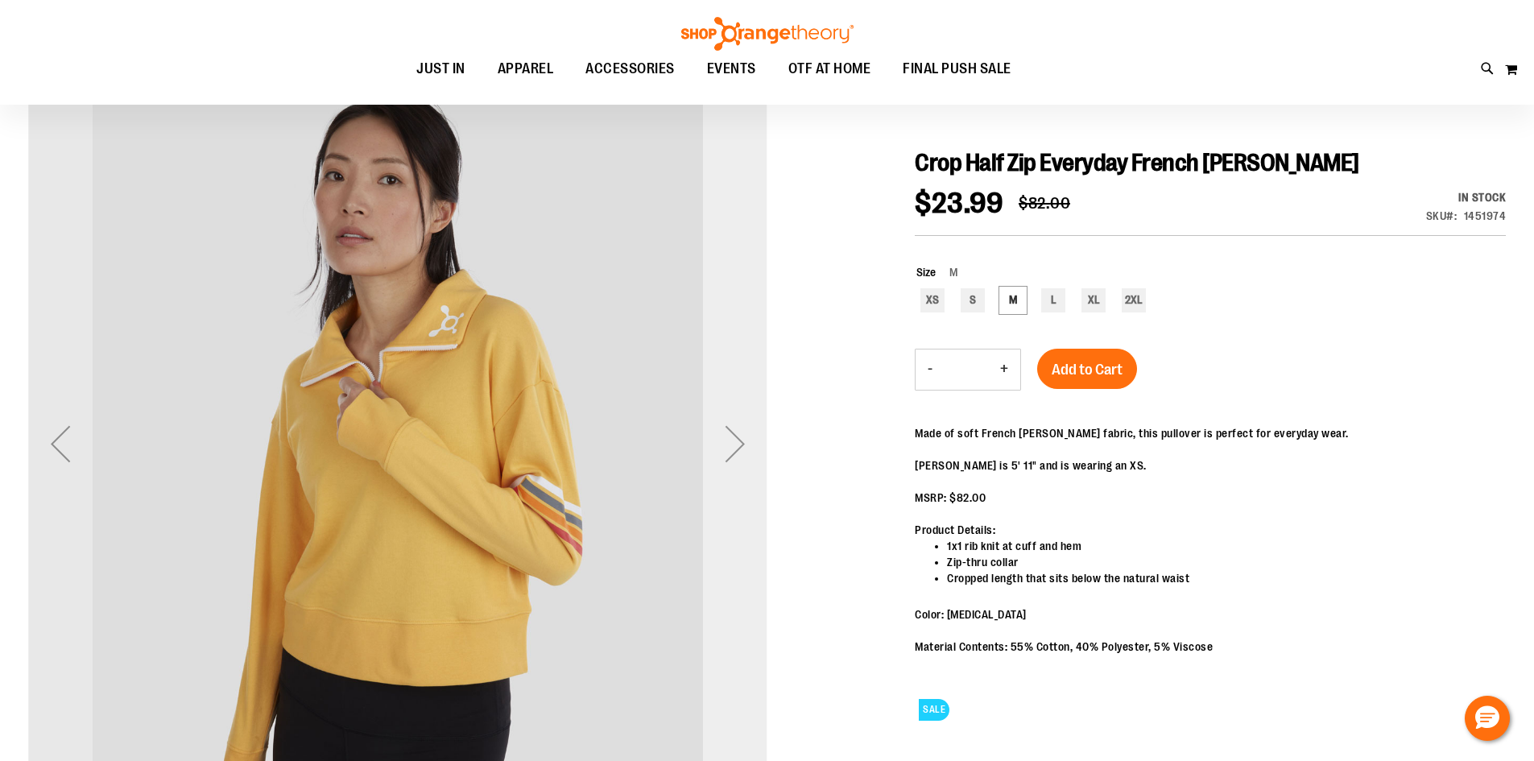
click at [735, 416] on div "Next" at bounding box center [735, 444] width 64 height 64
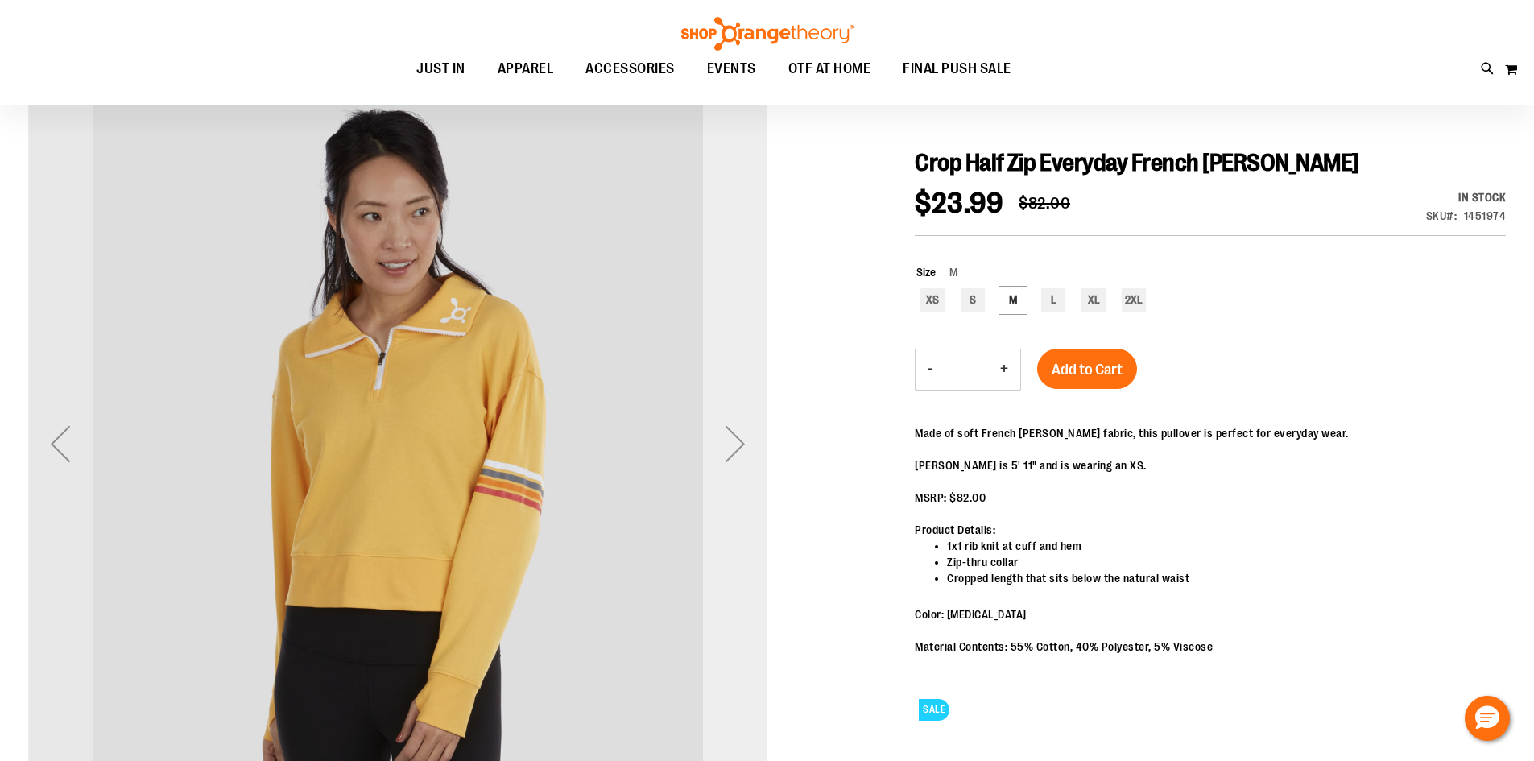
click at [735, 416] on div "Next" at bounding box center [735, 444] width 64 height 64
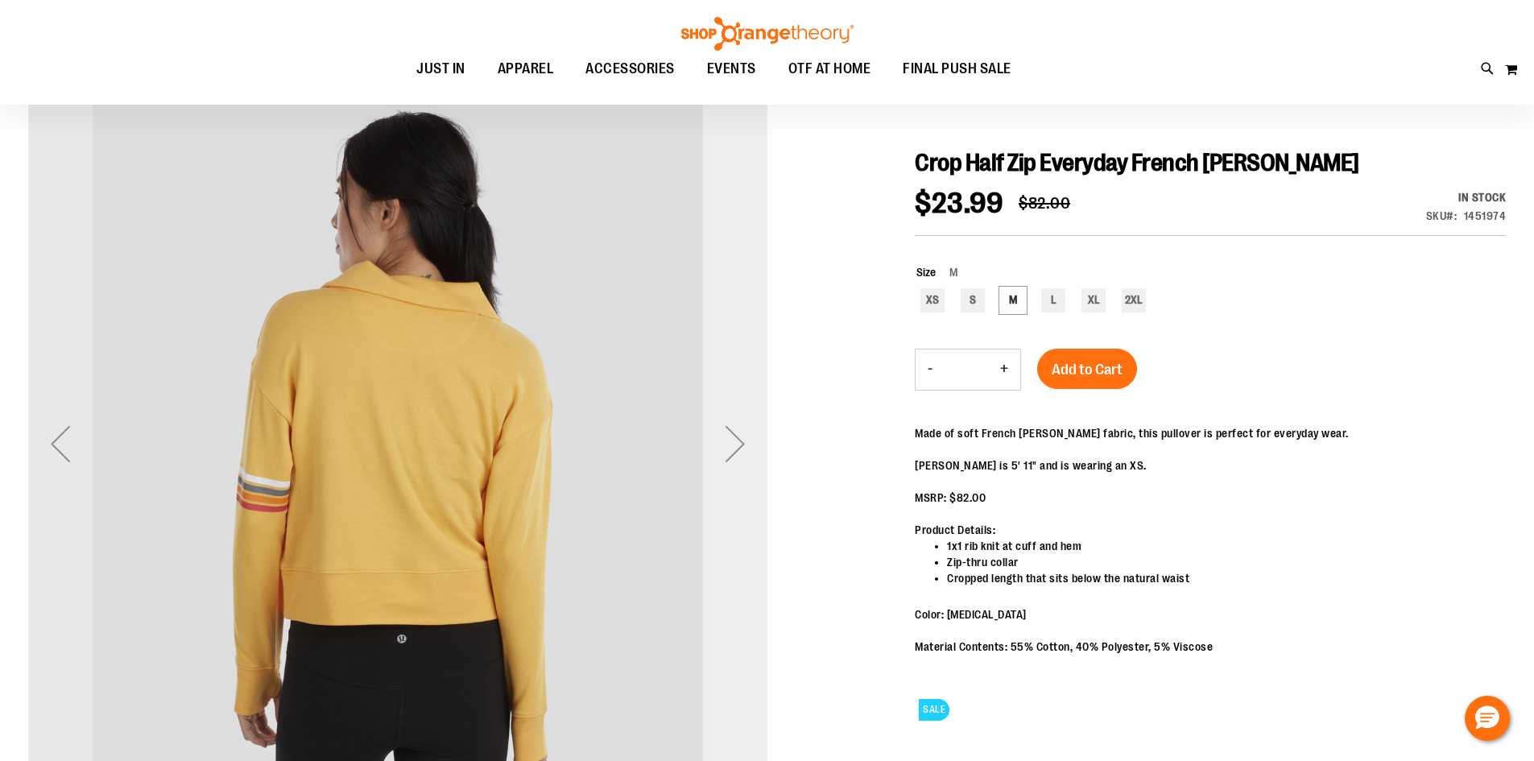
click at [735, 416] on div "Next" at bounding box center [735, 444] width 64 height 64
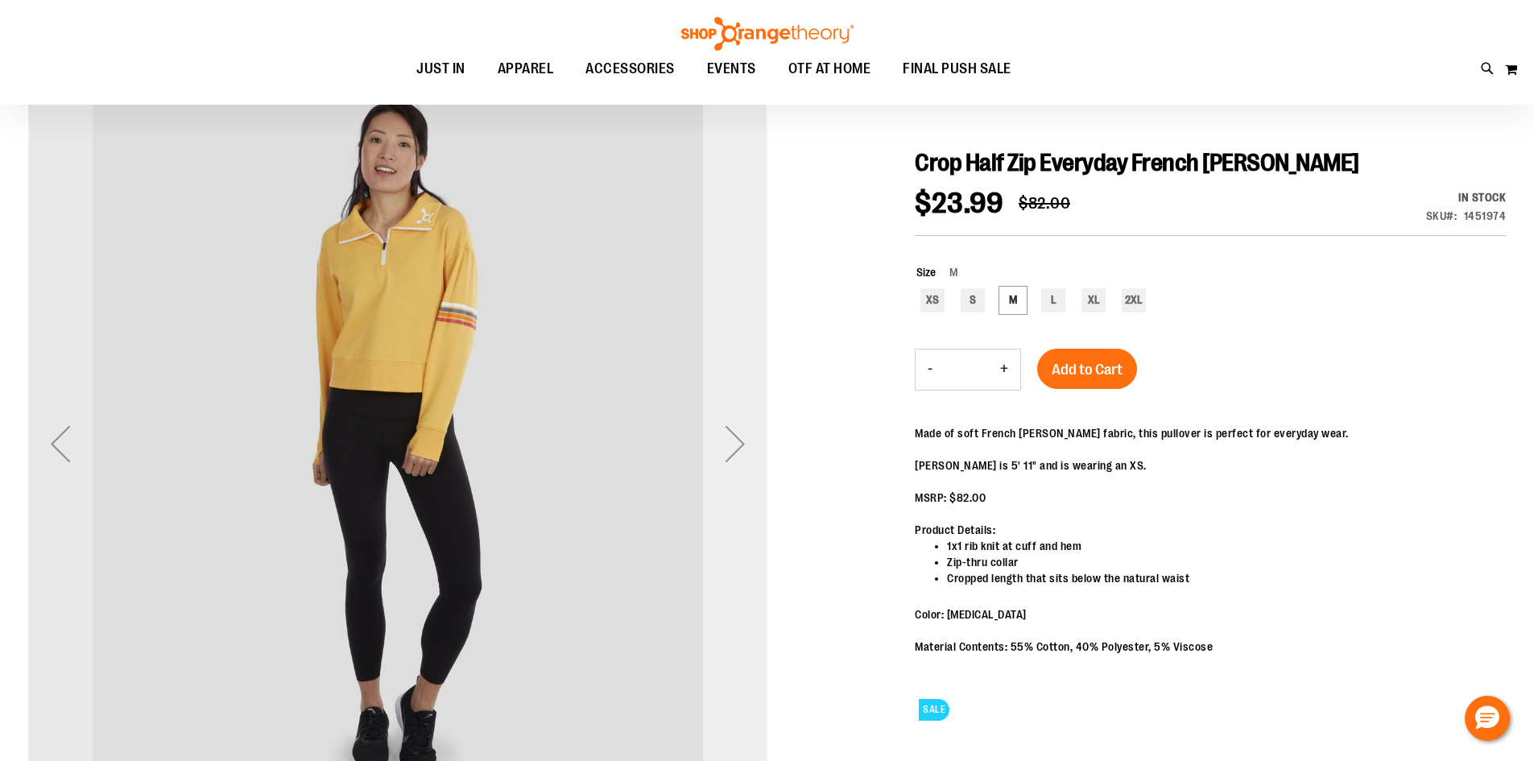
click at [735, 416] on div "Next" at bounding box center [735, 444] width 64 height 64
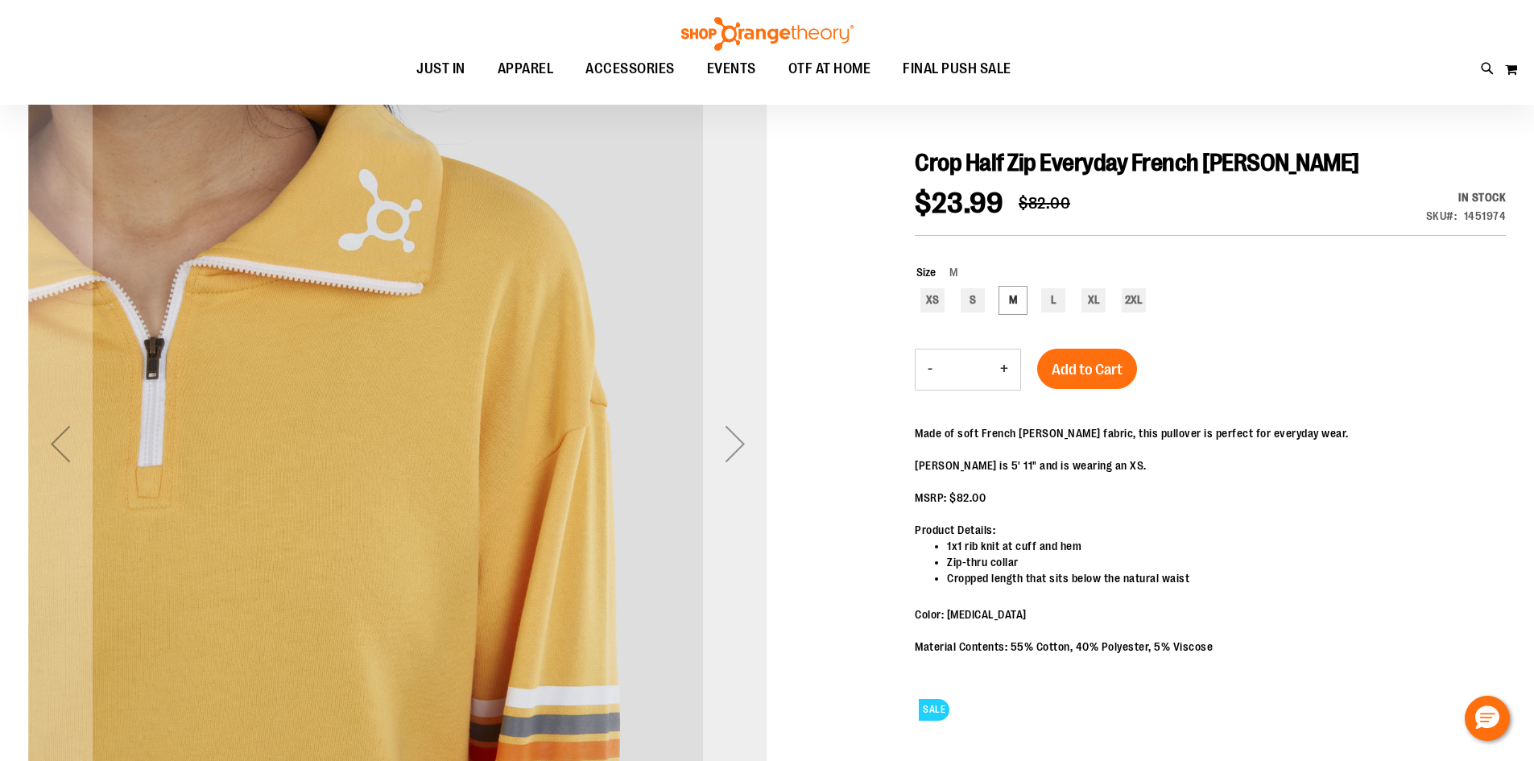
click at [735, 416] on div "Next" at bounding box center [735, 444] width 64 height 64
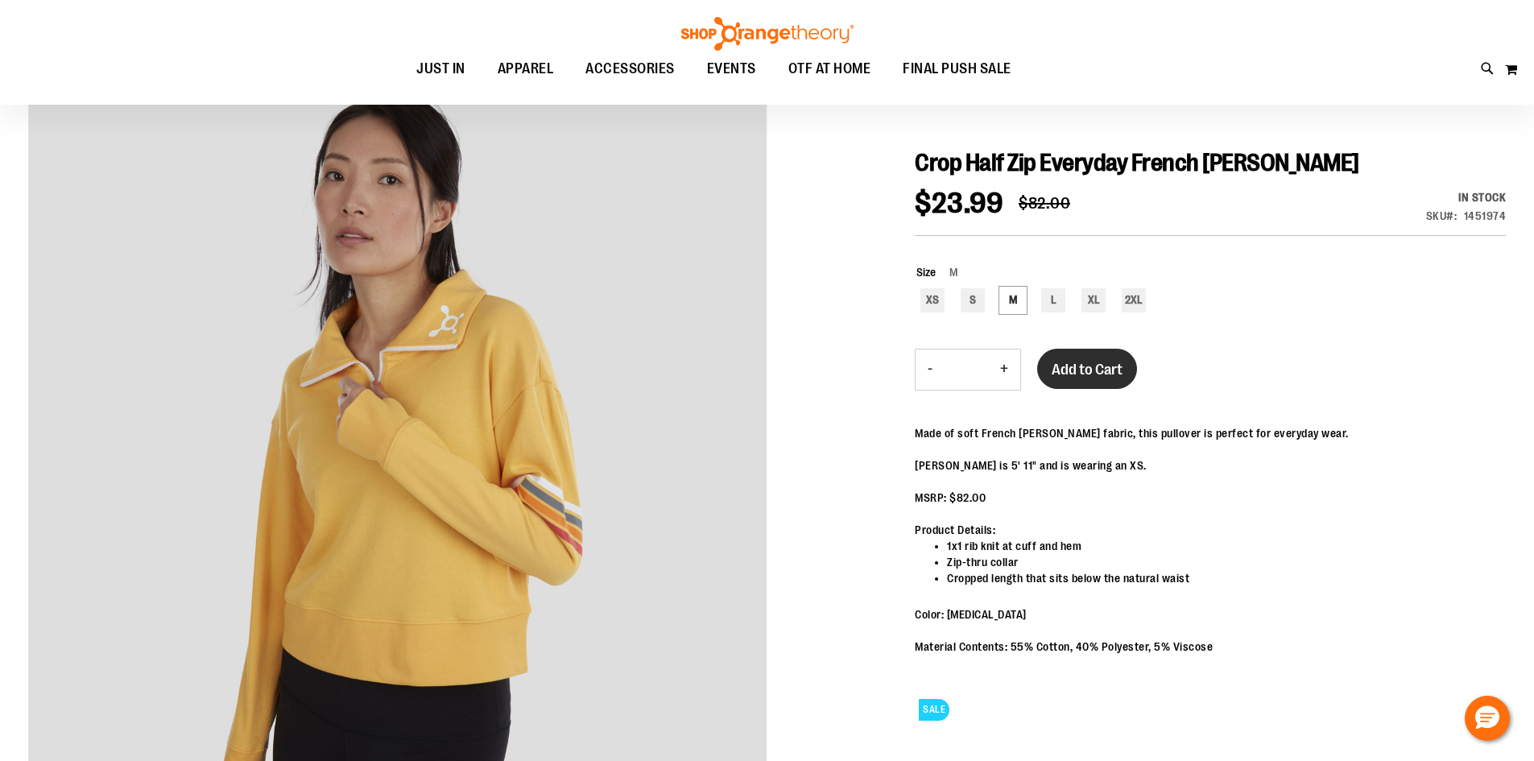
click at [1098, 384] on button "Add to Cart" at bounding box center [1087, 369] width 100 height 40
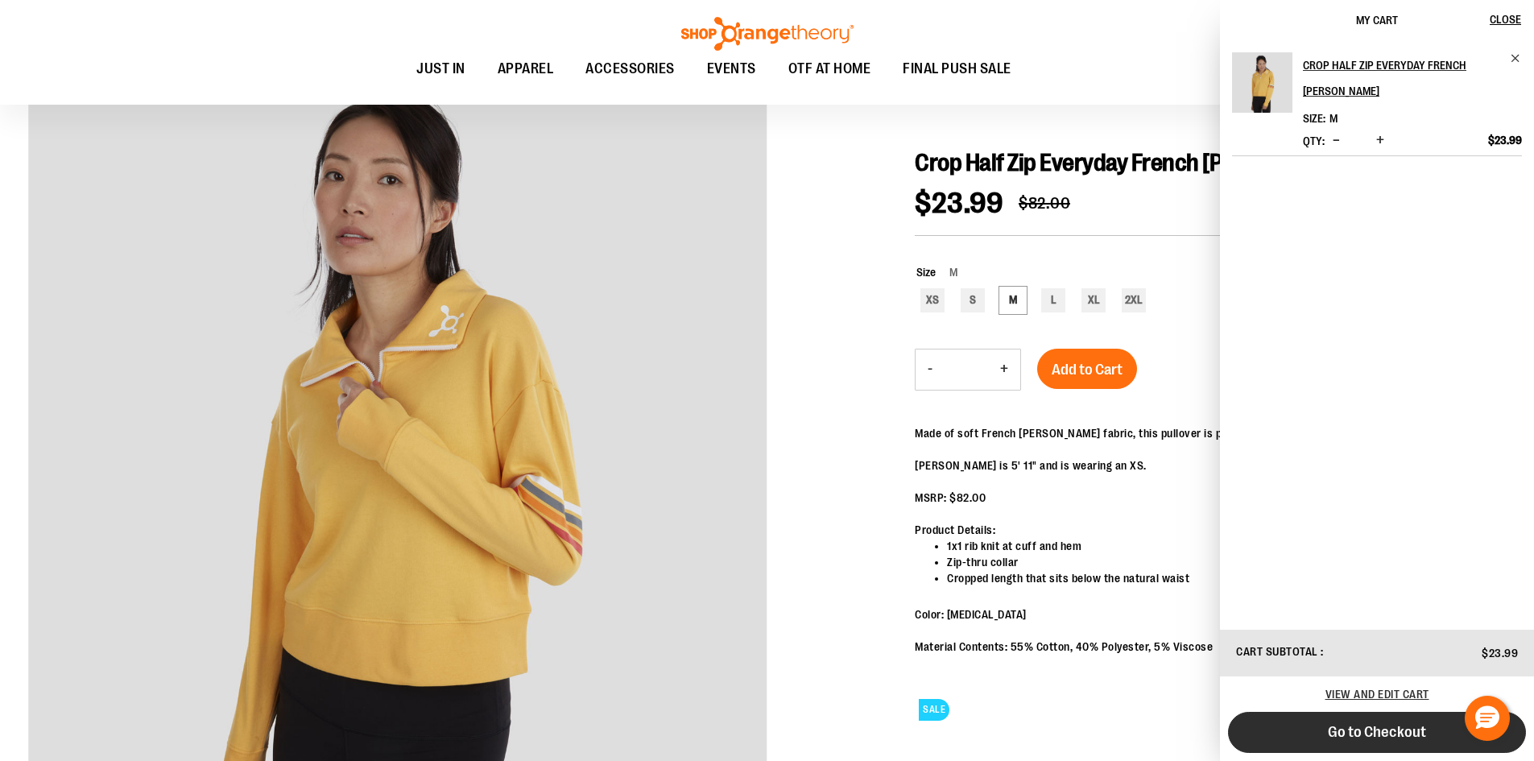
click at [1375, 735] on span "Go to Checkout" at bounding box center [1377, 732] width 98 height 18
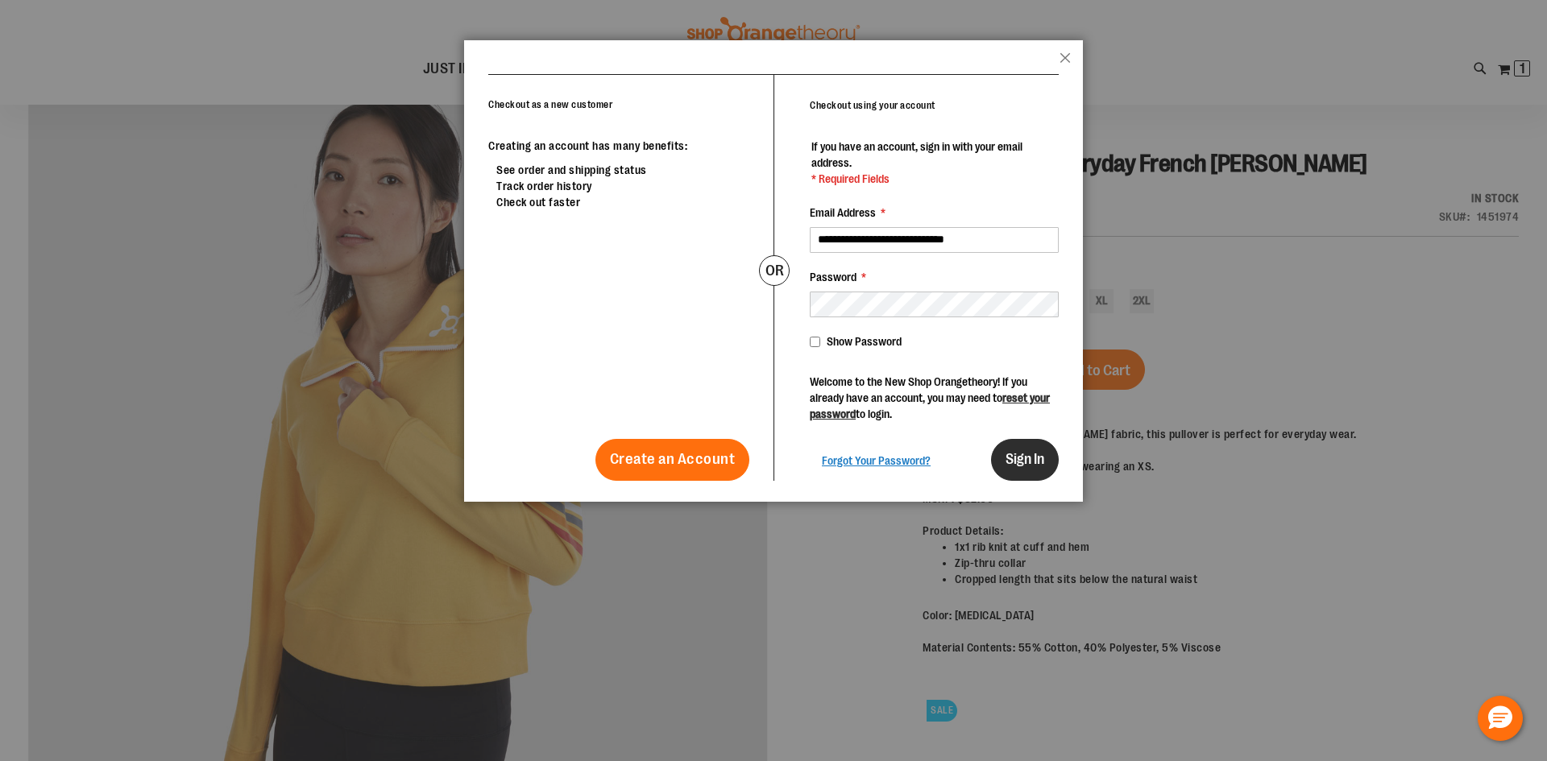
click at [1017, 453] on span "Sign In" at bounding box center [1024, 459] width 39 height 16
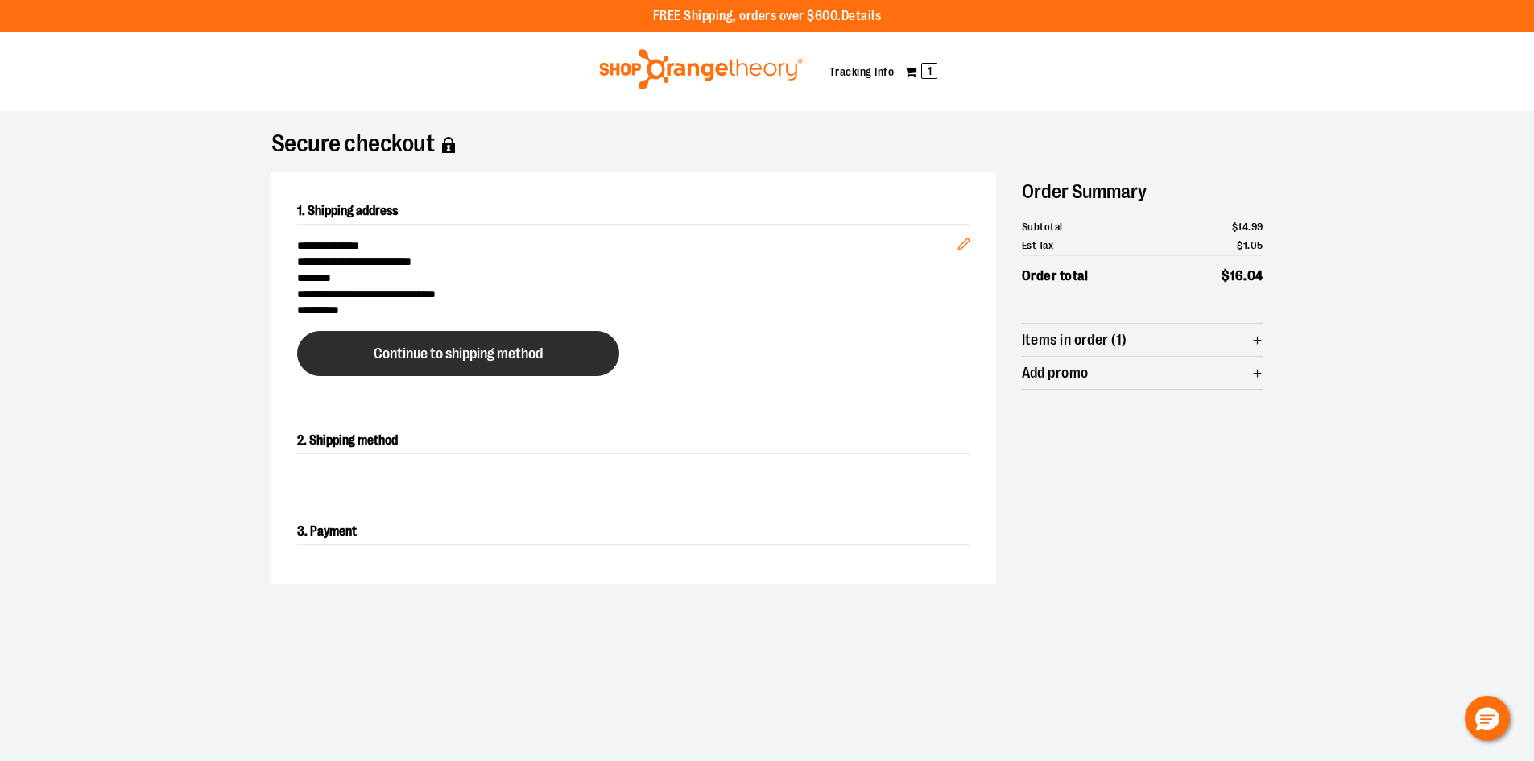
click at [592, 361] on button "Continue to shipping method" at bounding box center [458, 353] width 322 height 45
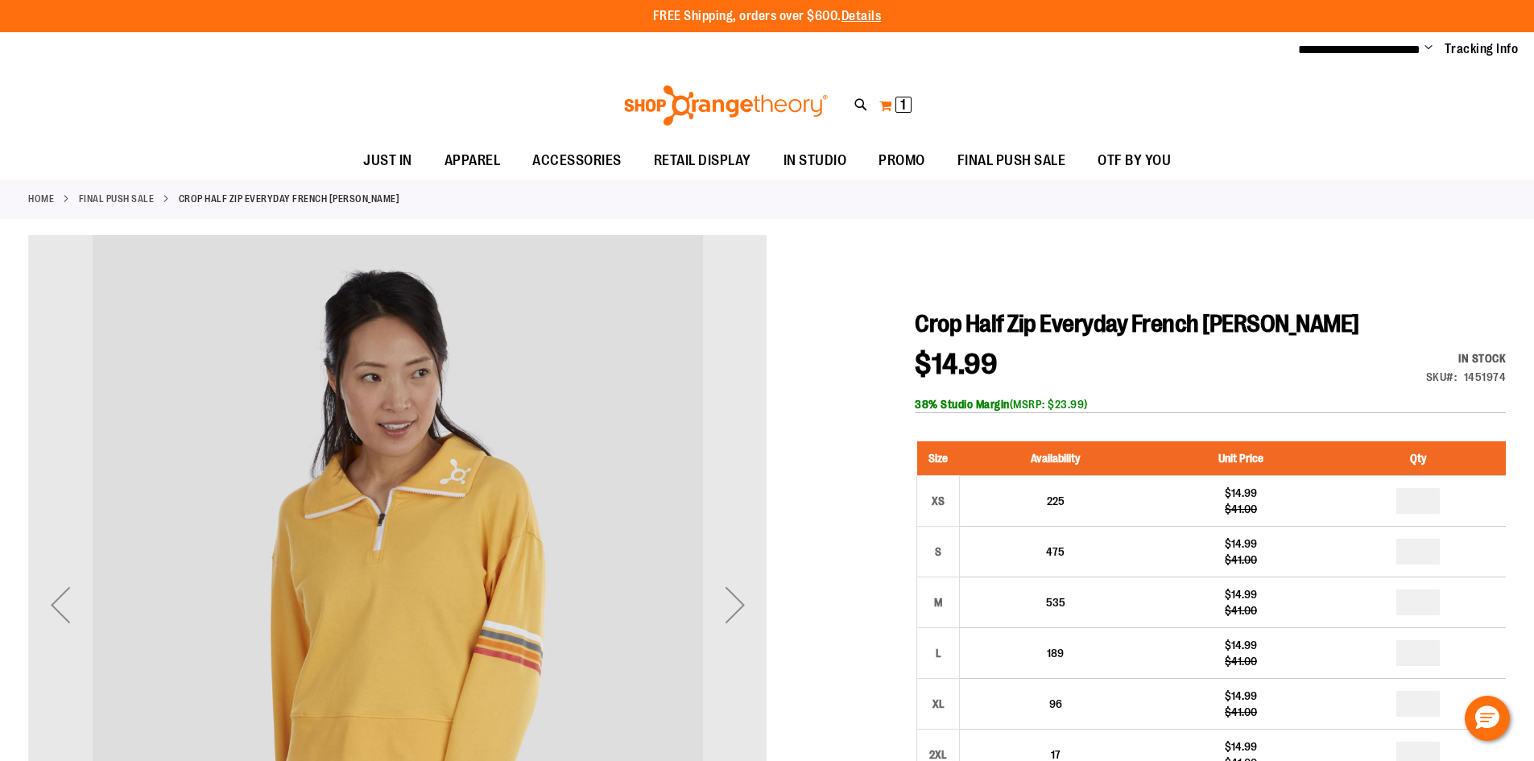
type input "**********"
click at [893, 96] on button "My Cart 1 1 items" at bounding box center [896, 106] width 34 height 26
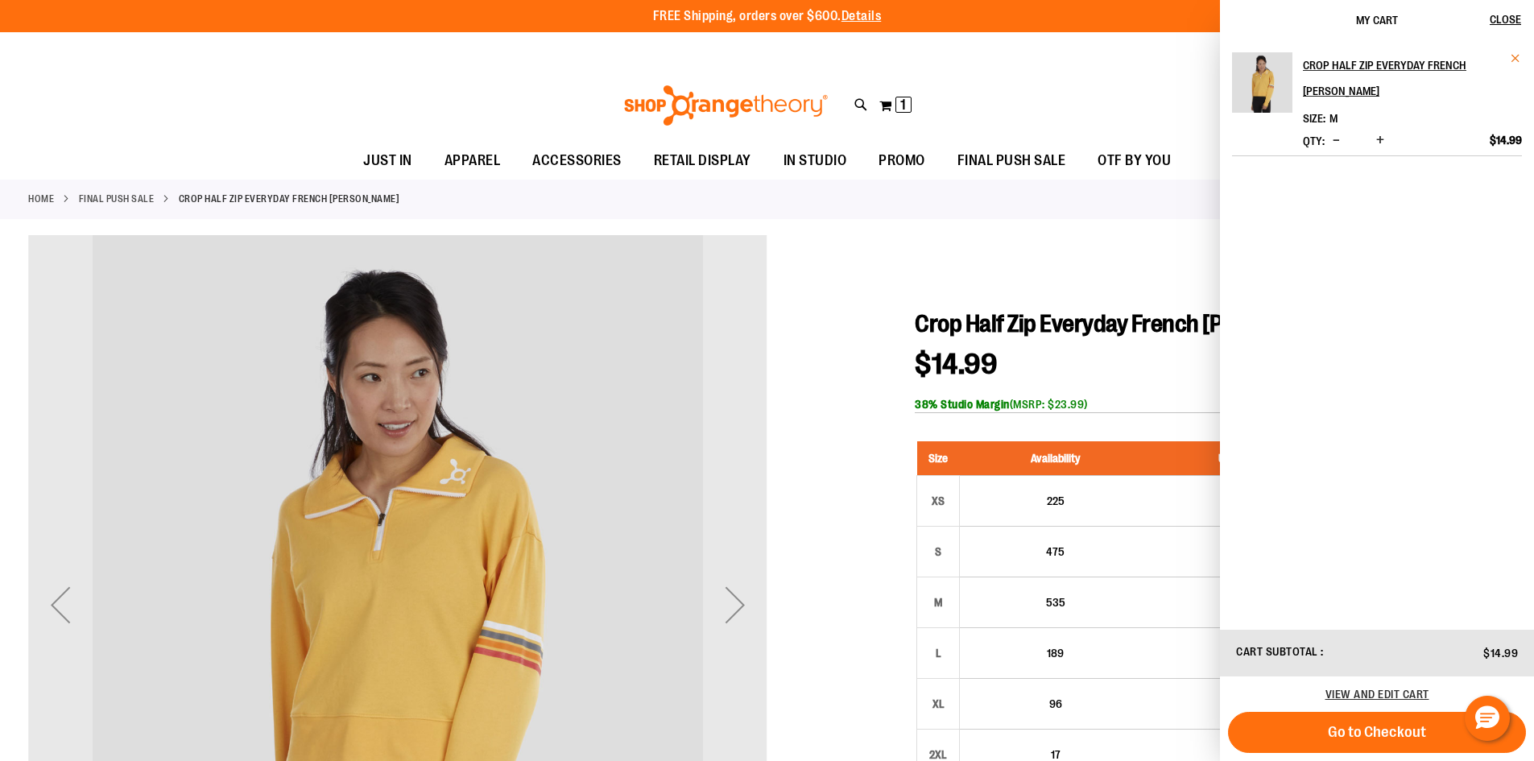
click at [1518, 63] on span "Remove item" at bounding box center [1516, 58] width 12 height 12
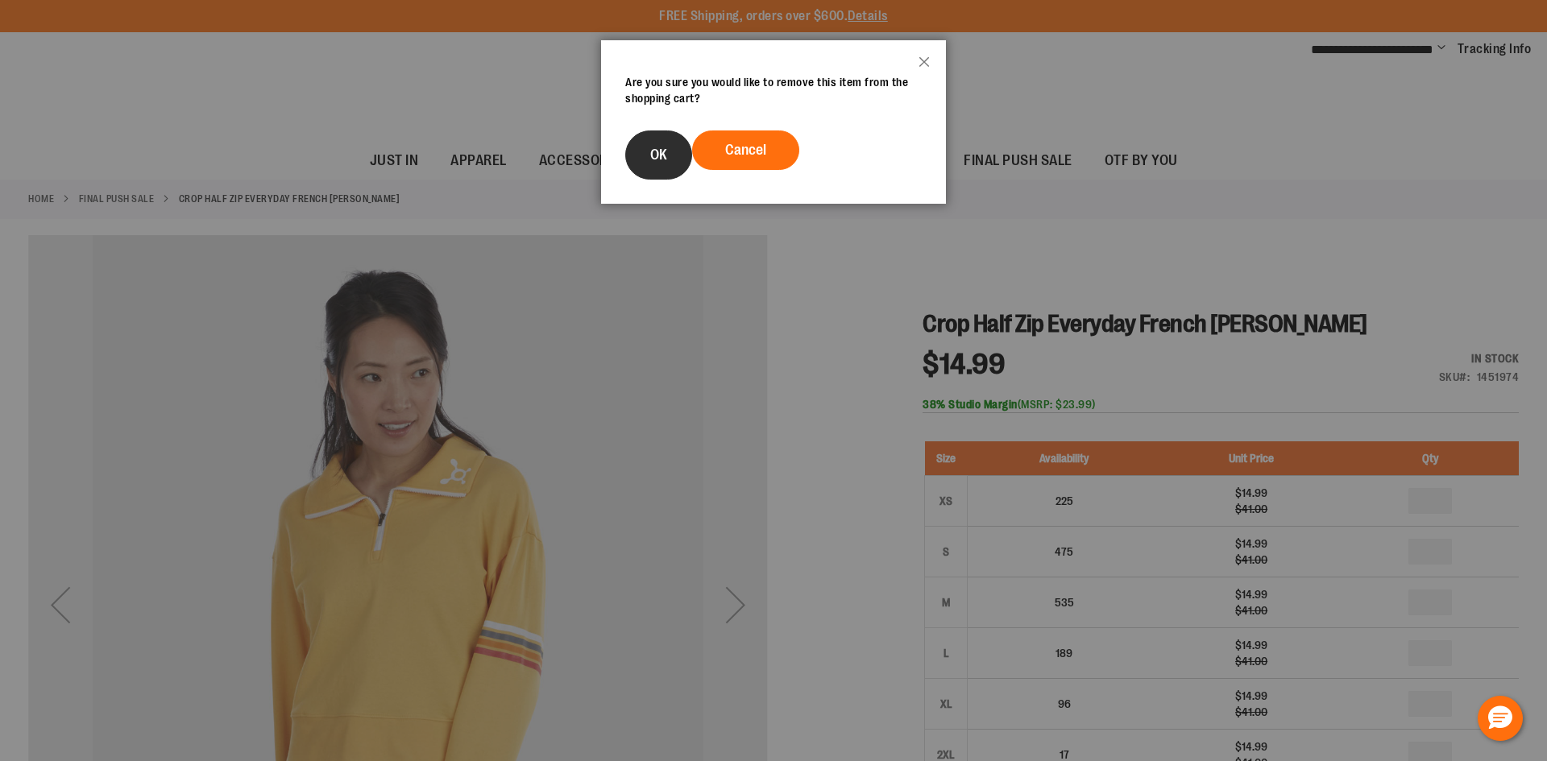
click at [653, 149] on span "OK" at bounding box center [658, 155] width 17 height 16
